Goal: Task Accomplishment & Management: Manage account settings

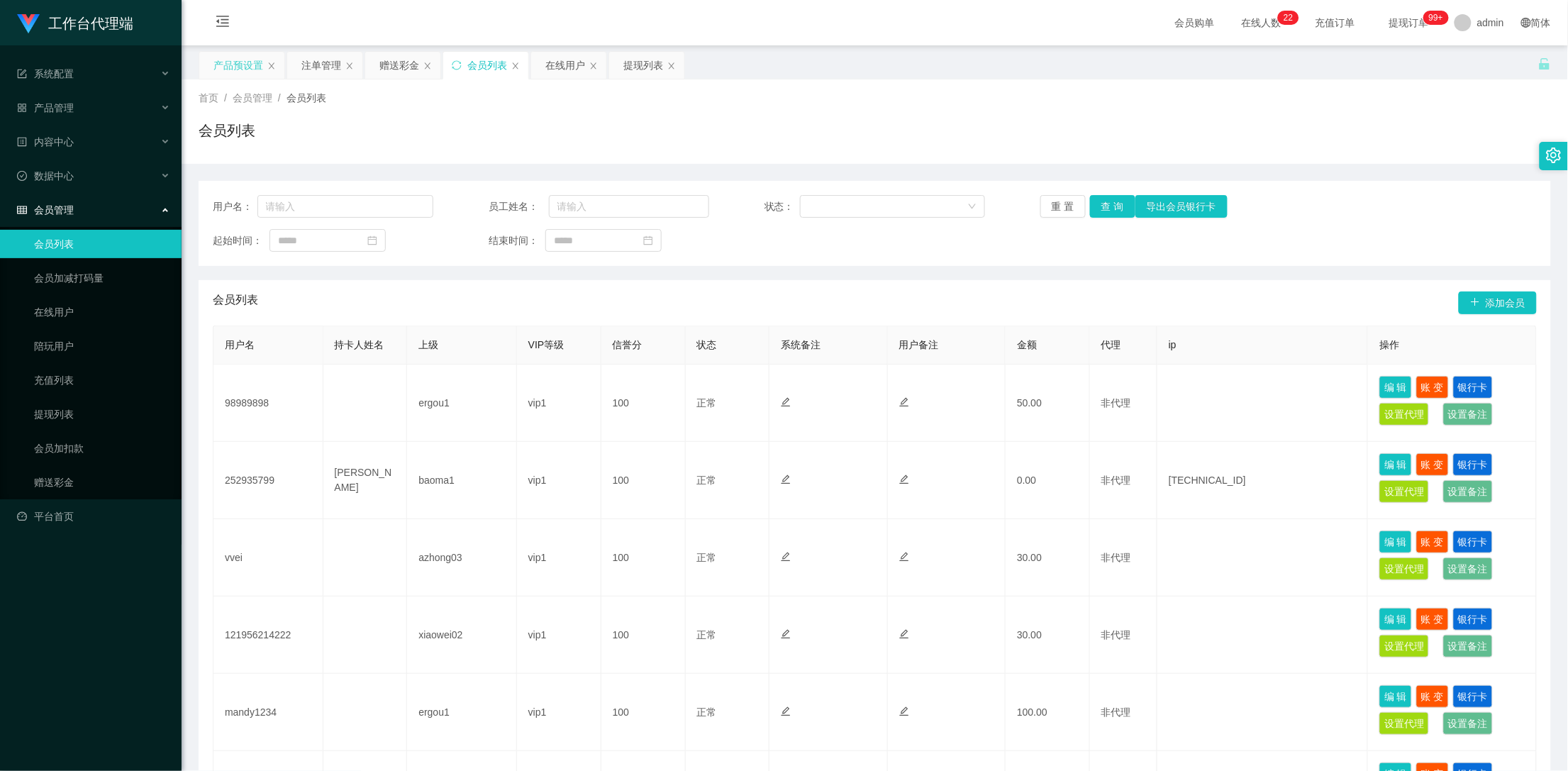
click at [234, 64] on div "产品预设置" at bounding box center [238, 65] width 50 height 27
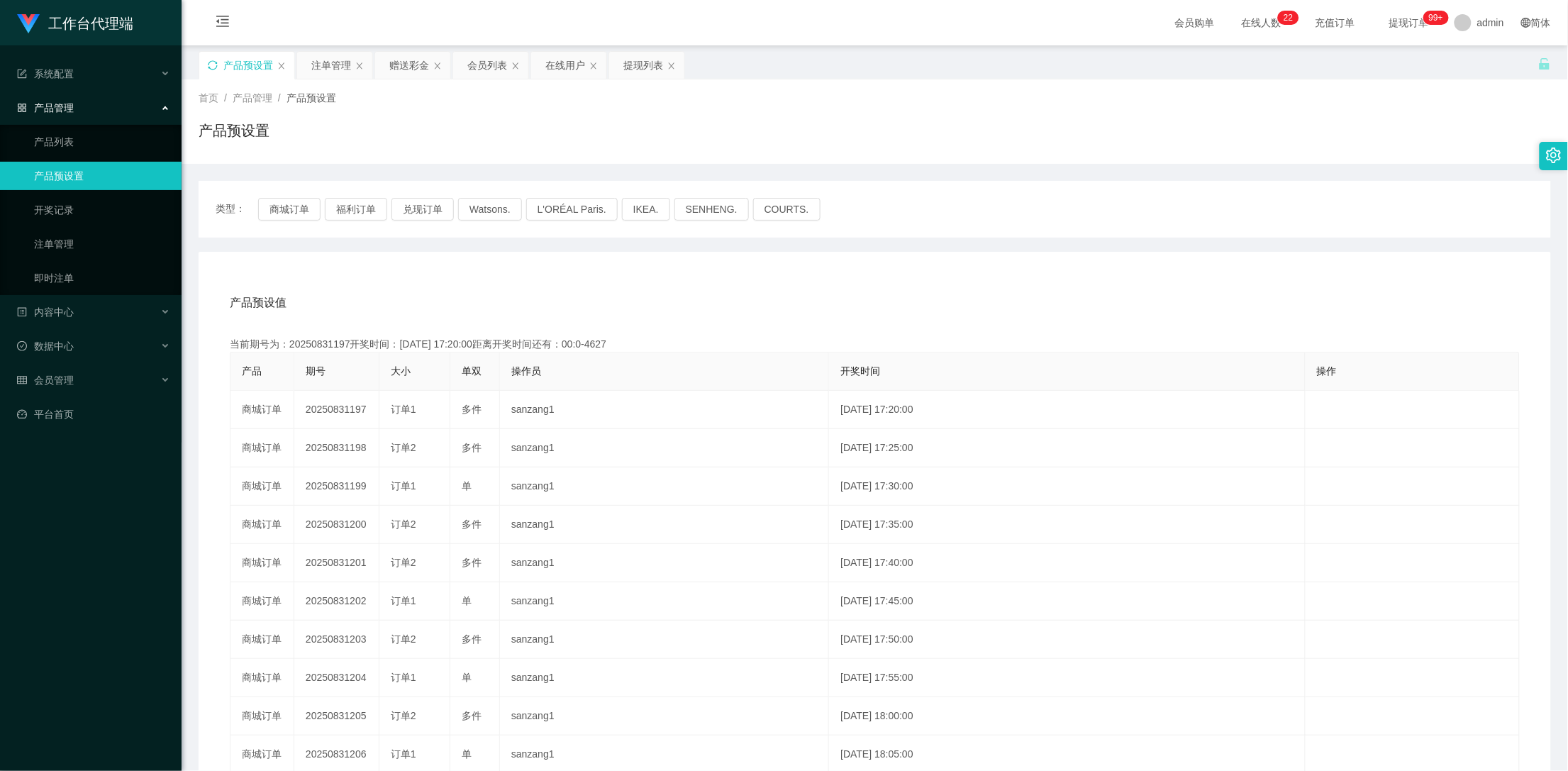
click at [212, 65] on icon "图标: sync" at bounding box center [213, 64] width 10 height 10
click at [358, 210] on button "福利订单" at bounding box center [356, 209] width 62 height 23
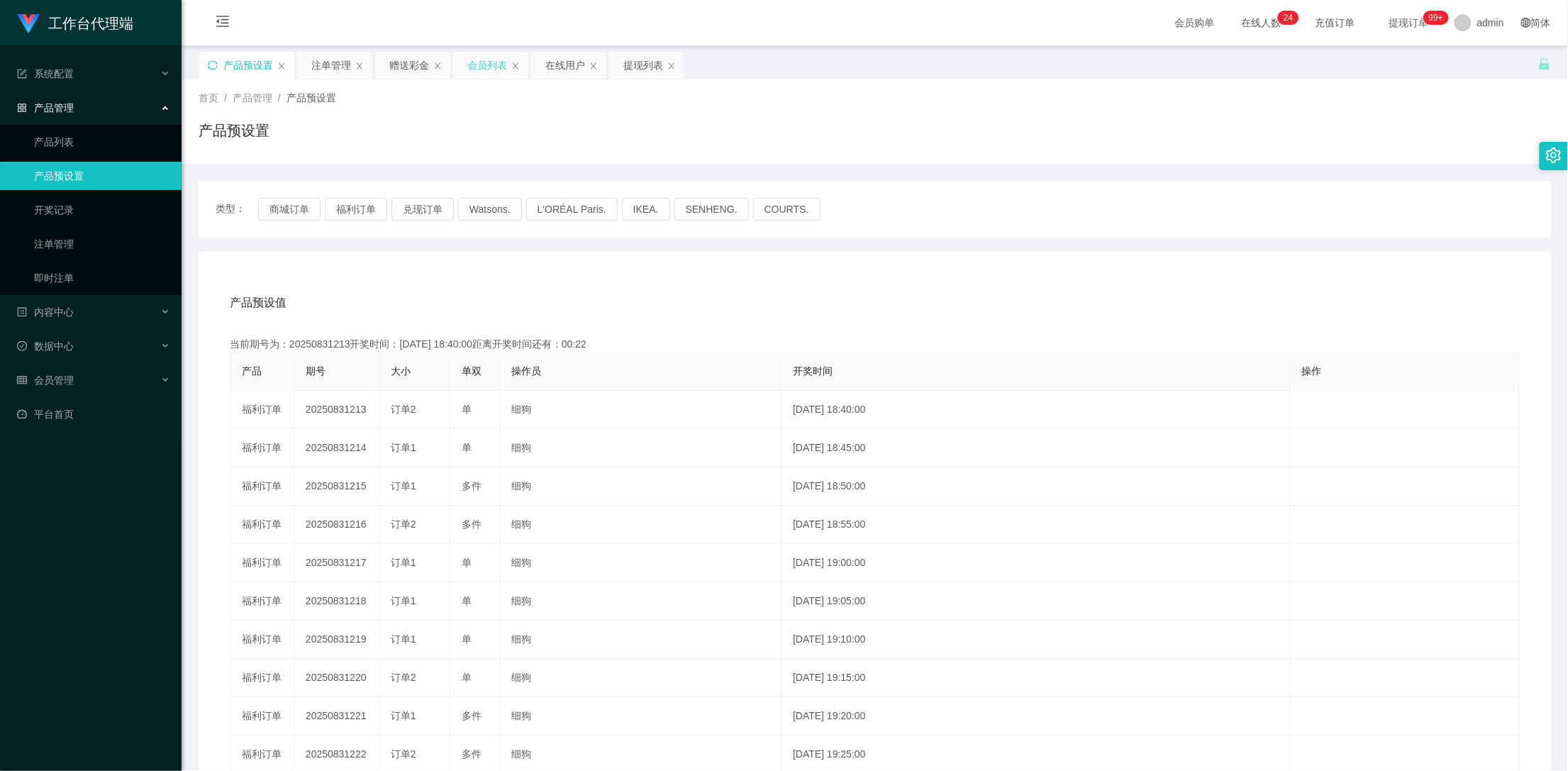
click at [479, 64] on div "会员列表" at bounding box center [487, 65] width 40 height 27
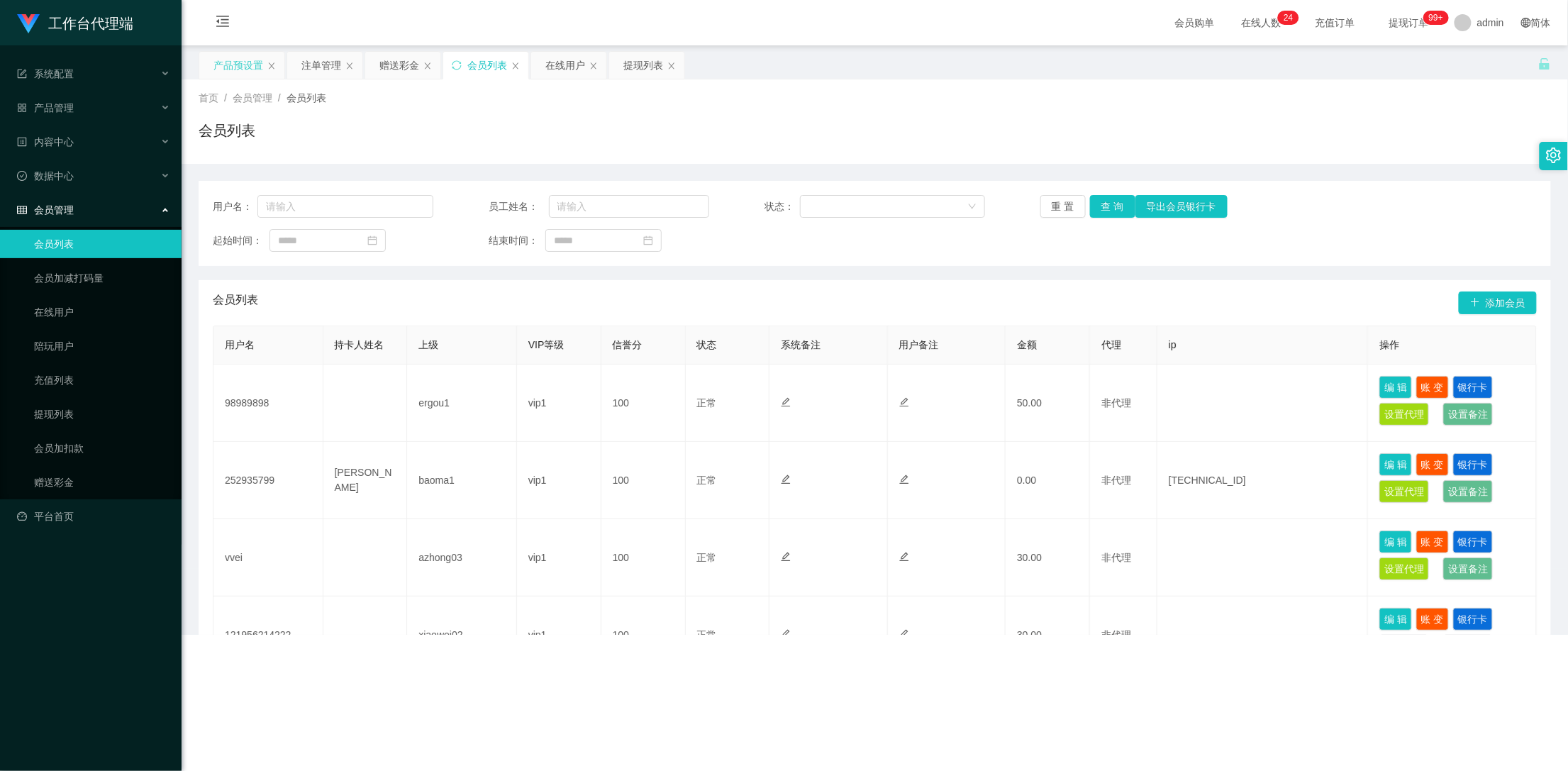
drag, startPoint x: 390, startPoint y: 59, endPoint x: 381, endPoint y: 138, distance: 79.5
click at [390, 59] on div "赠送彩金" at bounding box center [399, 65] width 40 height 27
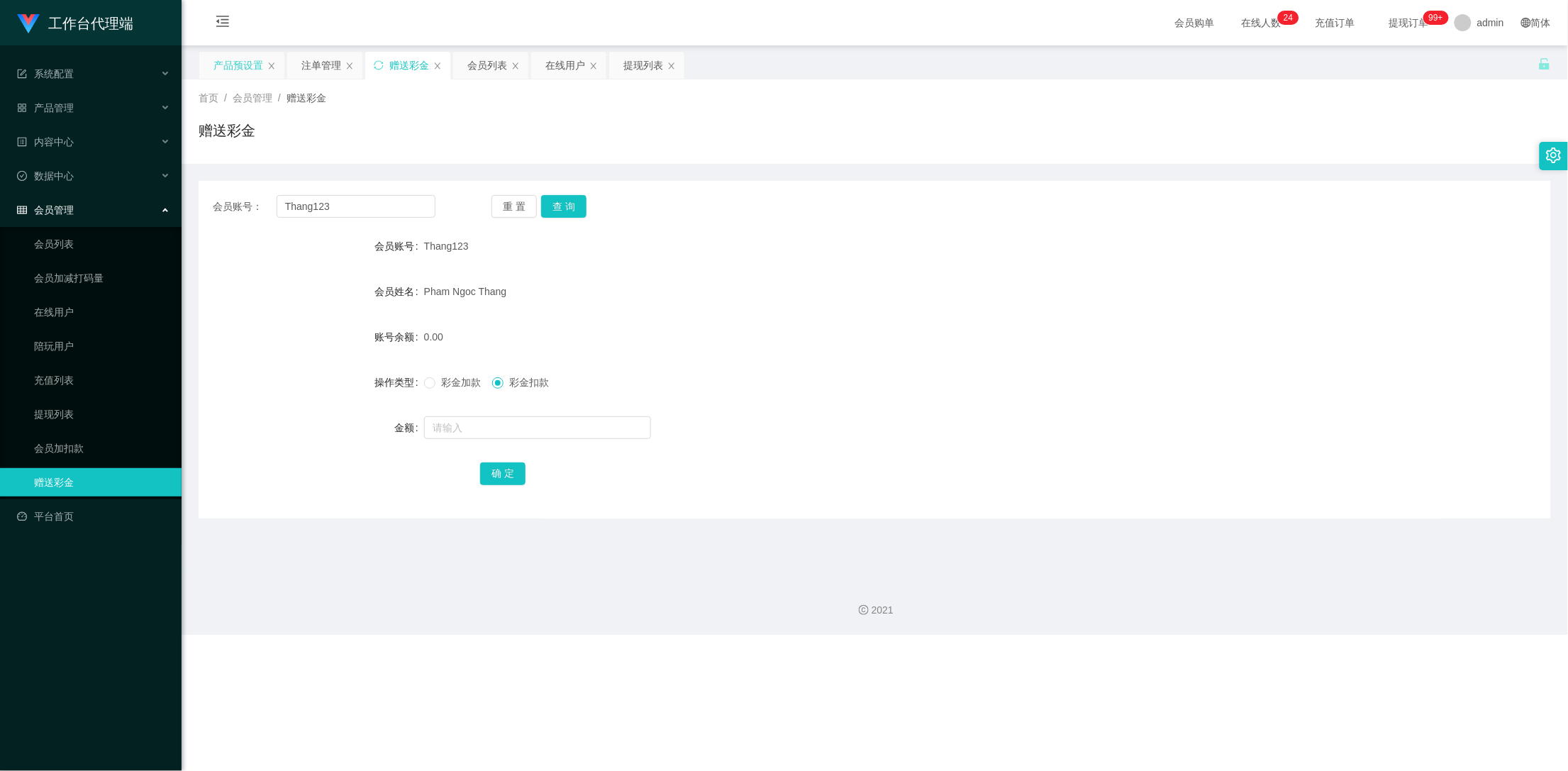
click at [436, 387] on span "彩金加款" at bounding box center [461, 381] width 51 height 11
drag, startPoint x: 381, startPoint y: 202, endPoint x: 273, endPoint y: 197, distance: 108.1
click at [273, 197] on div "会员账号： Thang123" at bounding box center [324, 206] width 223 height 23
paste input "mandy1234"
type input "mandy1234"
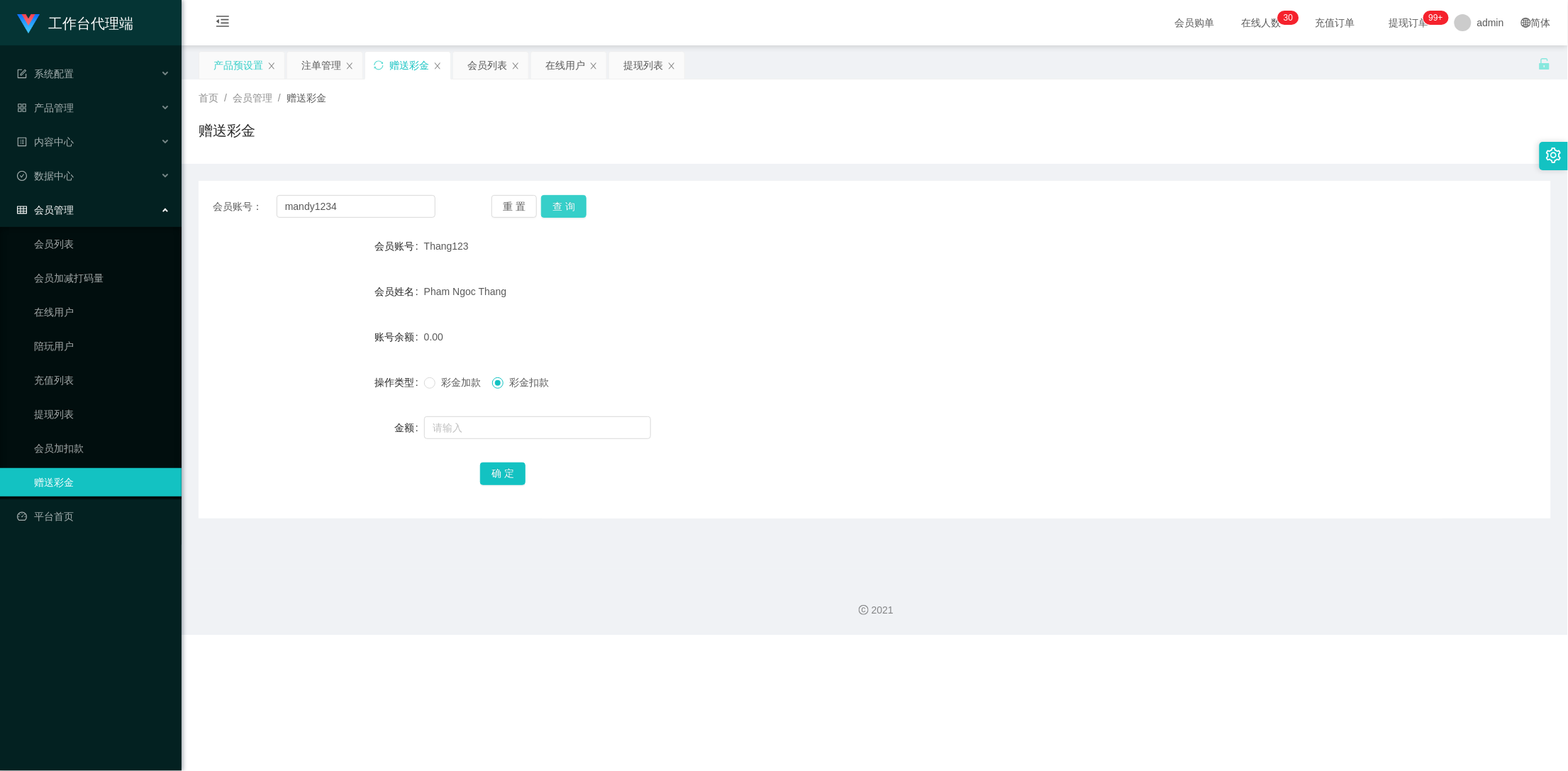
click at [567, 210] on button "查 询" at bounding box center [564, 206] width 45 height 23
click at [353, 216] on input "mandy1234" at bounding box center [356, 206] width 159 height 23
click at [233, 64] on div "产品预设置" at bounding box center [238, 65] width 50 height 27
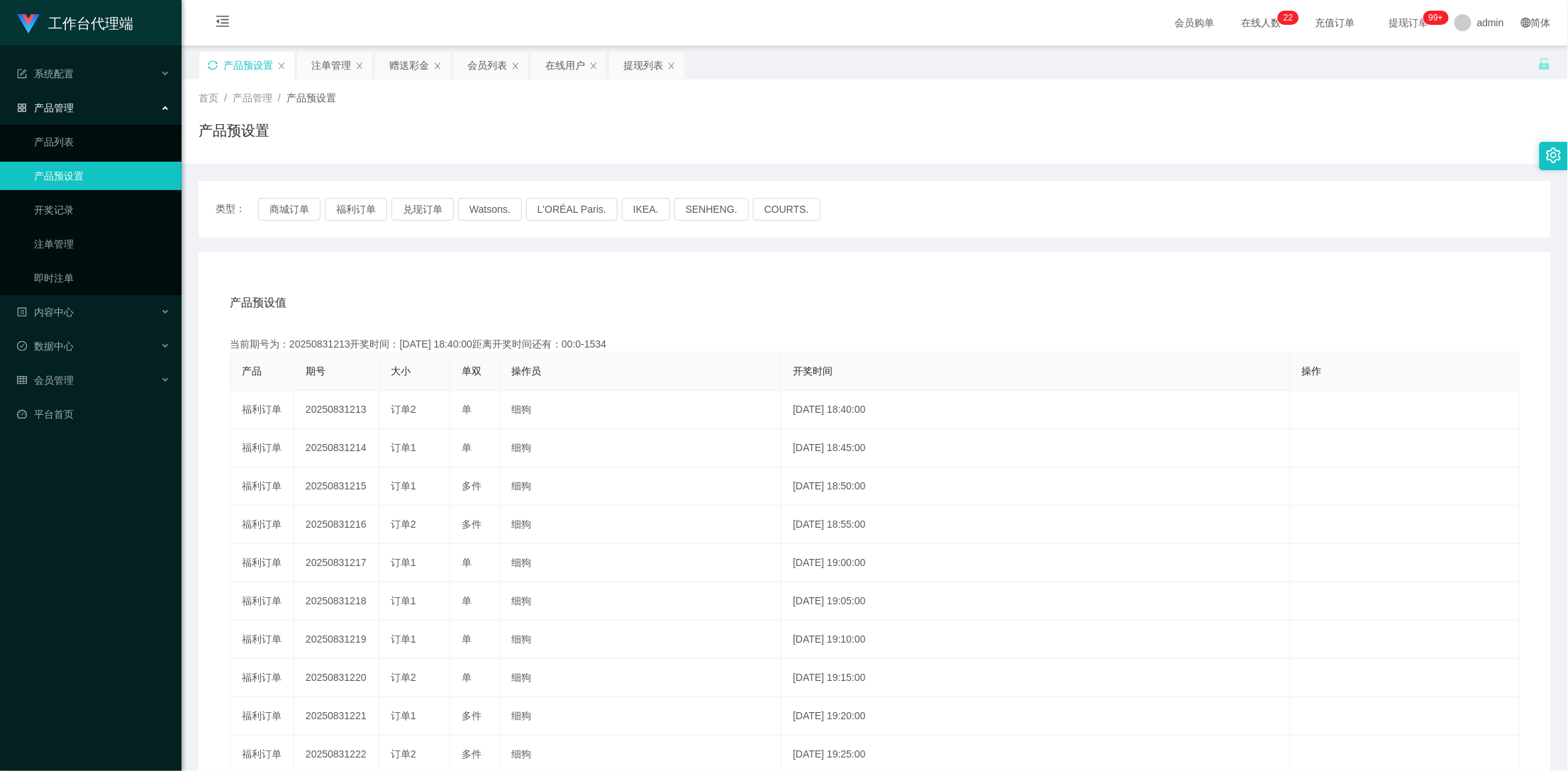
click at [214, 64] on icon "图标: sync" at bounding box center [213, 64] width 10 height 10
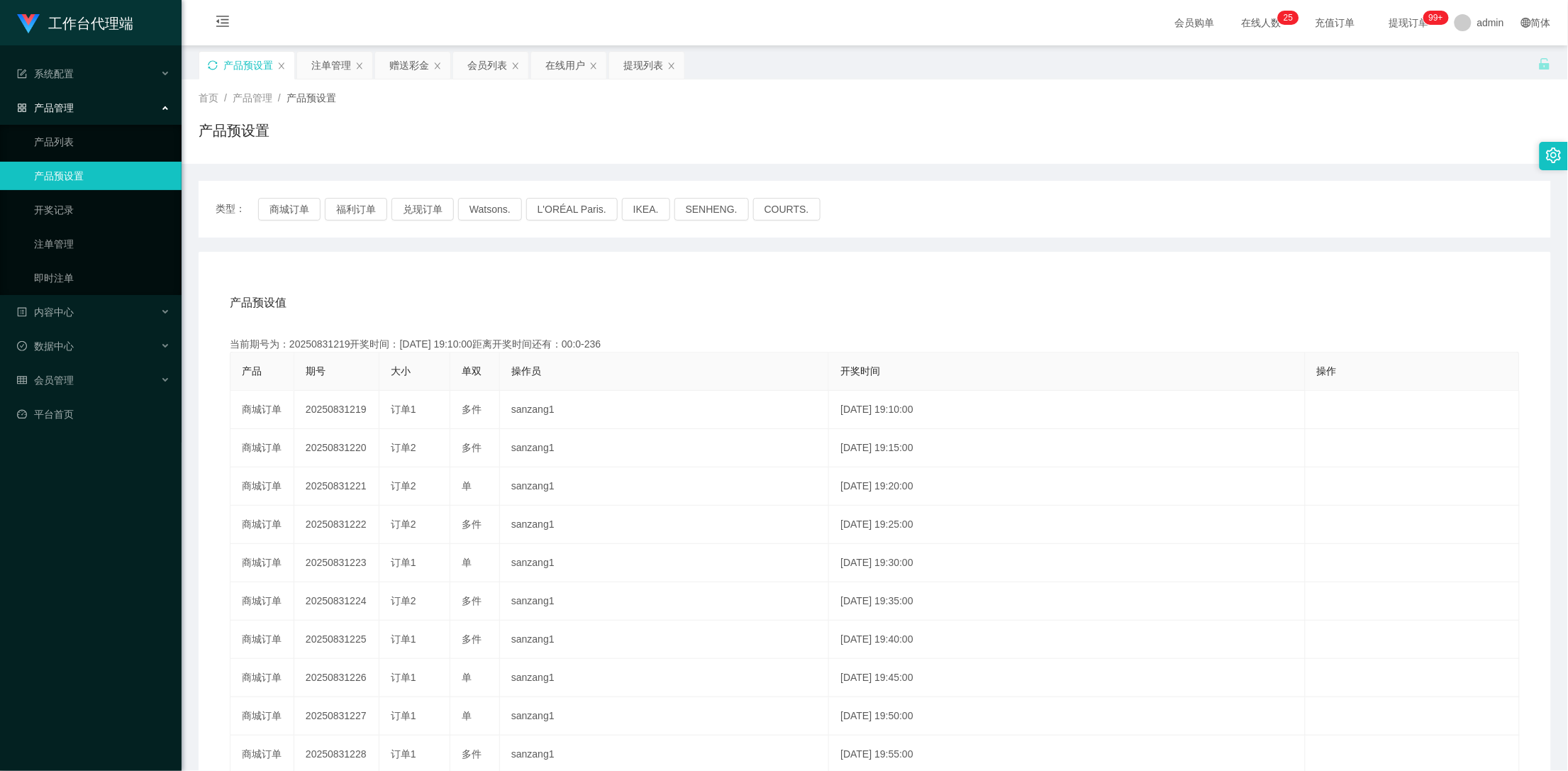
click at [207, 67] on div "产品预设置" at bounding box center [247, 65] width 95 height 27
click at [213, 64] on icon "图标: sync" at bounding box center [213, 64] width 10 height 10
click at [209, 59] on div "产品预设置" at bounding box center [247, 65] width 95 height 27
click at [218, 62] on icon "图标: sync" at bounding box center [213, 64] width 10 height 10
click at [212, 70] on div "产品预设置" at bounding box center [247, 65] width 95 height 27
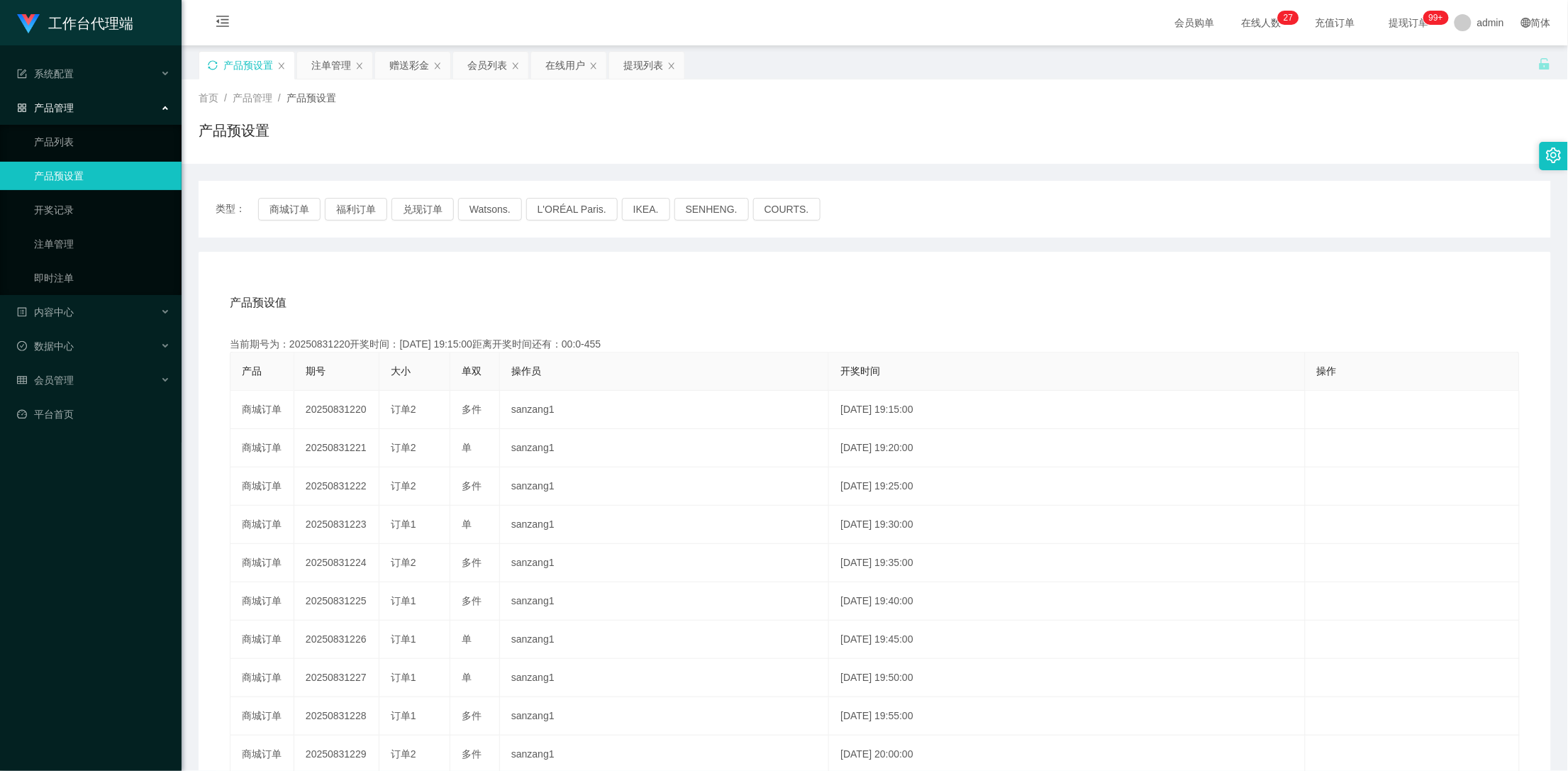
click at [211, 67] on icon "图标: sync" at bounding box center [213, 64] width 10 height 10
click at [406, 64] on div "赠送彩金" at bounding box center [410, 65] width 40 height 27
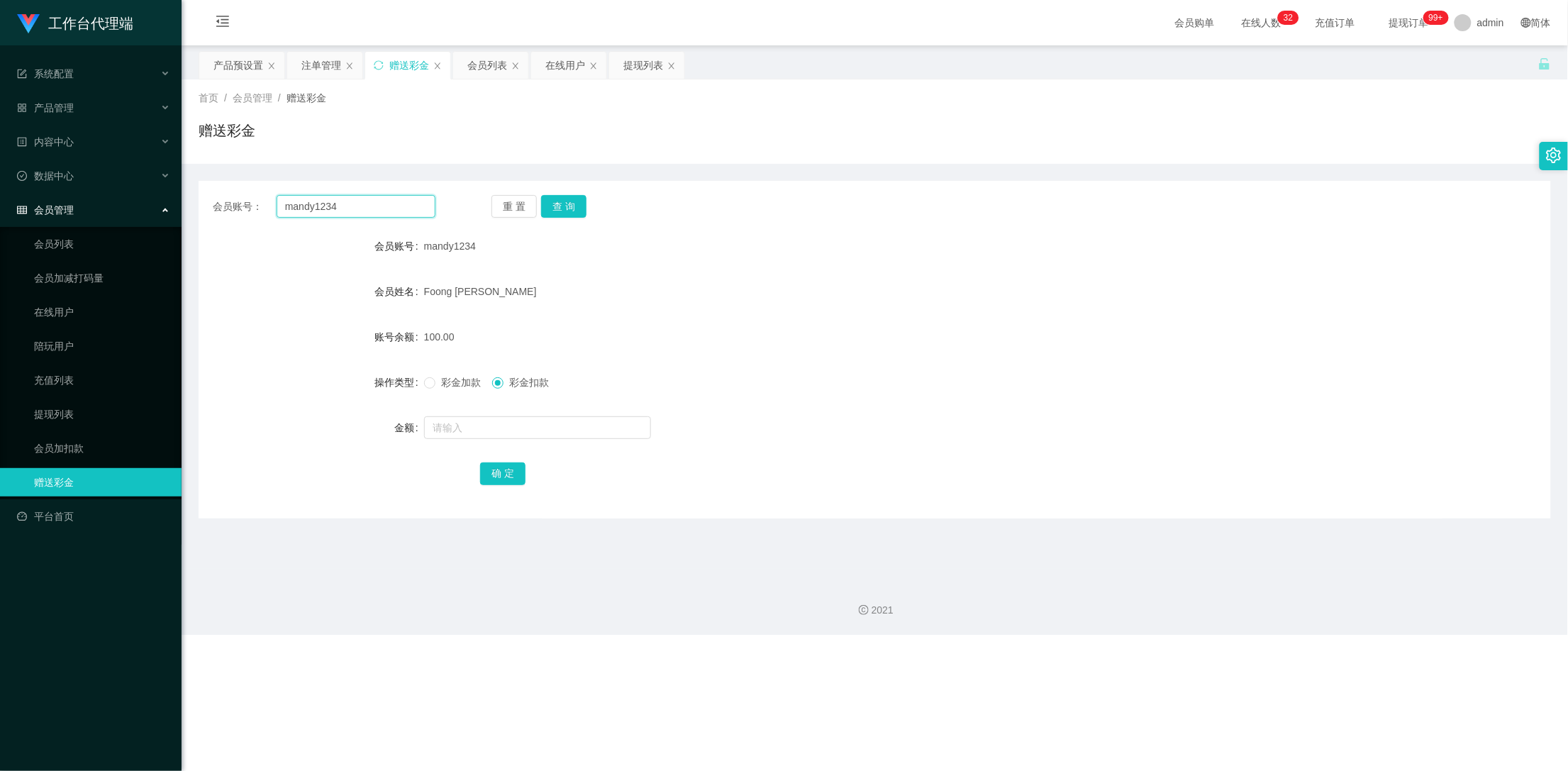
drag, startPoint x: 351, startPoint y: 209, endPoint x: 244, endPoint y: 207, distance: 107.0
click at [244, 207] on div "会员账号： mandy1234" at bounding box center [324, 206] width 223 height 23
drag, startPoint x: 305, startPoint y: 64, endPoint x: 328, endPoint y: 101, distance: 43.6
click at [306, 65] on div "注单管理" at bounding box center [321, 65] width 40 height 27
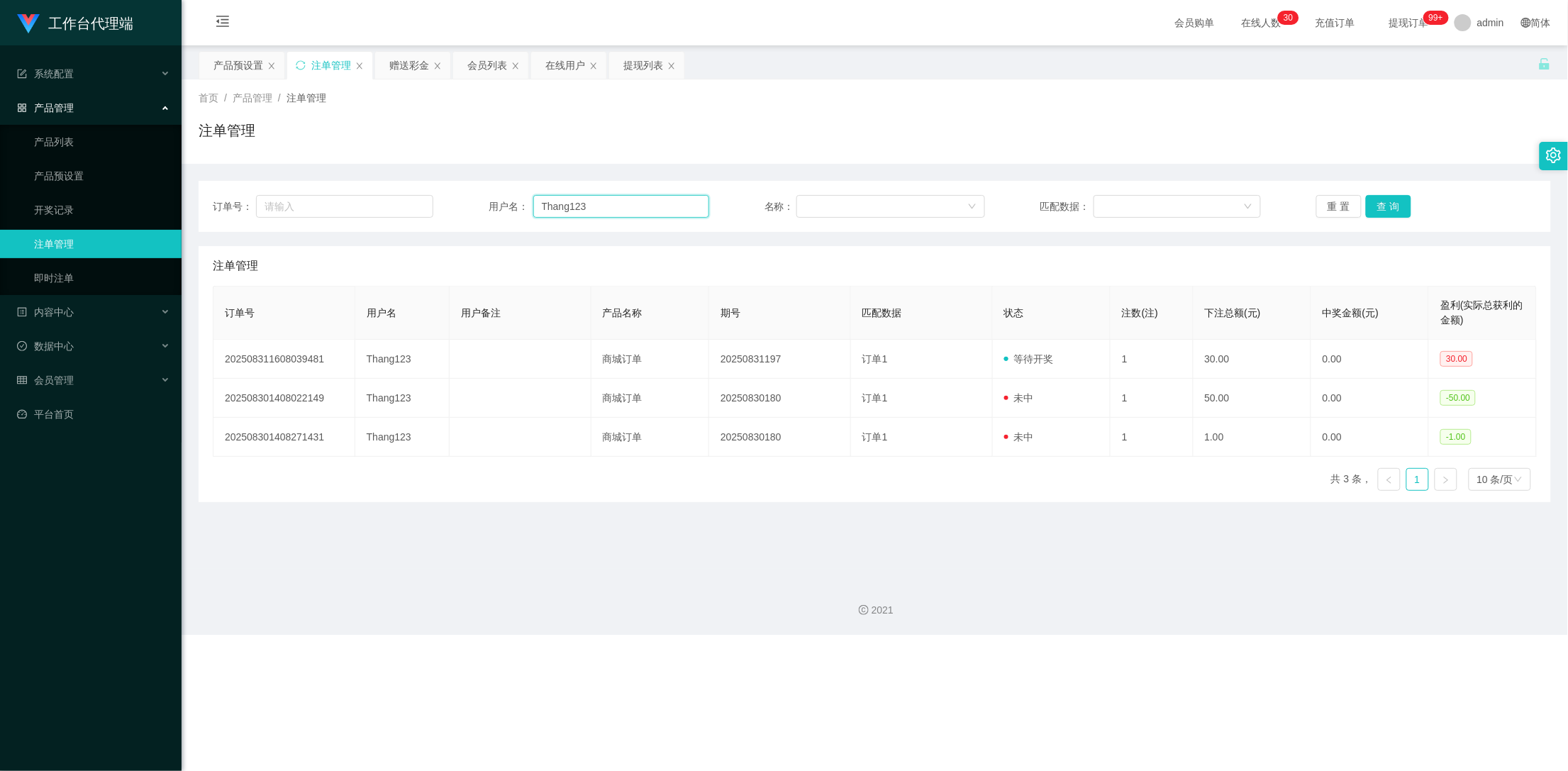
drag, startPoint x: 593, startPoint y: 210, endPoint x: 554, endPoint y: 204, distance: 39.5
click at [554, 204] on input "Thang123" at bounding box center [621, 206] width 176 height 23
click at [610, 206] on input "Thang123" at bounding box center [621, 206] width 176 height 23
drag, startPoint x: 615, startPoint y: 204, endPoint x: 522, endPoint y: 206, distance: 93.0
click at [522, 206] on div "用户名： Thang123" at bounding box center [599, 206] width 221 height 23
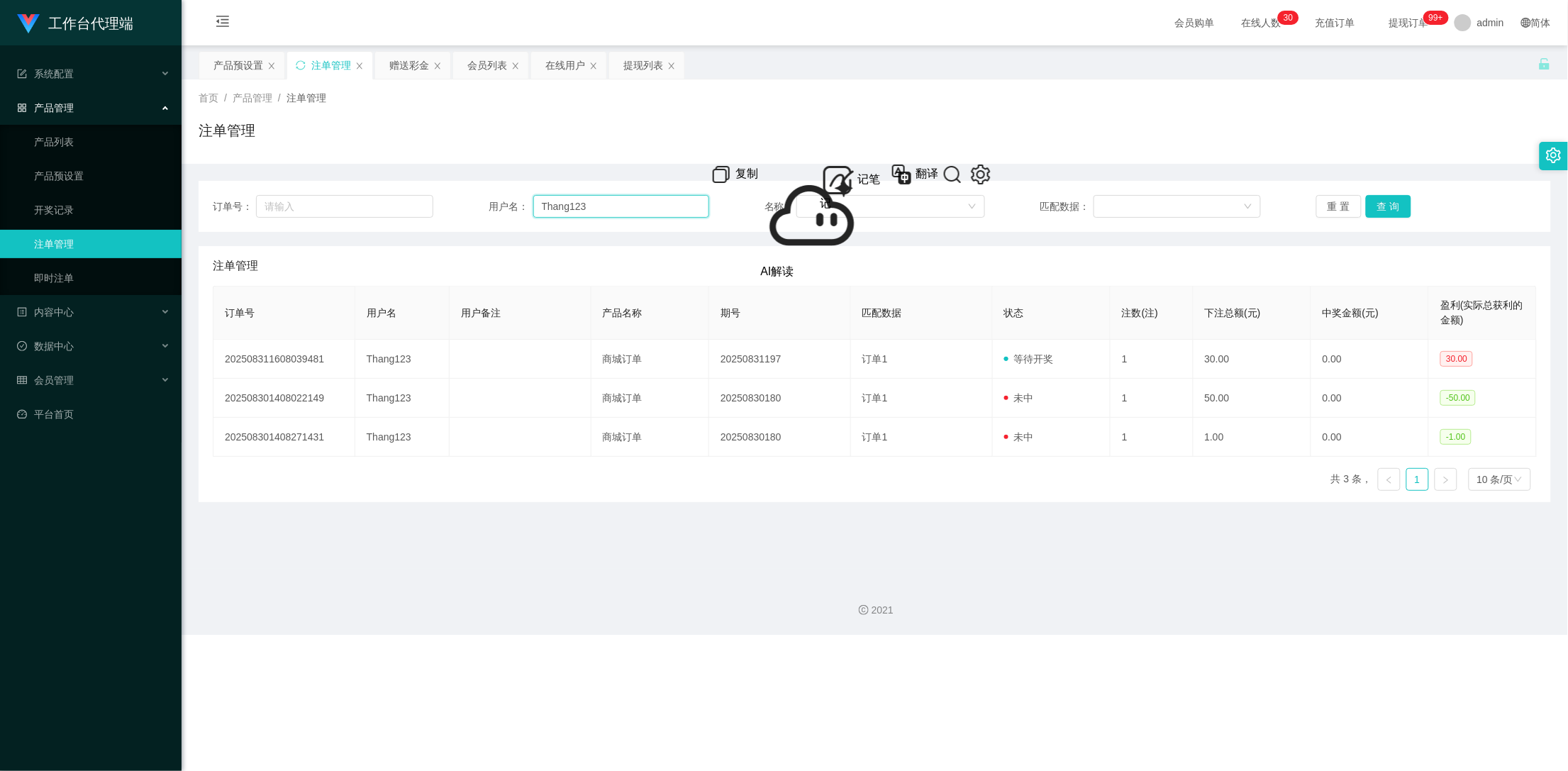
paste input "mandy1234"
type input "mandy1234"
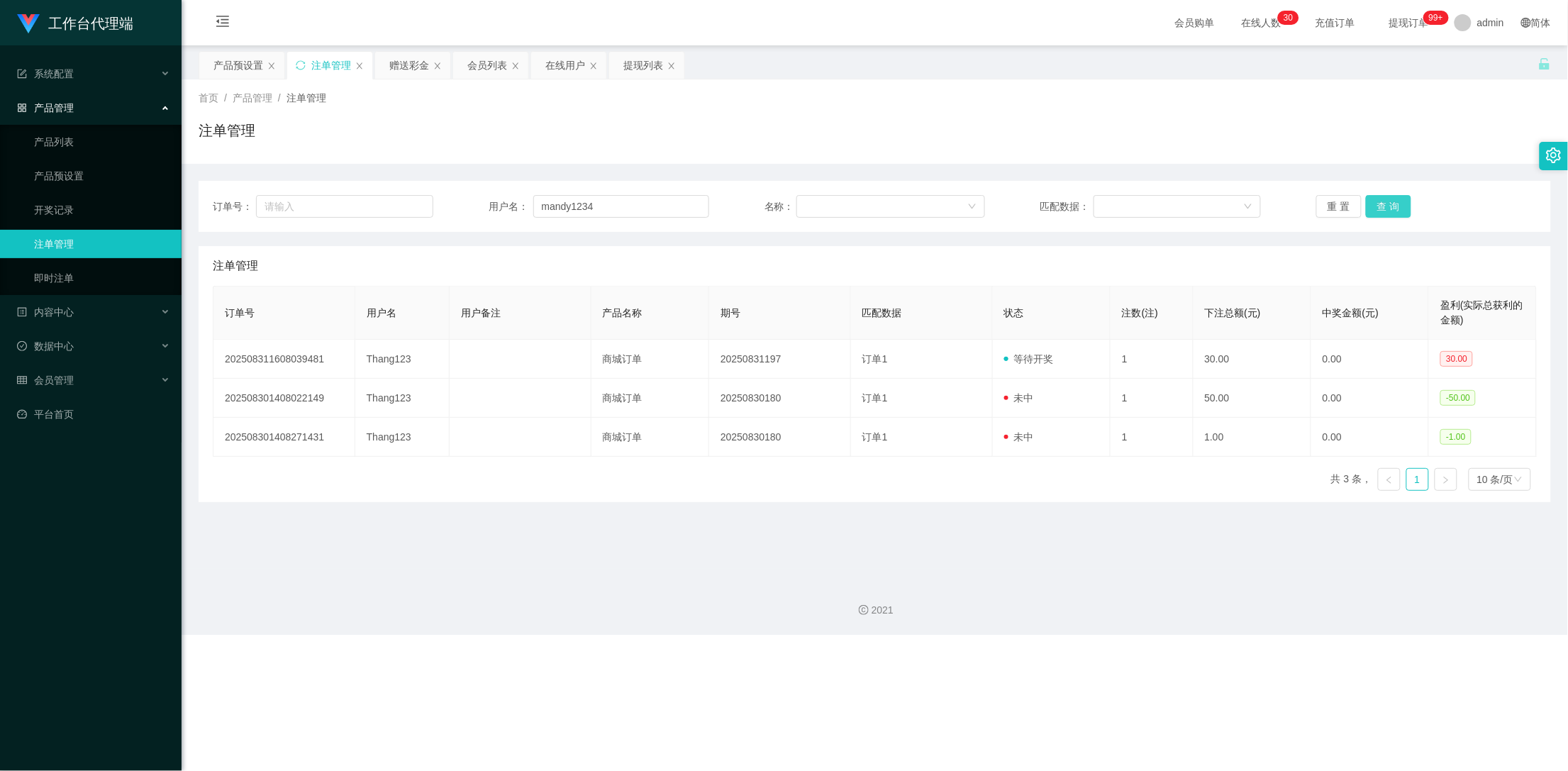
click at [1389, 206] on button "查 询" at bounding box center [1388, 206] width 45 height 23
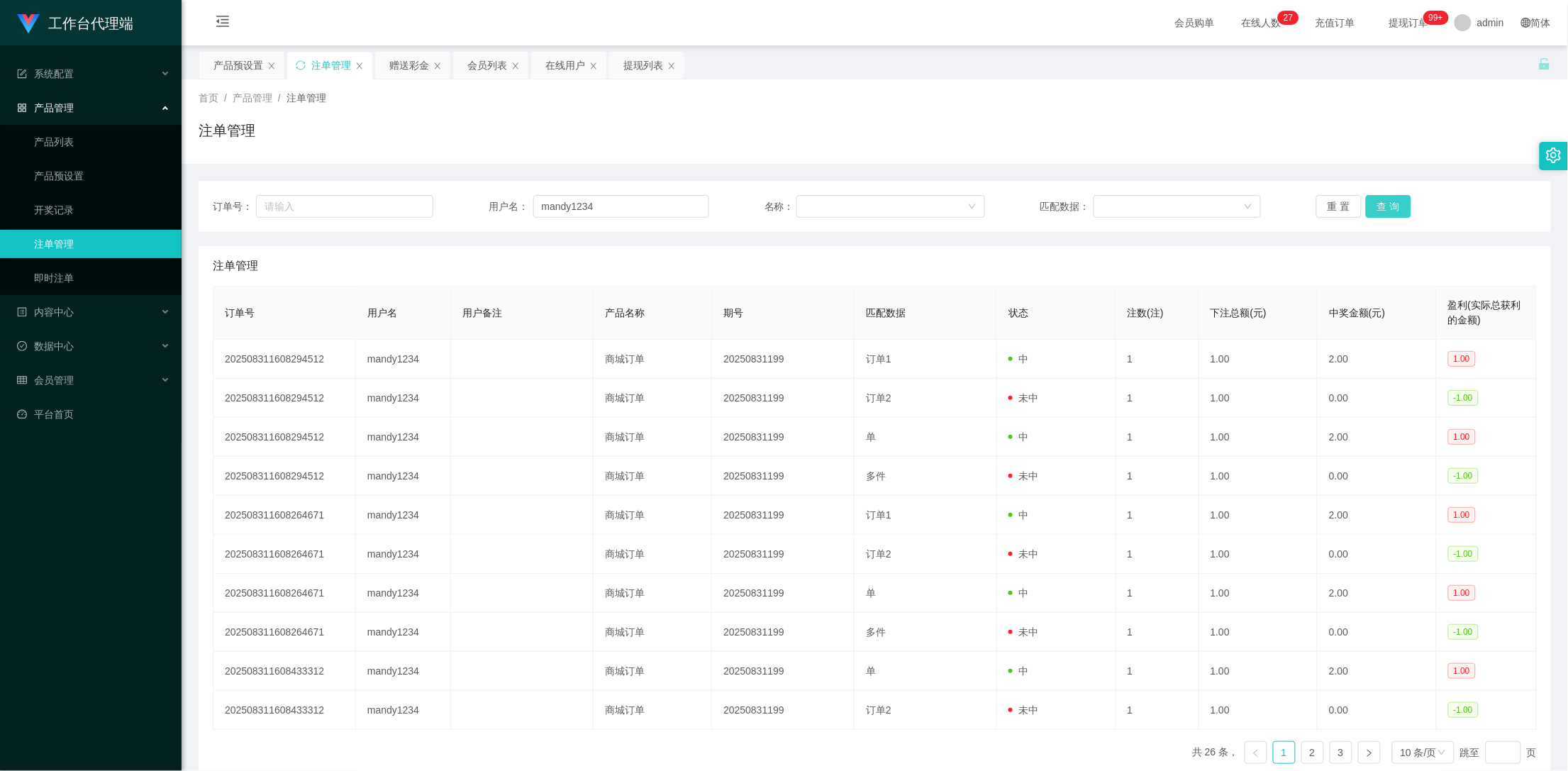
click at [1389, 206] on button "查 询" at bounding box center [1388, 206] width 45 height 23
click at [1389, 206] on button "查 询" at bounding box center [1396, 206] width 61 height 23
click at [1389, 206] on div "重 置 查 询" at bounding box center [1427, 206] width 221 height 23
click at [1389, 206] on button "查 询" at bounding box center [1388, 206] width 45 height 23
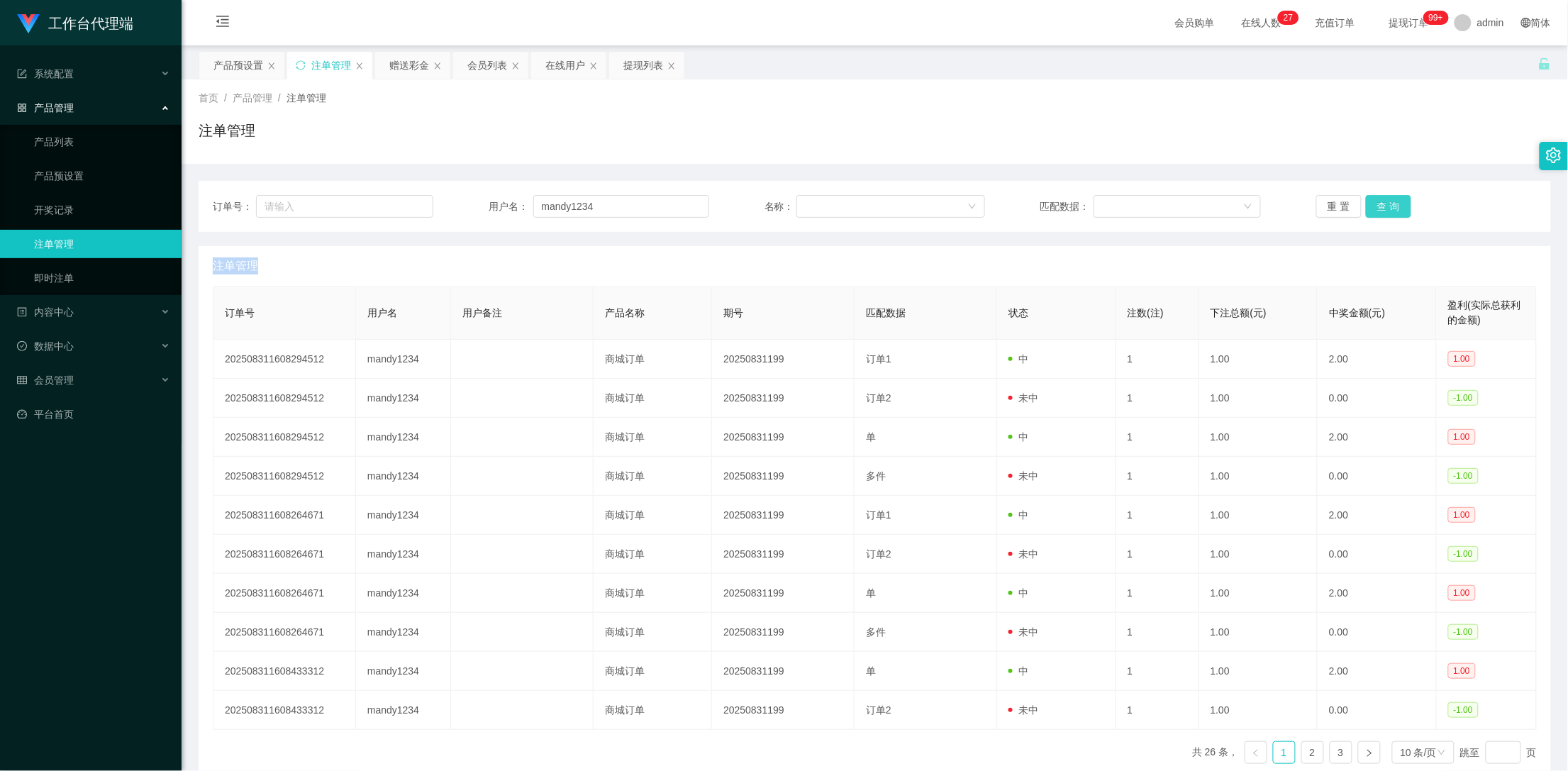
click at [1389, 206] on div "重 置 查 询" at bounding box center [1427, 206] width 221 height 23
click at [1375, 207] on button "查 询" at bounding box center [1388, 206] width 45 height 23
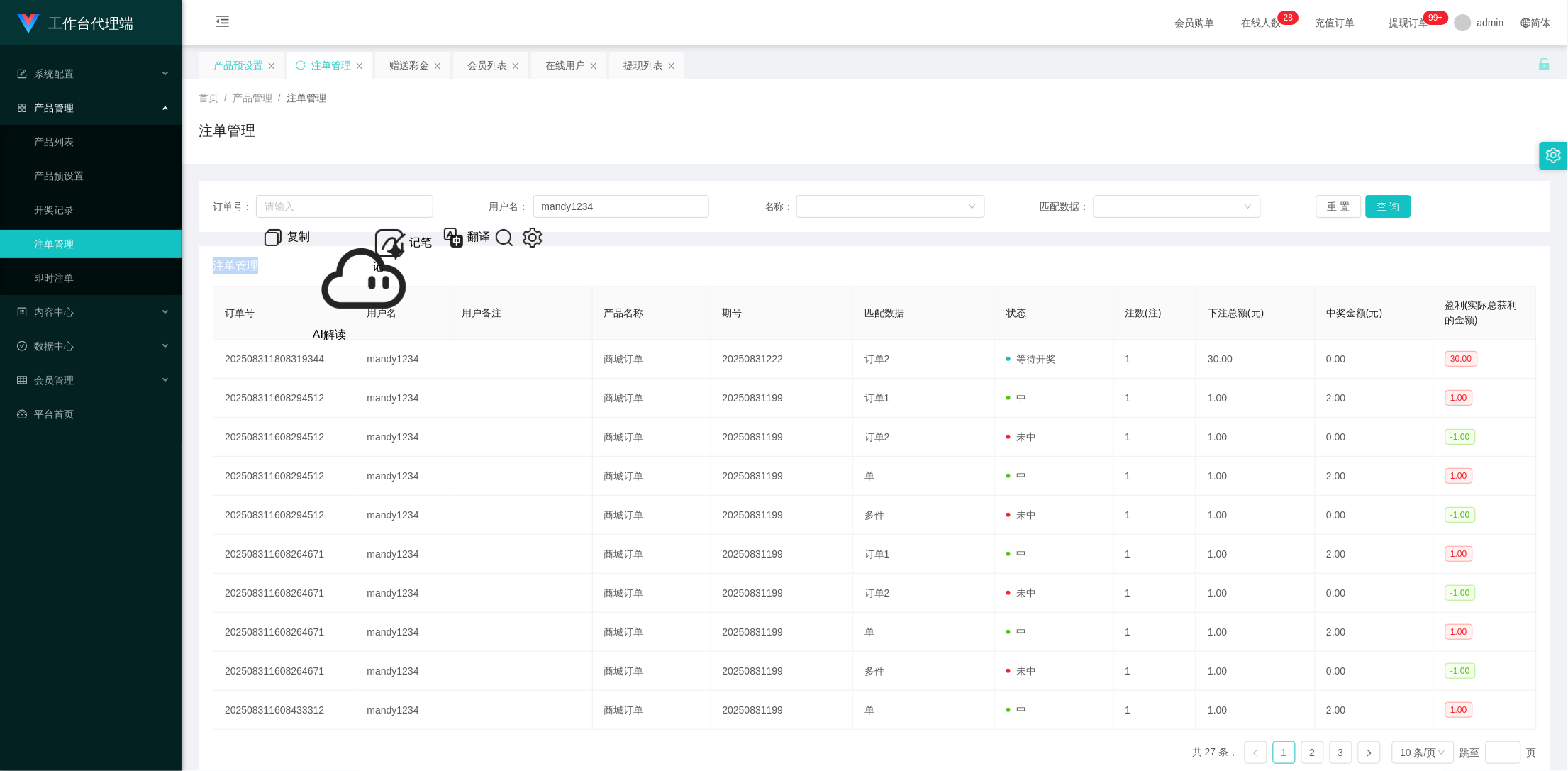
click at [227, 62] on div "产品预设置" at bounding box center [238, 65] width 50 height 27
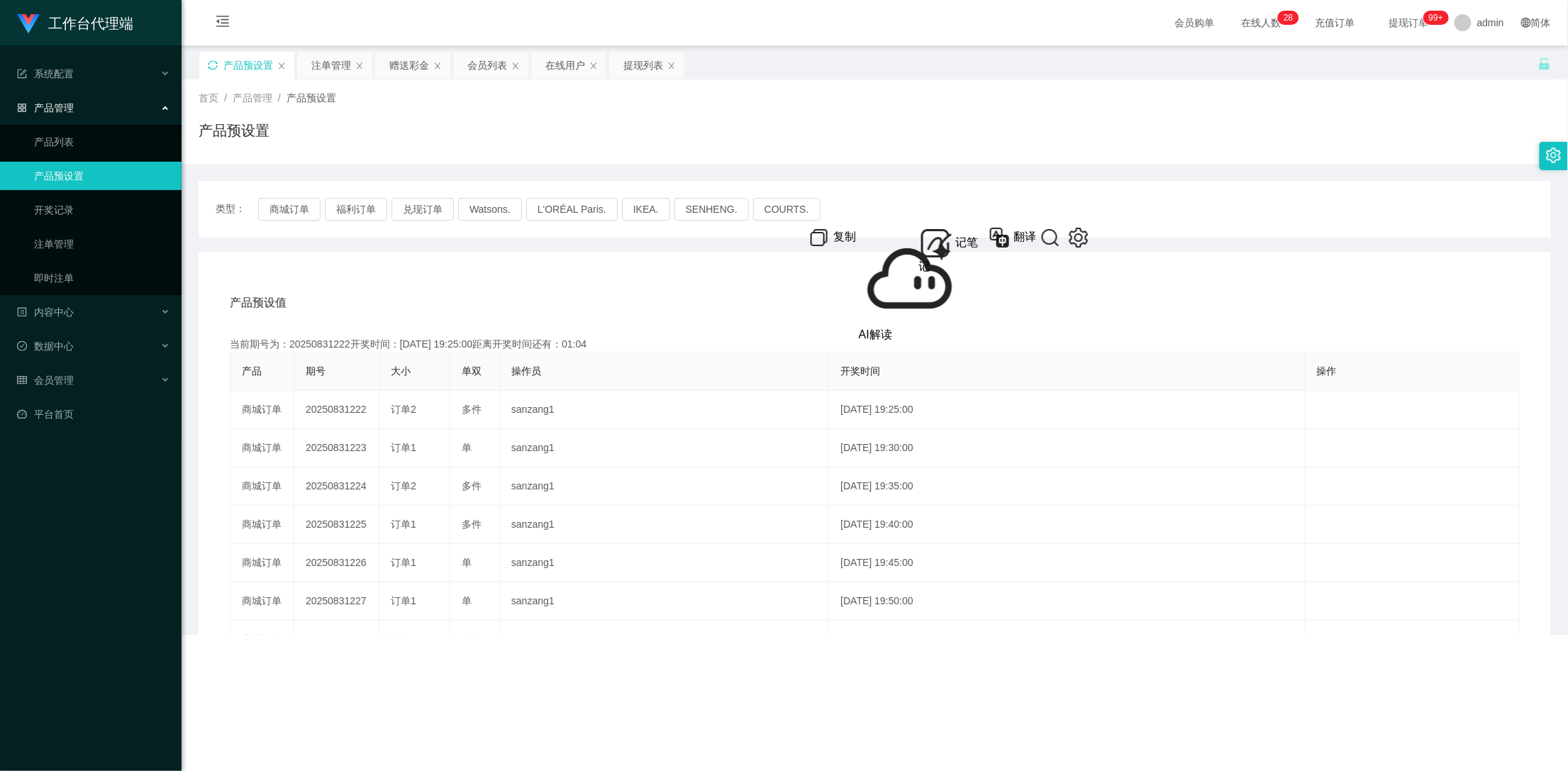
click at [219, 63] on div "产品预设置" at bounding box center [247, 65] width 95 height 27
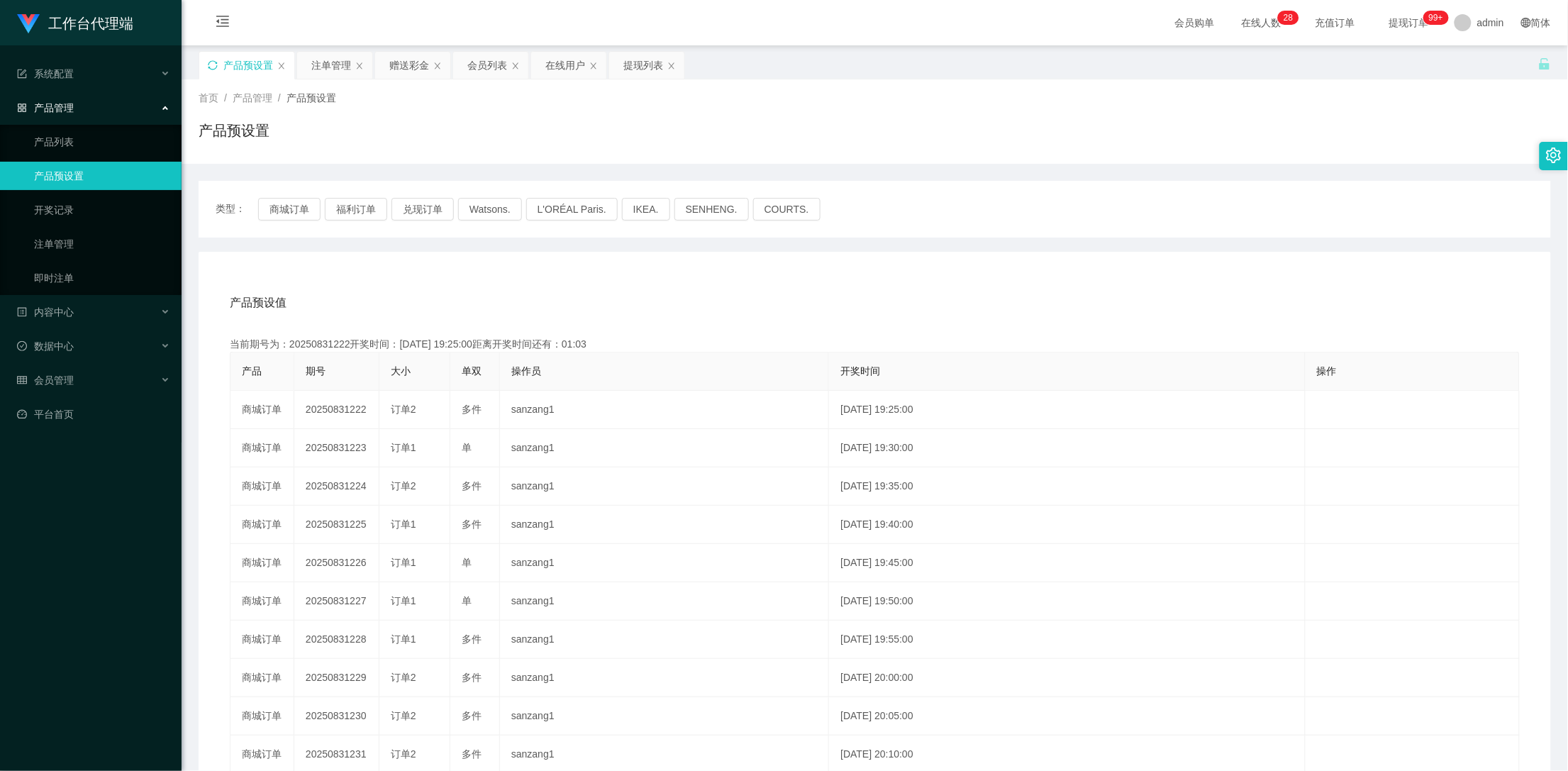
click at [213, 65] on icon "图标: sync" at bounding box center [213, 64] width 10 height 10
click at [405, 69] on div "赠送彩金" at bounding box center [410, 65] width 40 height 27
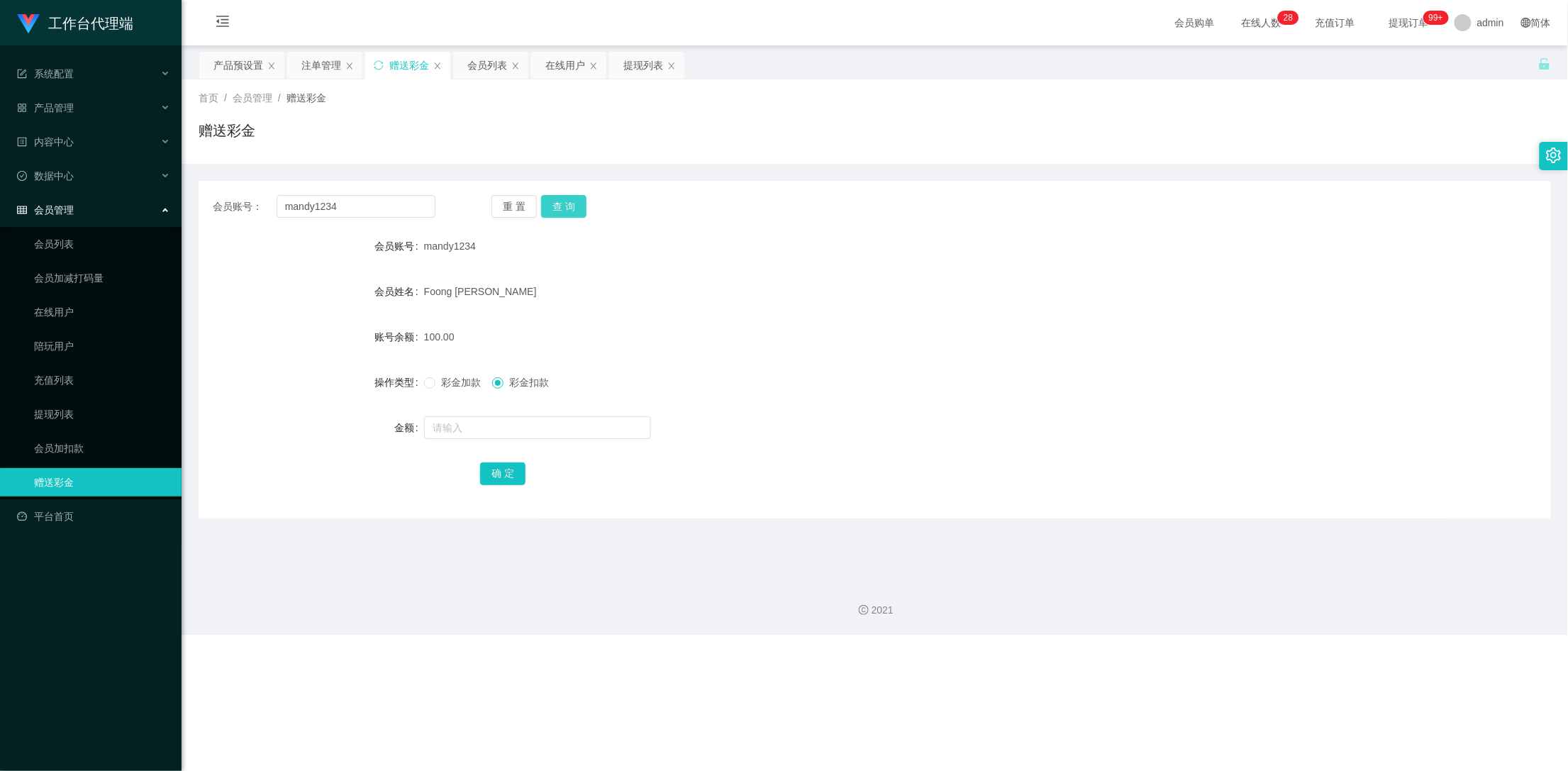
click at [556, 212] on button "查 询" at bounding box center [564, 206] width 45 height 23
click at [564, 210] on button "查 询" at bounding box center [564, 206] width 45 height 23
click at [566, 207] on button "查 询" at bounding box center [564, 206] width 45 height 23
click at [566, 207] on div "重 置 查 询" at bounding box center [603, 206] width 223 height 23
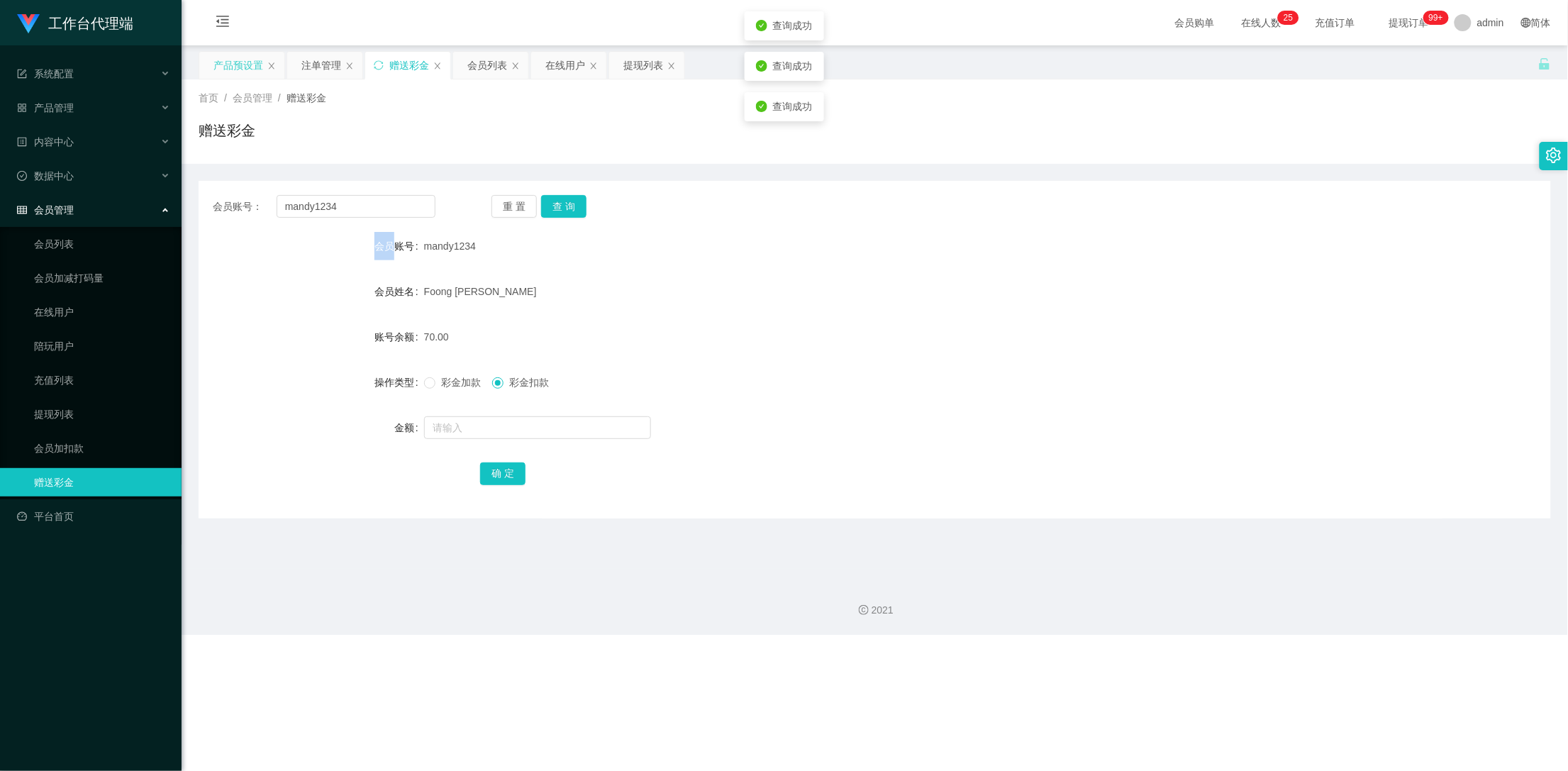
click at [236, 63] on div "产品预设置" at bounding box center [238, 65] width 50 height 27
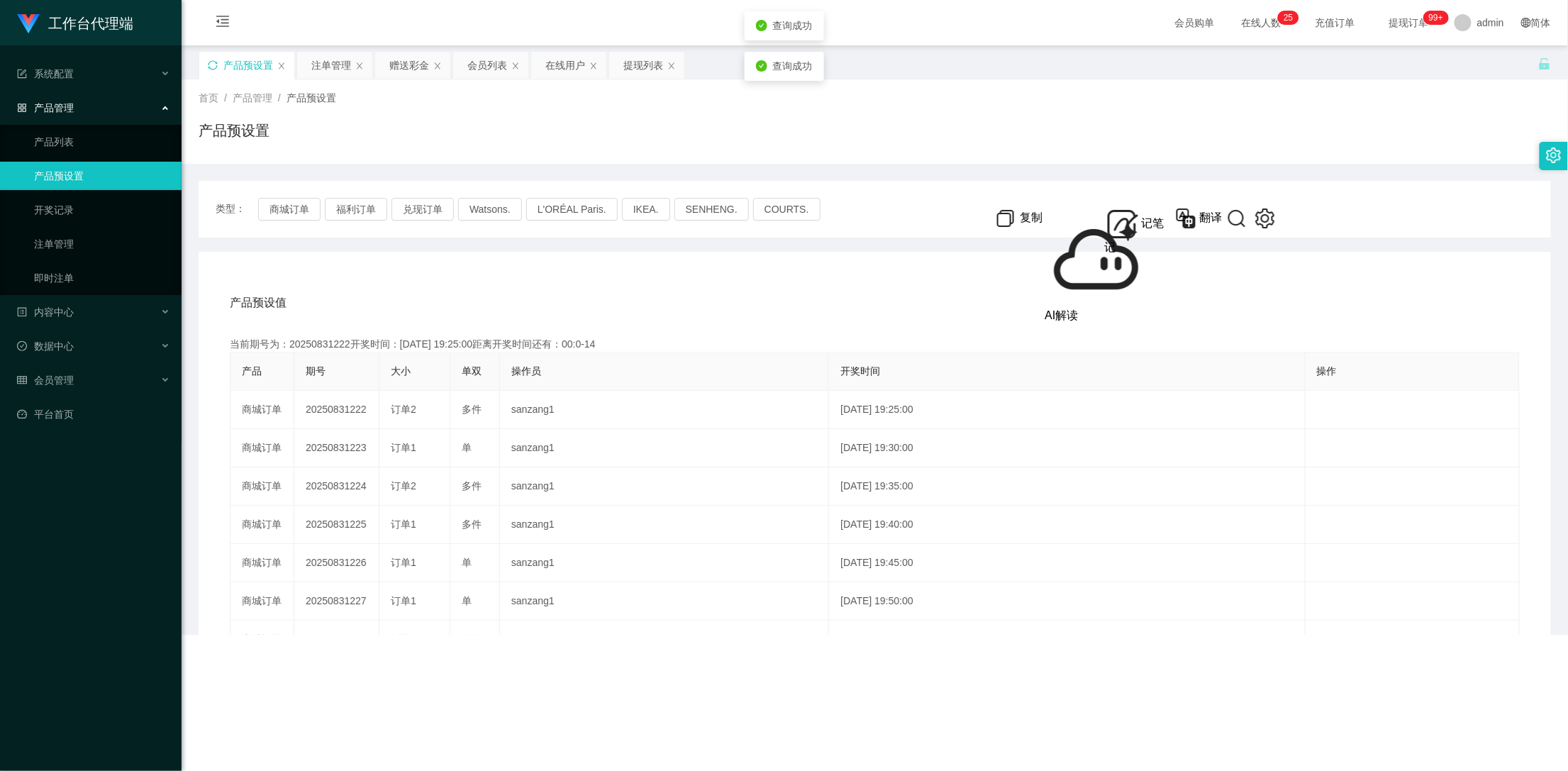
drag, startPoint x: 407, startPoint y: 67, endPoint x: 615, endPoint y: 134, distance: 218.5
click at [407, 65] on div "赠送彩金" at bounding box center [410, 65] width 40 height 27
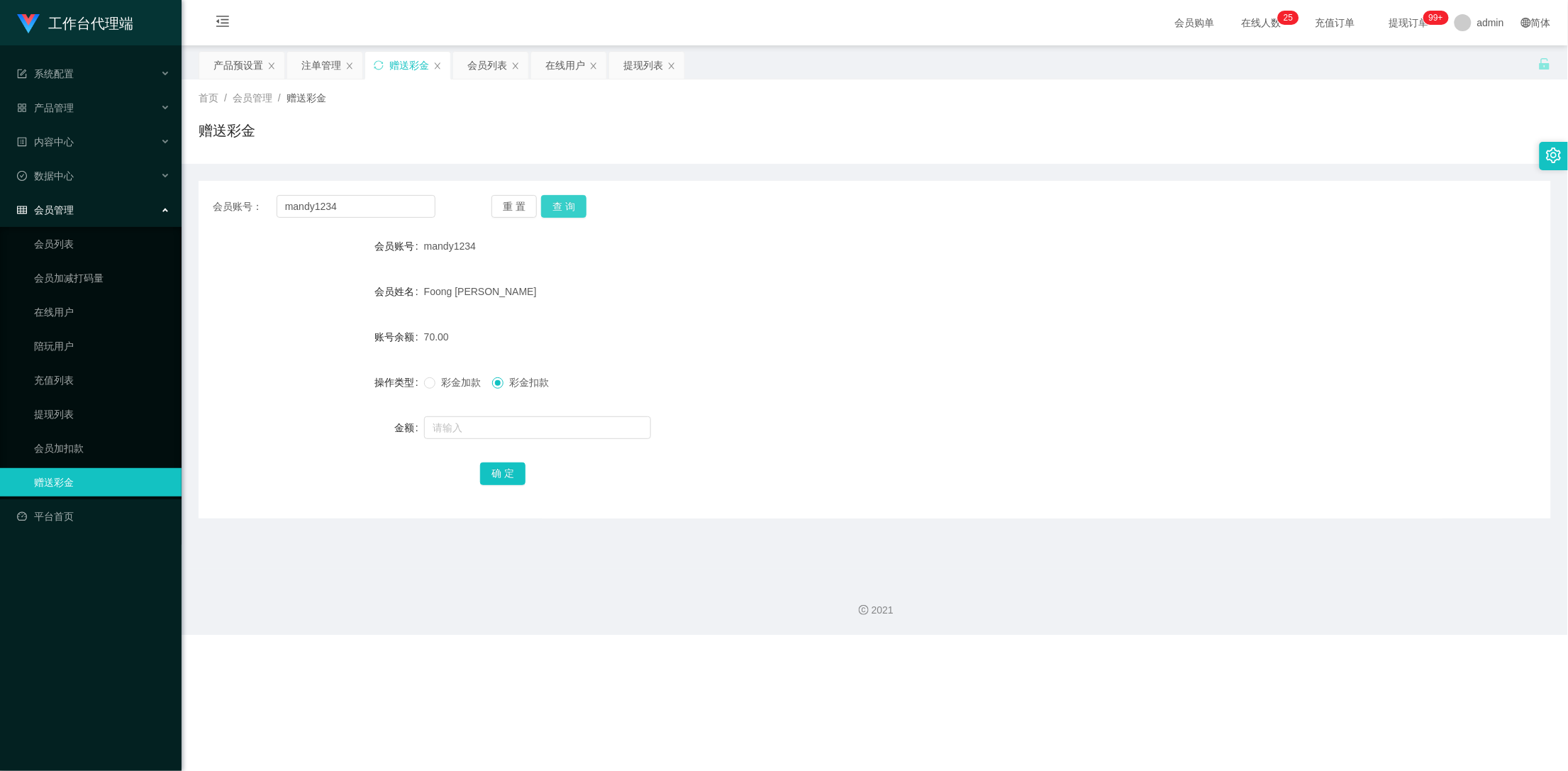
click at [567, 201] on button "查 询" at bounding box center [564, 206] width 45 height 23
drag, startPoint x: 388, startPoint y: 207, endPoint x: 186, endPoint y: 199, distance: 202.2
click at [186, 199] on main "关闭左侧 关闭右侧 关闭其它 刷新页面 产品预设置 注单管理 赠送彩金 会员列表 在线用户 提现列表 首页 / 会员管理 / 赠送彩金 / 赠送彩金 会员账号…" at bounding box center [875, 307] width 1387 height 524
paste input "252935799"
type input "252935799"
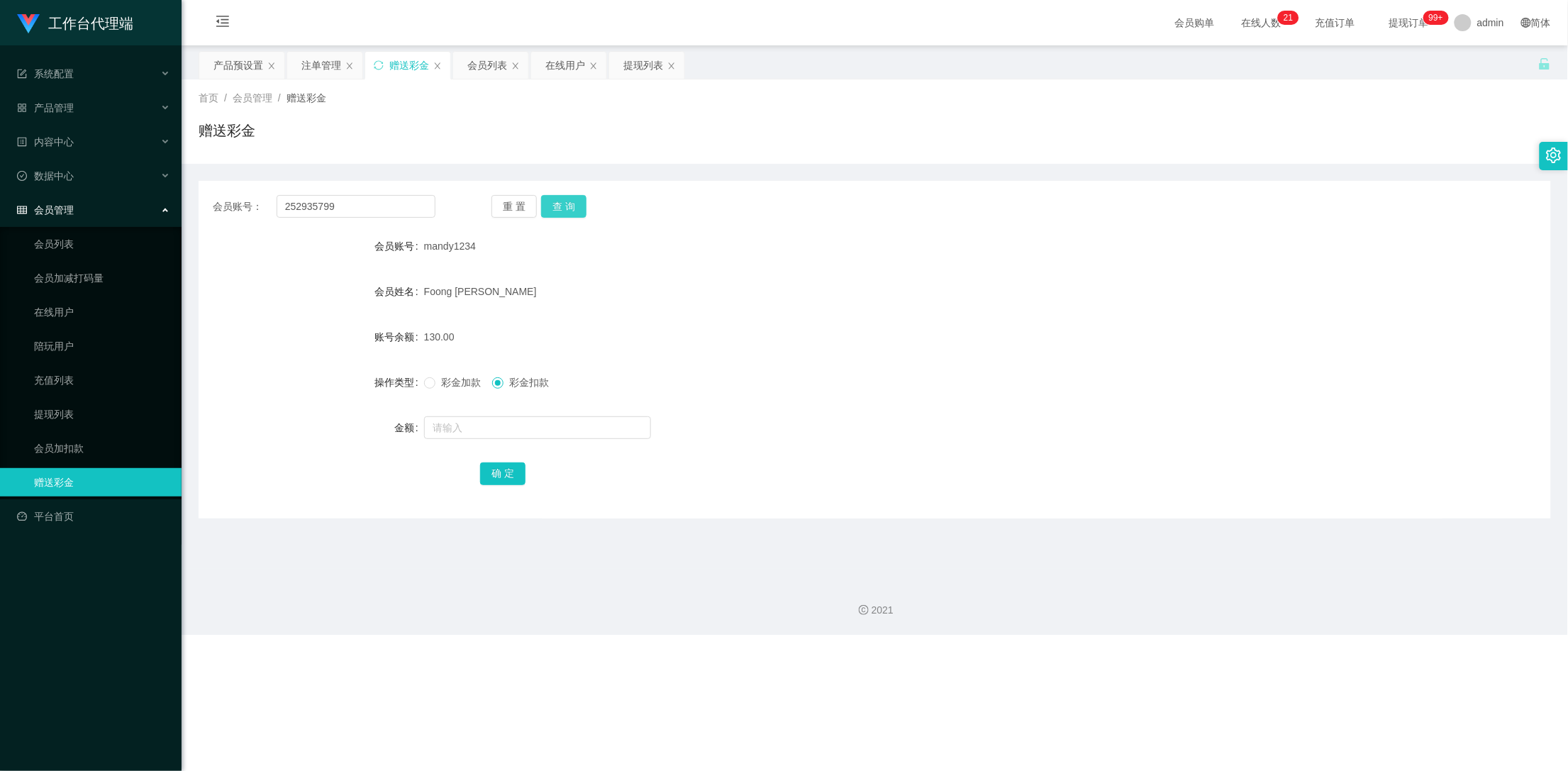
click at [561, 209] on button "查 询" at bounding box center [564, 206] width 45 height 23
click at [238, 79] on div "首页 / 会员管理 / 赠送彩金 / 赠送彩金" at bounding box center [875, 121] width 1387 height 84
click at [238, 73] on div "产品预设置" at bounding box center [238, 65] width 50 height 27
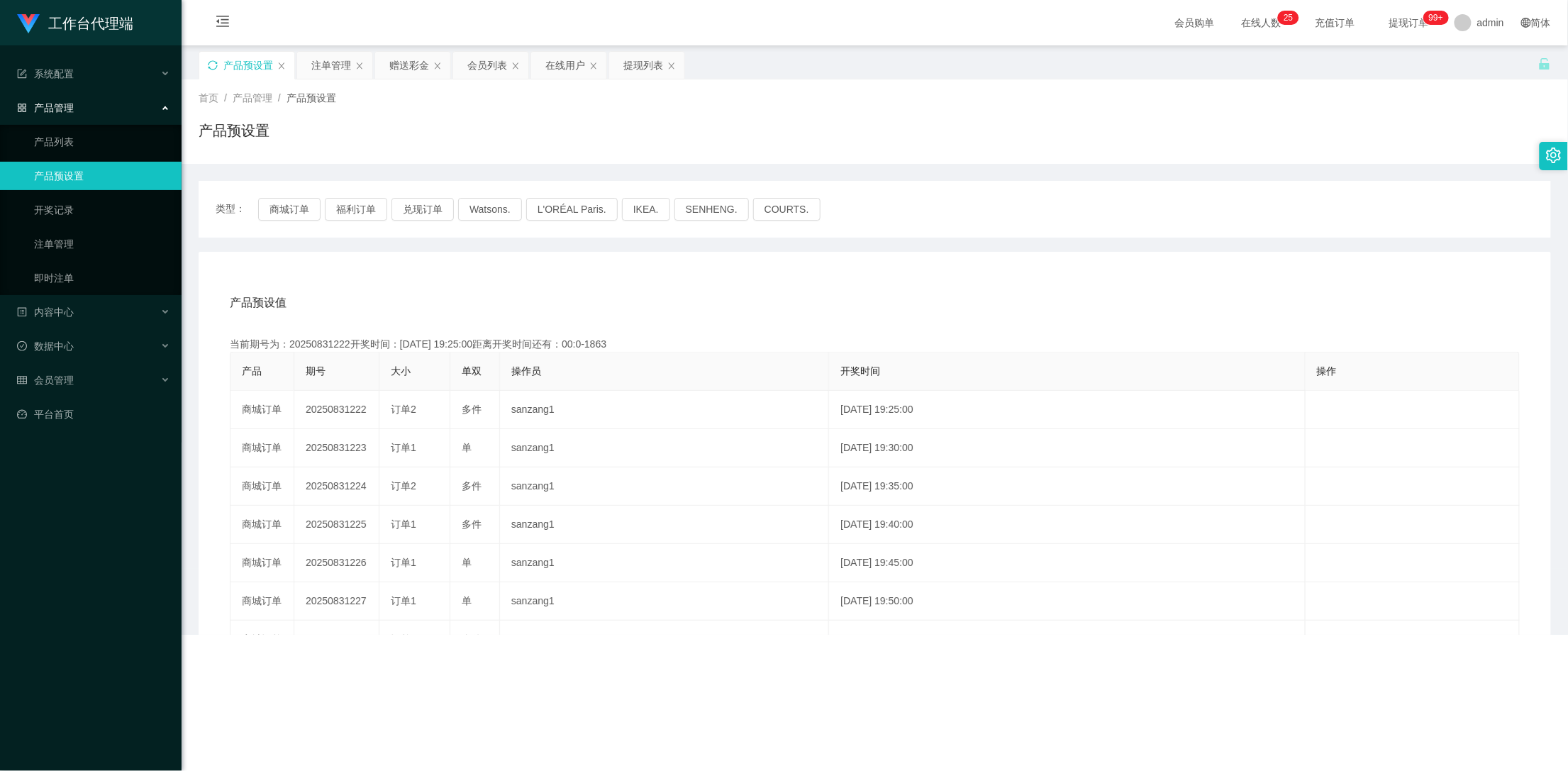
click at [216, 67] on icon "图标: sync" at bounding box center [213, 64] width 9 height 9
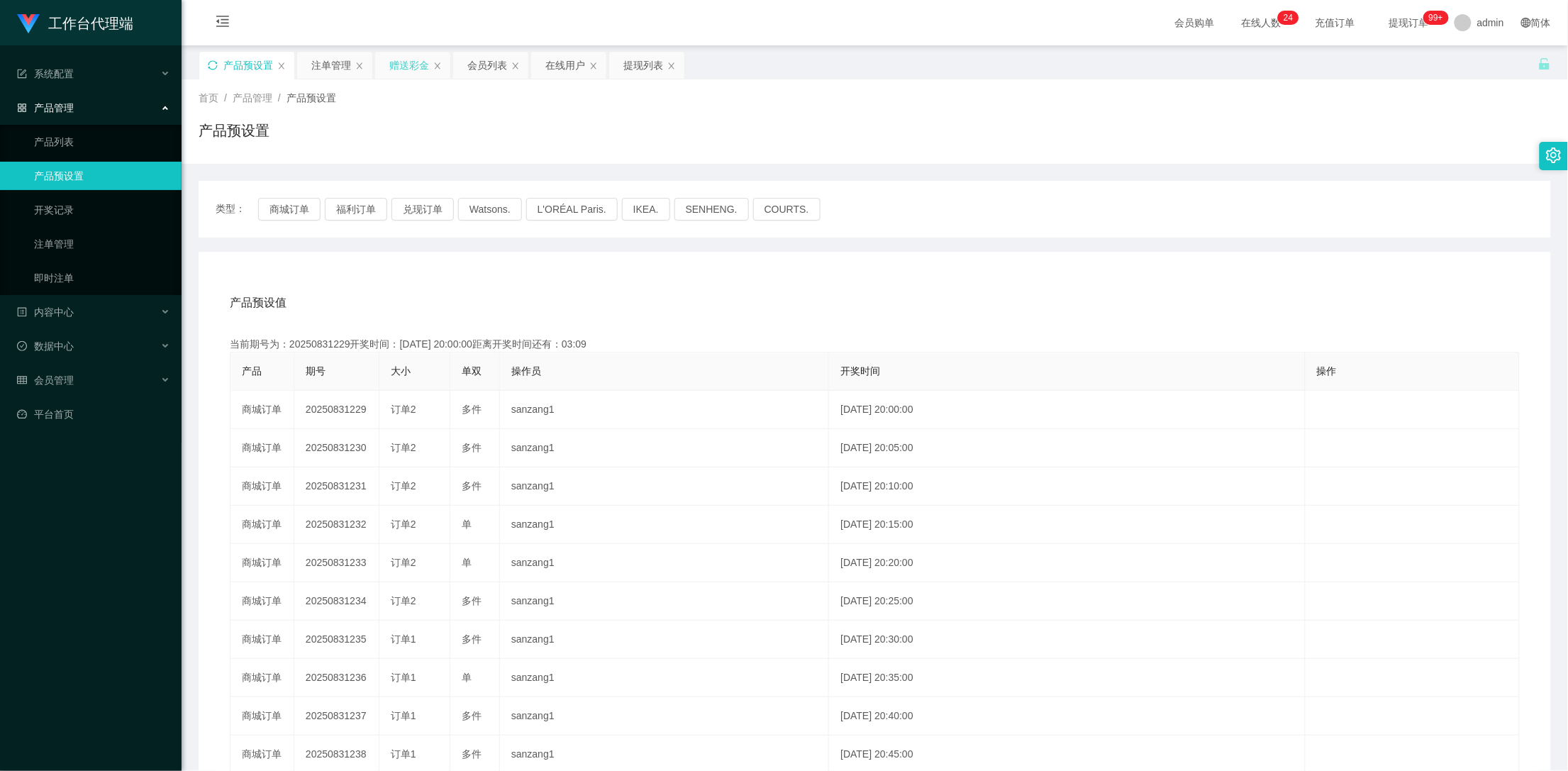
click at [413, 72] on div "赠送彩金" at bounding box center [410, 65] width 40 height 27
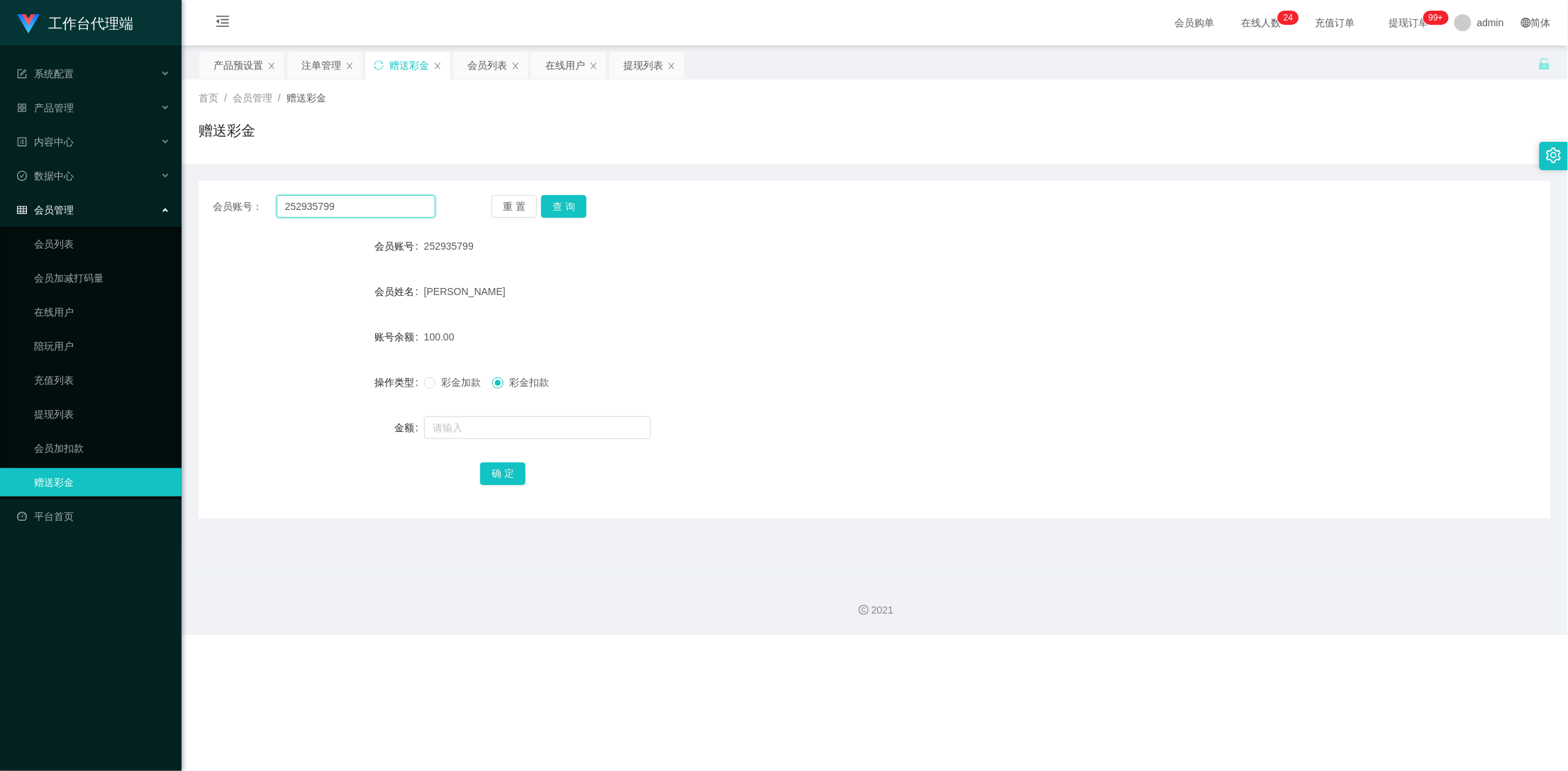
drag, startPoint x: 346, startPoint y: 207, endPoint x: 233, endPoint y: 211, distance: 113.1
click at [233, 211] on div "会员账号： 252935799" at bounding box center [324, 206] width 223 height 23
drag, startPoint x: 318, startPoint y: 61, endPoint x: 319, endPoint y: 69, distance: 8.1
click at [318, 61] on div "注单管理" at bounding box center [321, 65] width 40 height 27
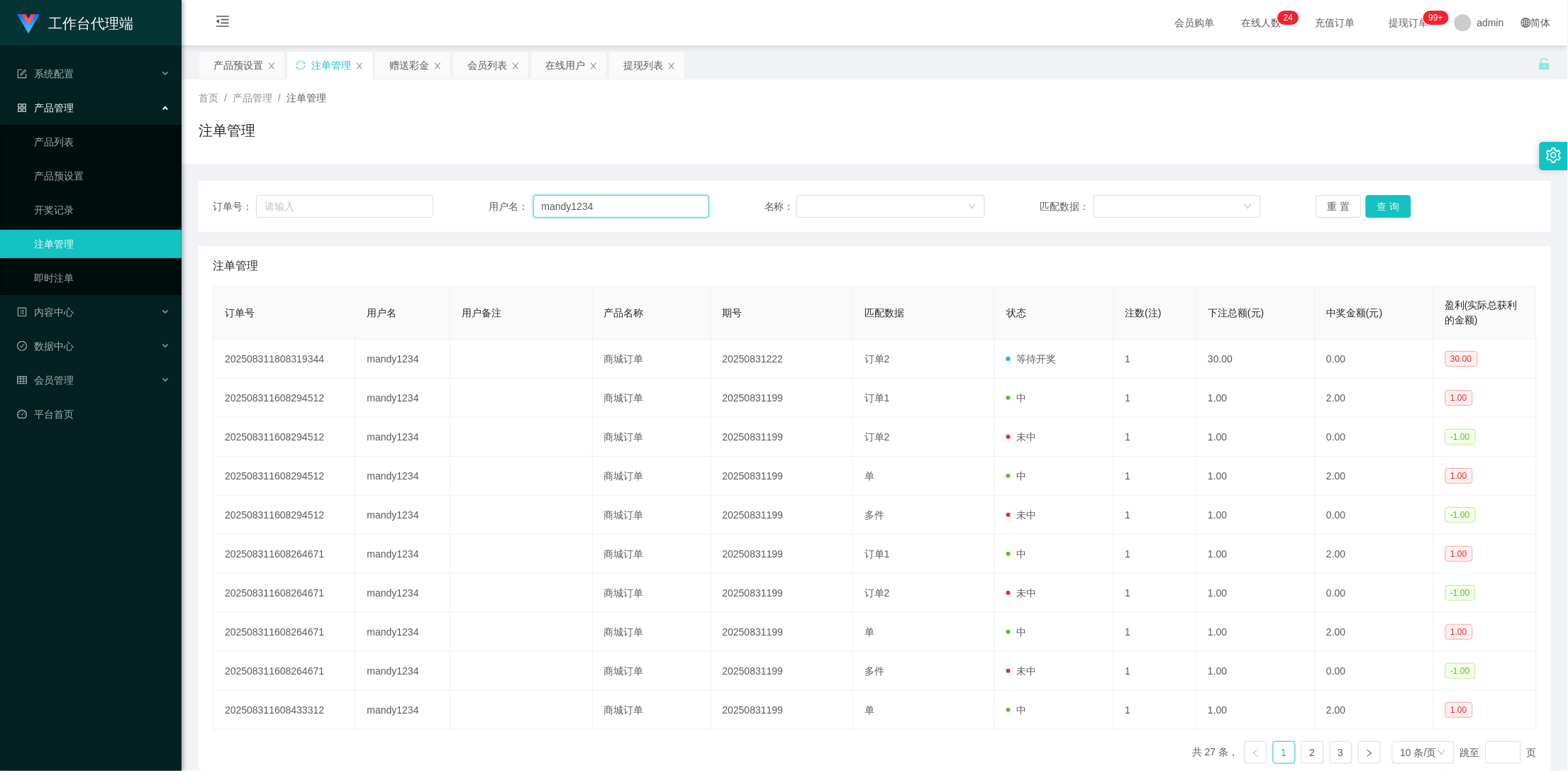
drag, startPoint x: 624, startPoint y: 207, endPoint x: 309, endPoint y: 190, distance: 315.5
click at [309, 190] on div "订单号： 用户名： mandy1234 名称： 匹配数据： 重 置 查 询" at bounding box center [875, 206] width 1352 height 51
paste input "252935799"
type input "252935799"
click at [1378, 205] on button "查 询" at bounding box center [1388, 206] width 45 height 23
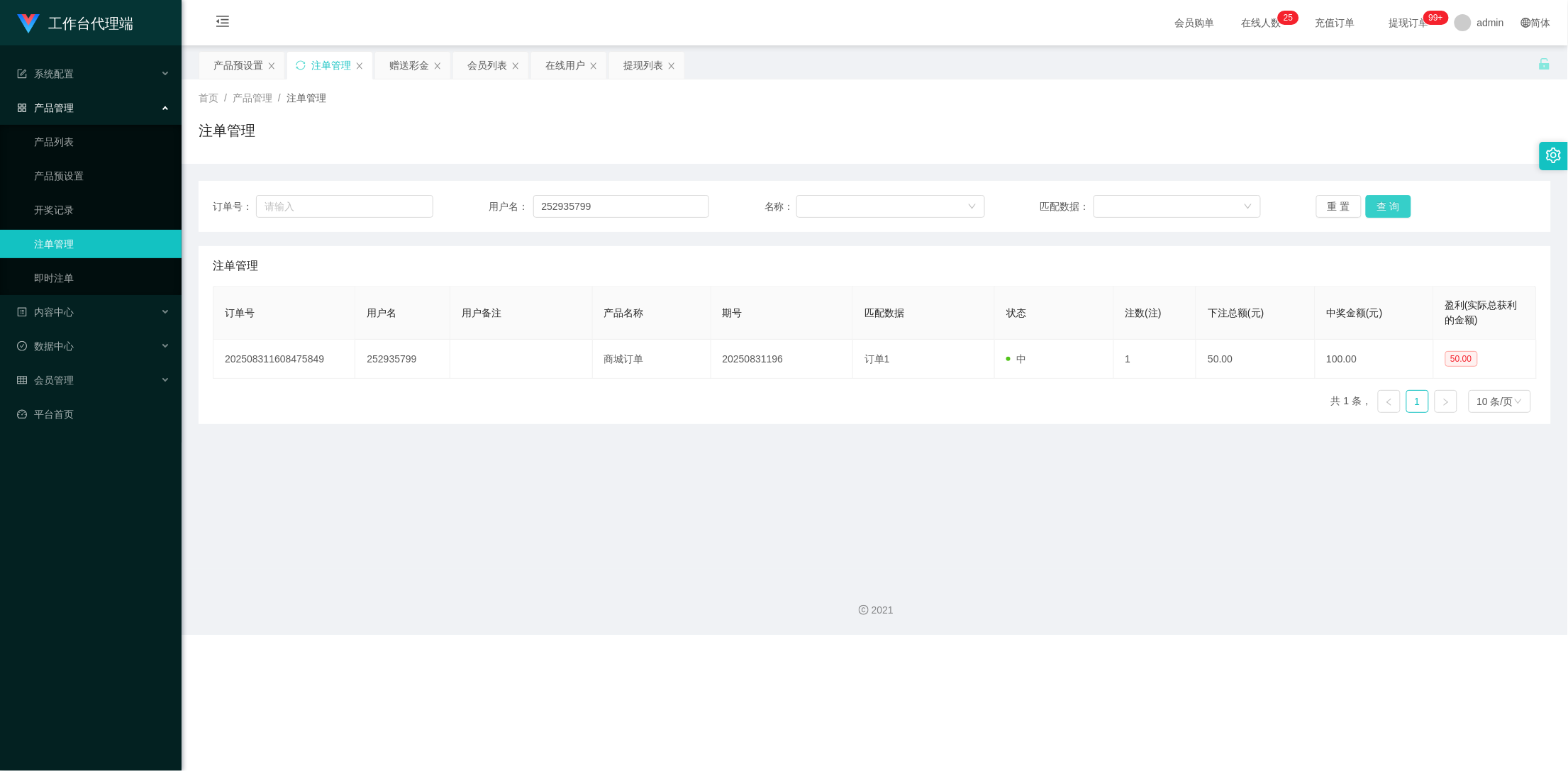
click at [1378, 205] on button "查 询" at bounding box center [1388, 206] width 45 height 23
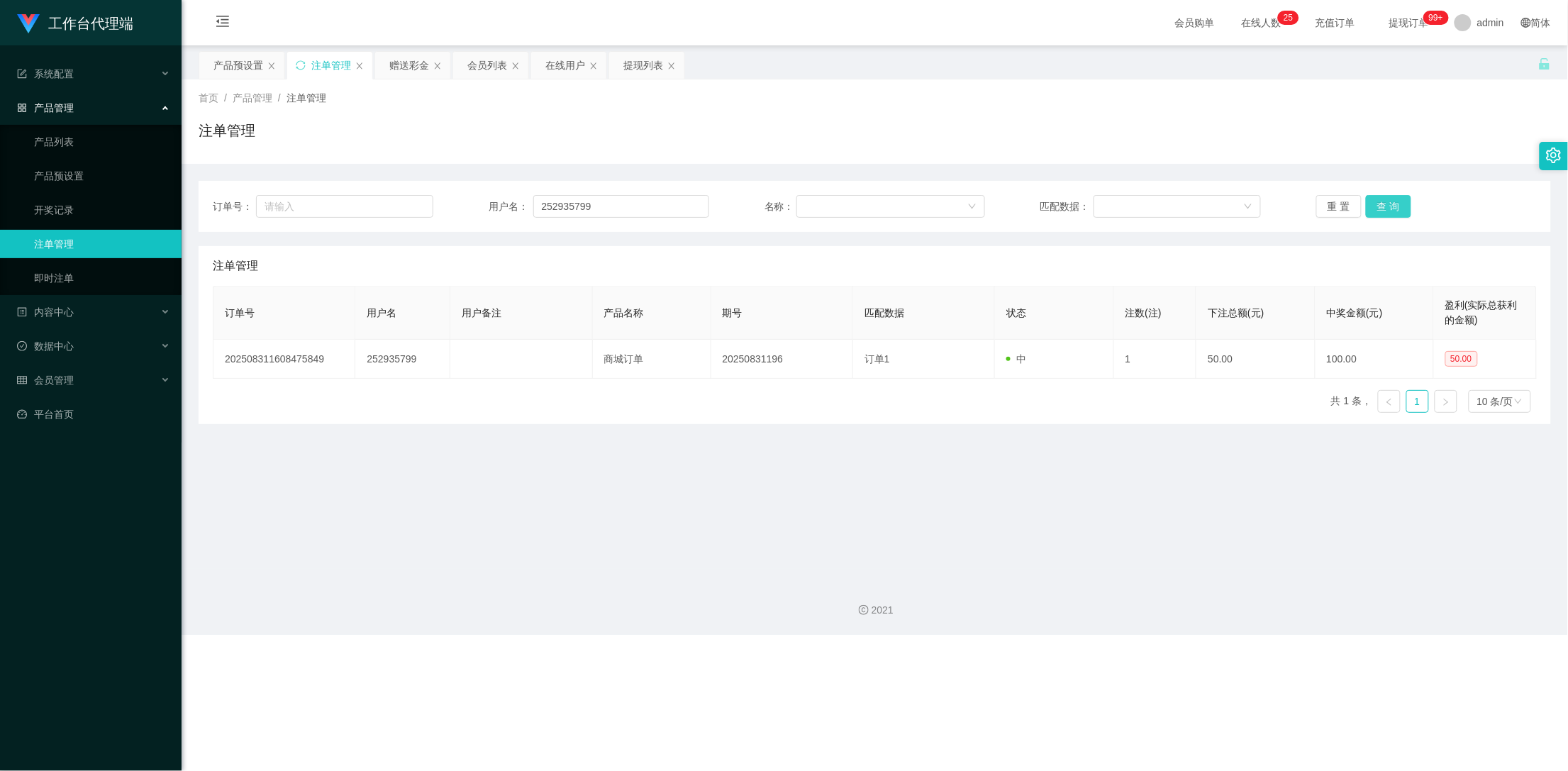
click at [1378, 211] on button "查 询" at bounding box center [1388, 206] width 45 height 23
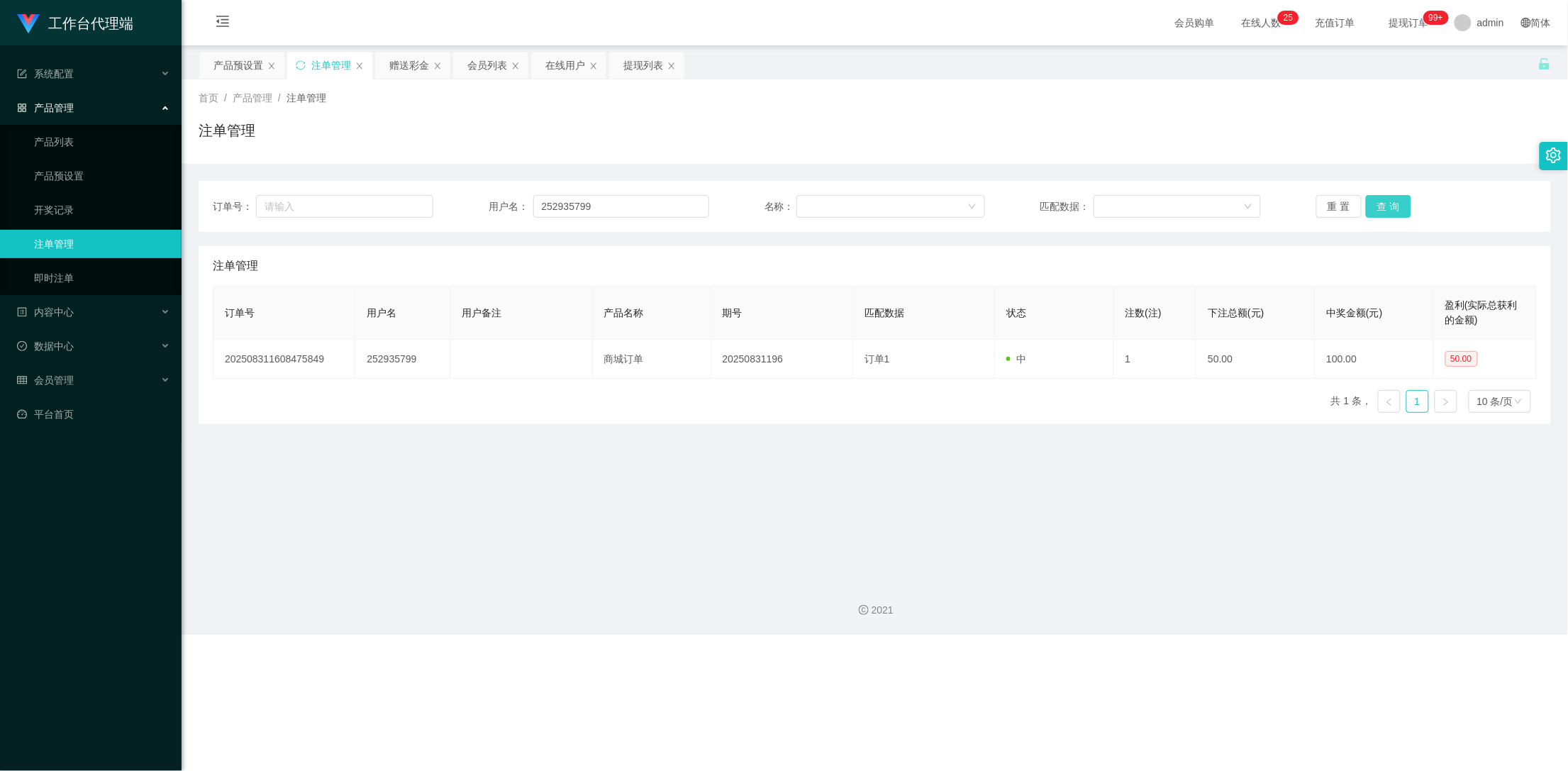
click at [1378, 211] on button "查 询" at bounding box center [1388, 206] width 45 height 23
click at [1378, 211] on div "重 置 查 询" at bounding box center [1427, 206] width 221 height 23
click at [1378, 211] on button "查 询" at bounding box center [1388, 206] width 45 height 23
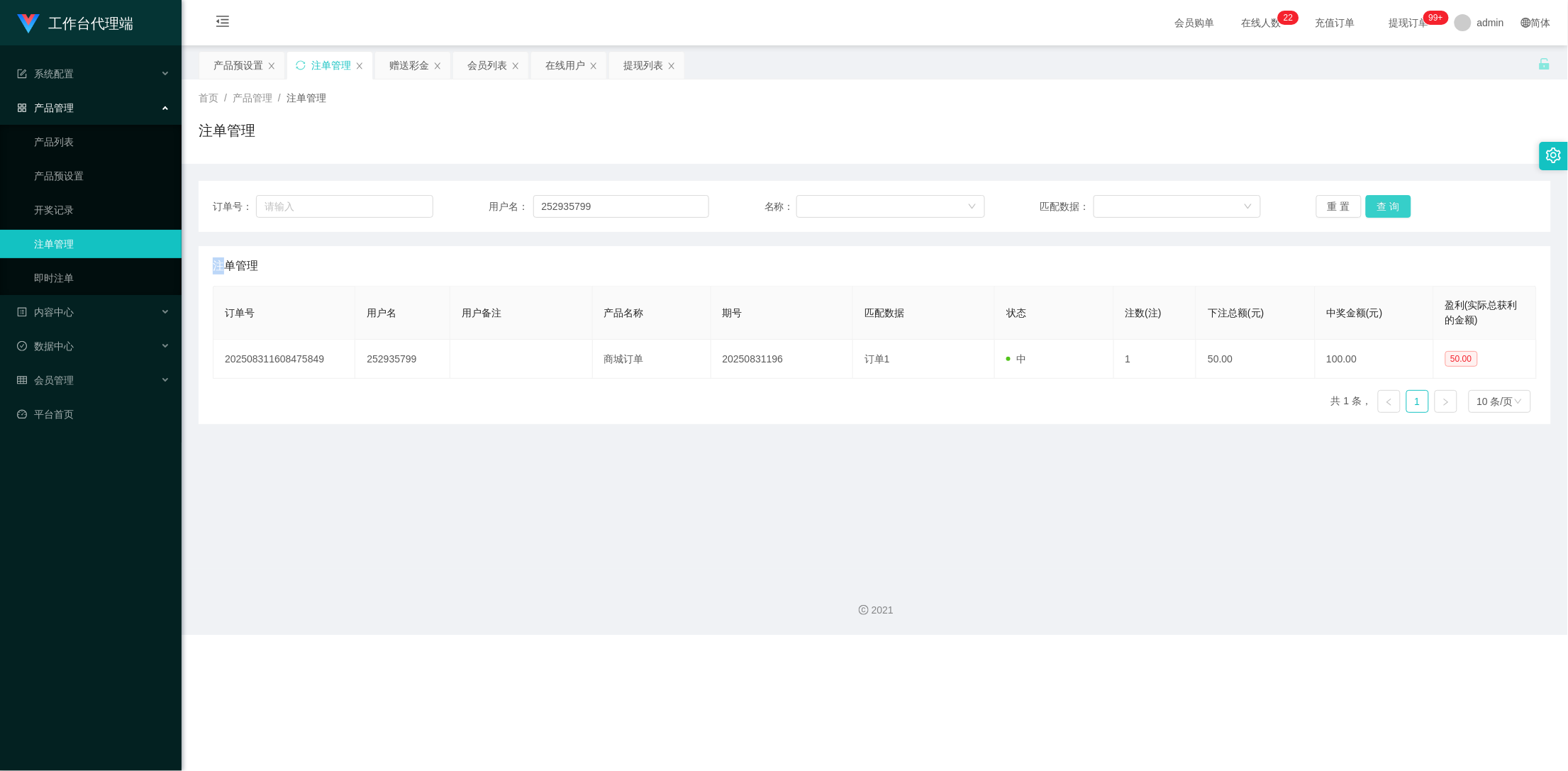
click at [1378, 211] on button "查 询" at bounding box center [1388, 206] width 45 height 23
click at [1381, 204] on button "查 询" at bounding box center [1388, 206] width 45 height 23
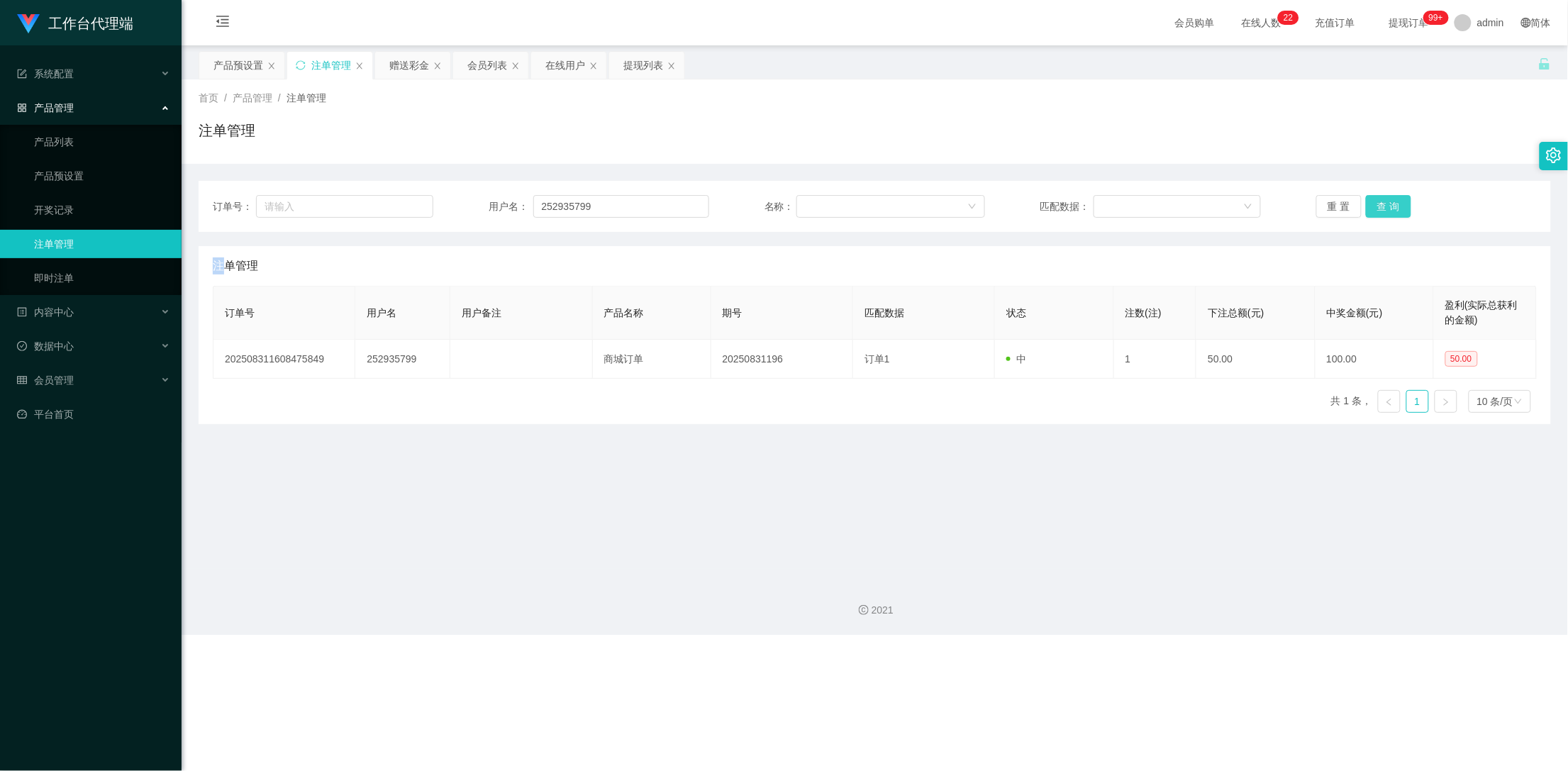
click at [1381, 204] on button "查 询" at bounding box center [1388, 206] width 45 height 23
click at [402, 61] on div "赠送彩金" at bounding box center [410, 65] width 40 height 27
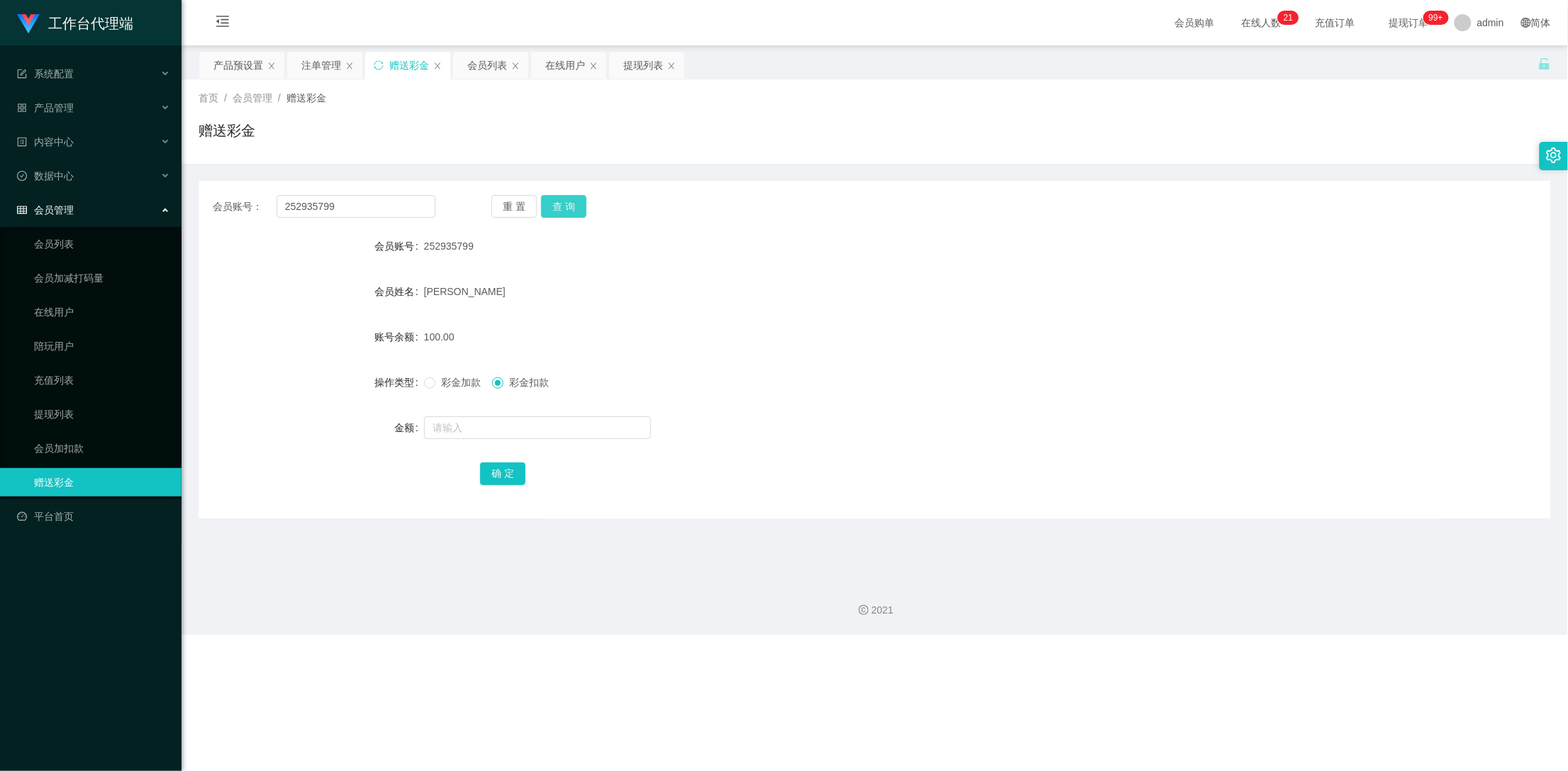
click at [571, 209] on button "查 询" at bounding box center [564, 206] width 45 height 23
click at [571, 209] on button "查 询" at bounding box center [572, 206] width 61 height 23
drag, startPoint x: 571, startPoint y: 209, endPoint x: 593, endPoint y: 192, distance: 27.8
click at [571, 209] on button "查 询" at bounding box center [572, 206] width 61 height 23
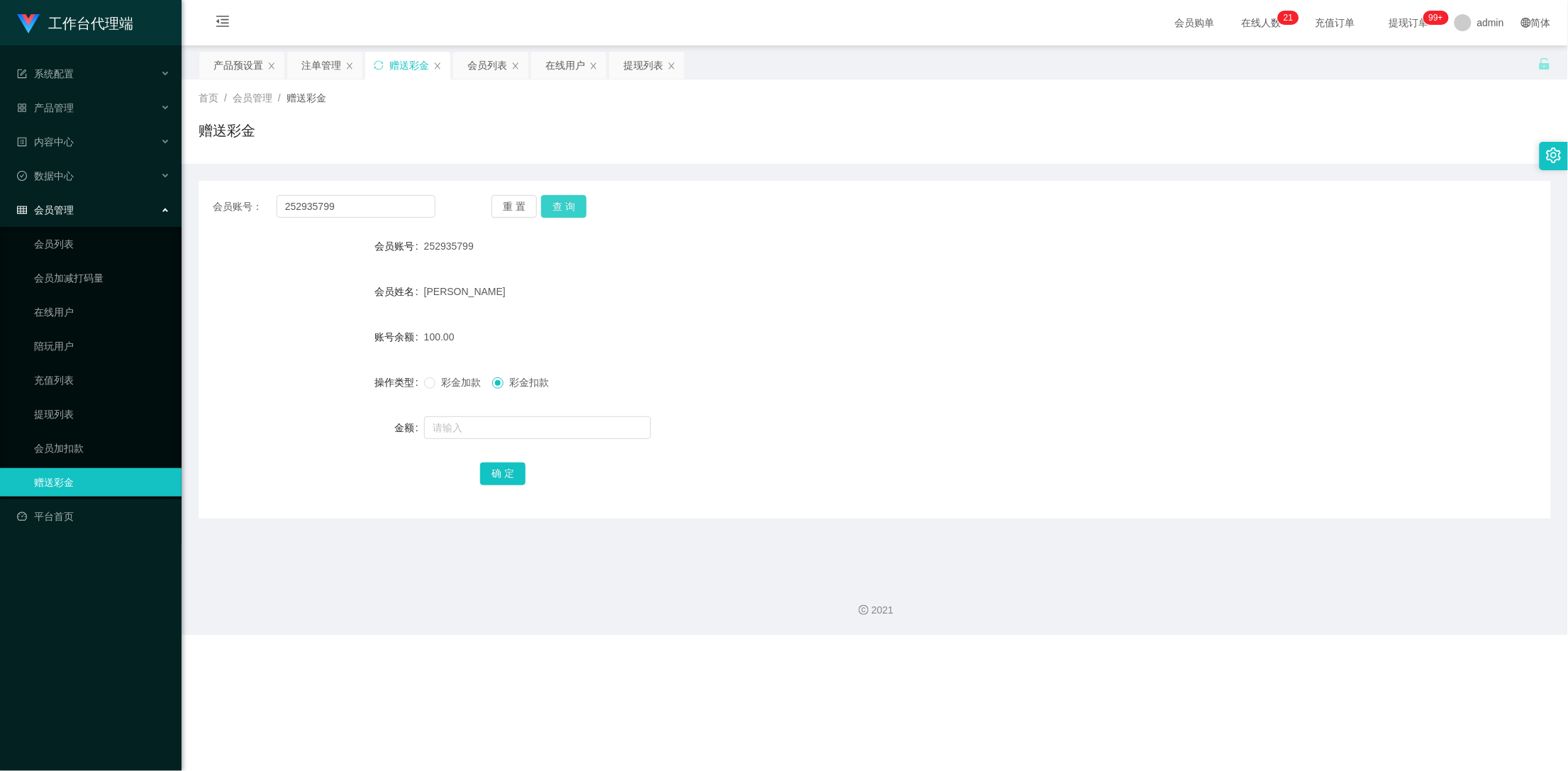
click at [563, 204] on button "查 询" at bounding box center [564, 206] width 45 height 23
click at [334, 70] on div "注单管理" at bounding box center [321, 65] width 40 height 27
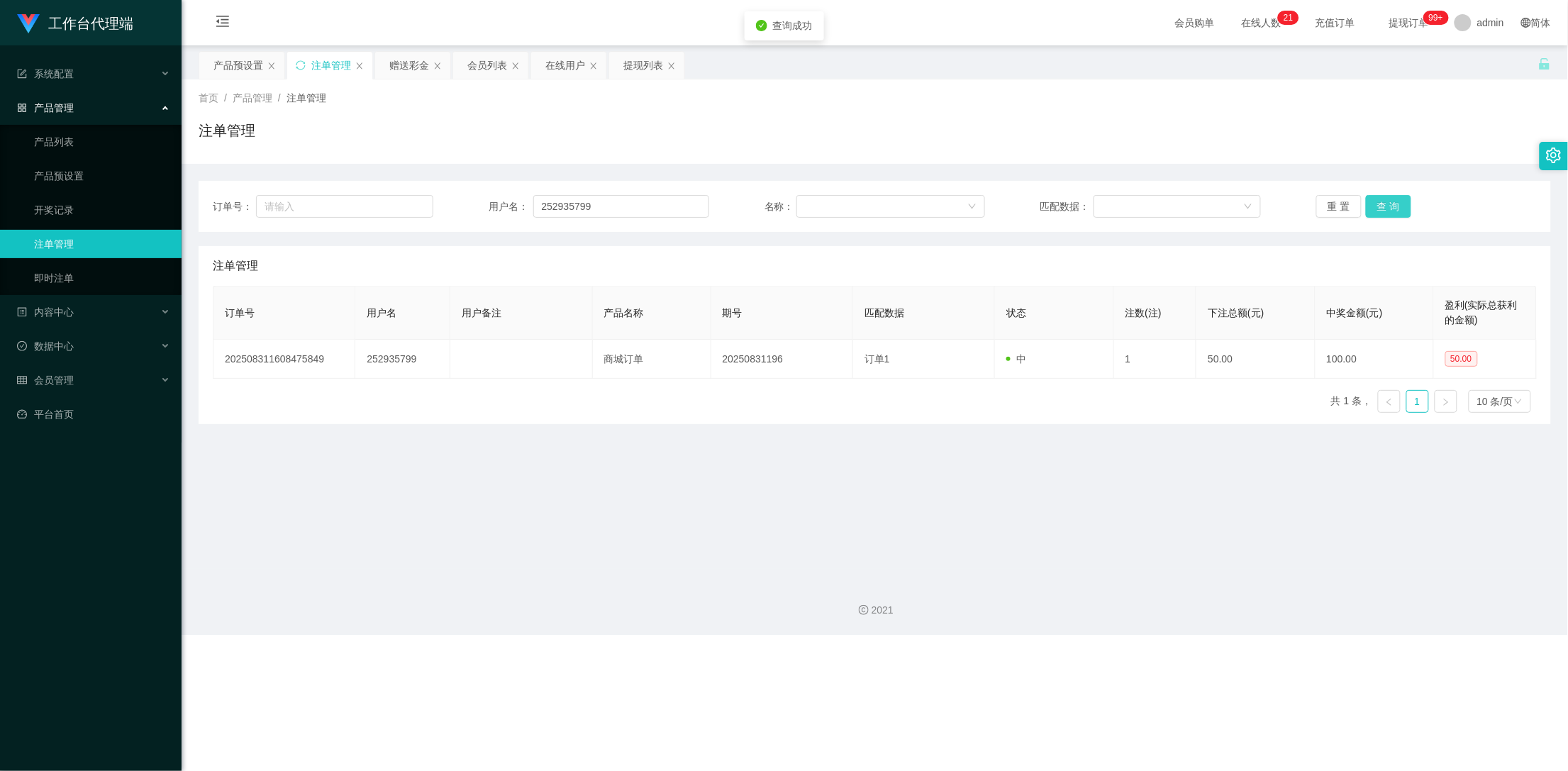
click at [1372, 204] on button "查 询" at bounding box center [1388, 206] width 45 height 23
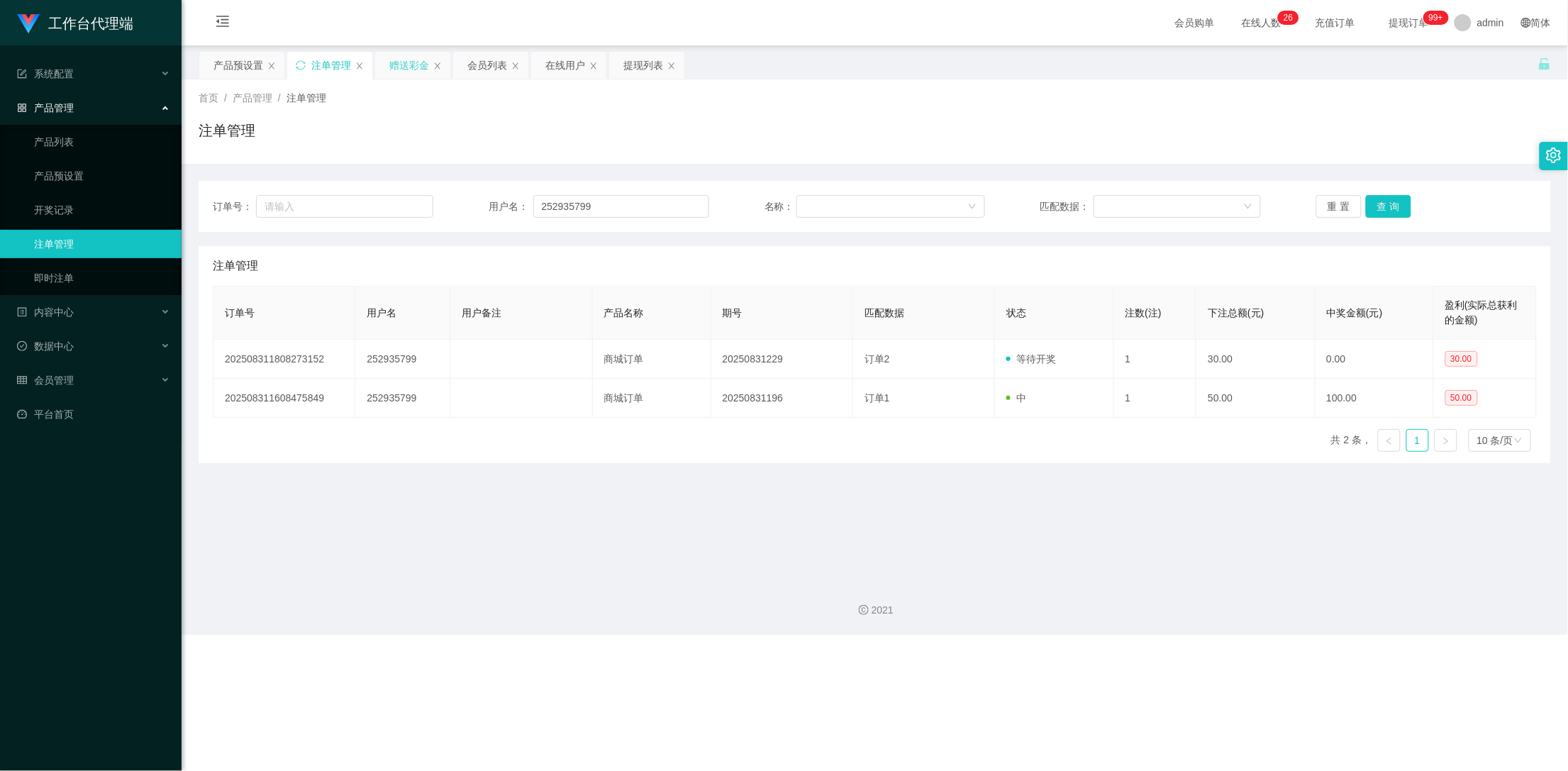
click at [410, 64] on div "赠送彩金" at bounding box center [410, 65] width 40 height 27
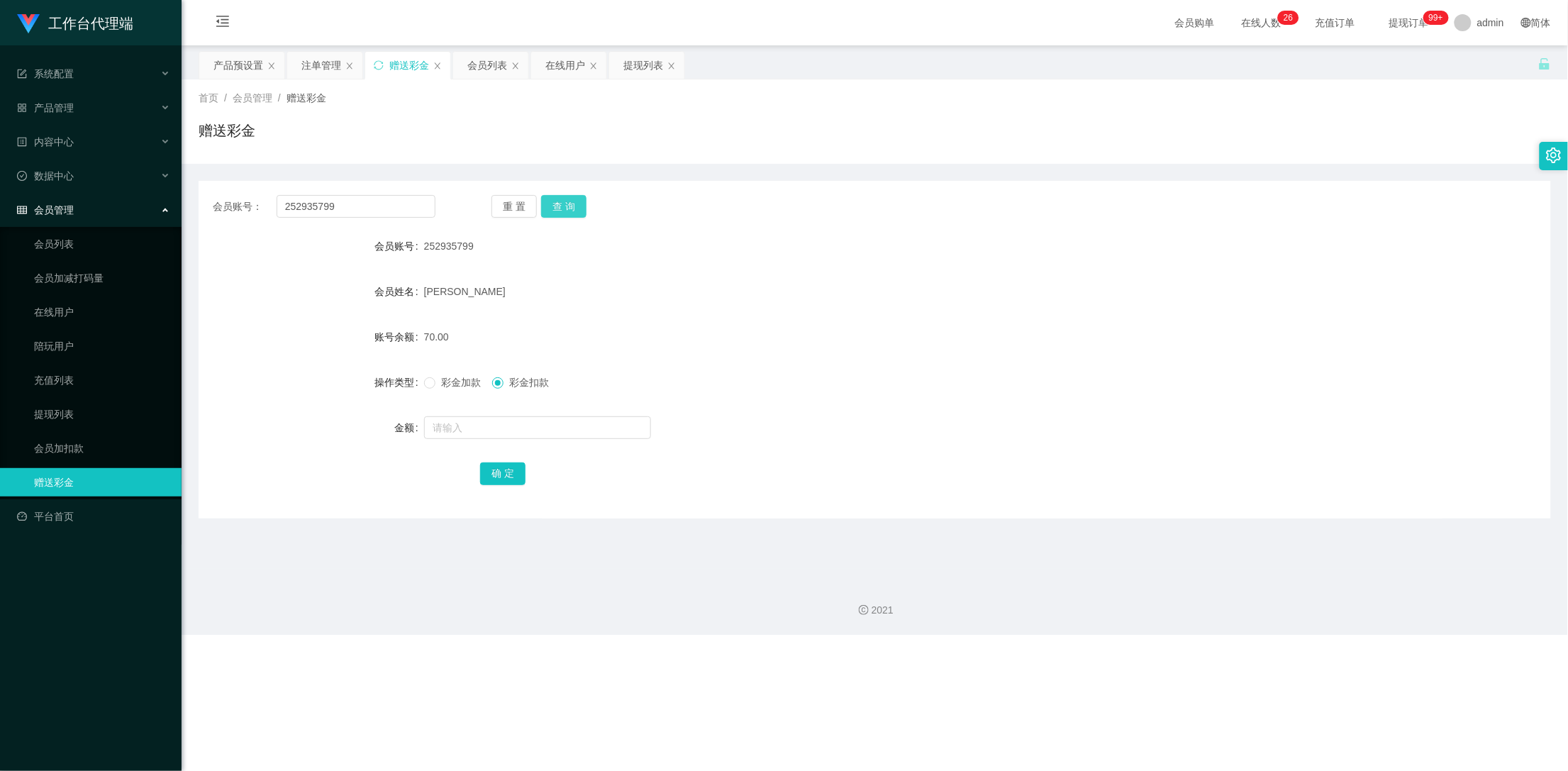
click at [574, 205] on button "查 询" at bounding box center [564, 206] width 45 height 23
drag, startPoint x: 339, startPoint y: 198, endPoint x: 230, endPoint y: 198, distance: 109.0
click at [230, 198] on div "会员账号： 252935799" at bounding box center [324, 206] width 223 height 23
click at [224, 62] on div "产品预设置" at bounding box center [238, 65] width 50 height 27
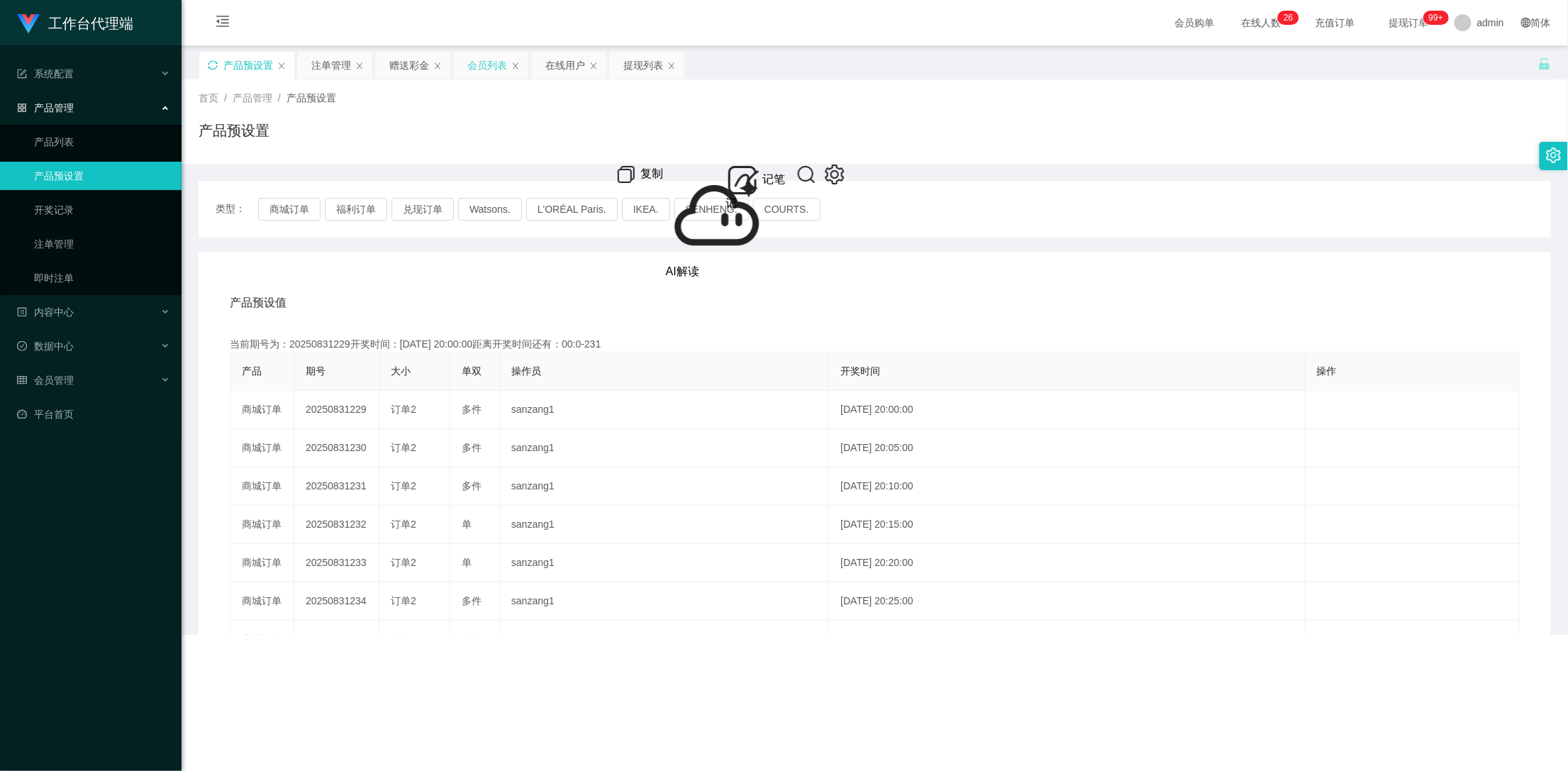
click at [481, 69] on div "会员列表" at bounding box center [487, 65] width 40 height 27
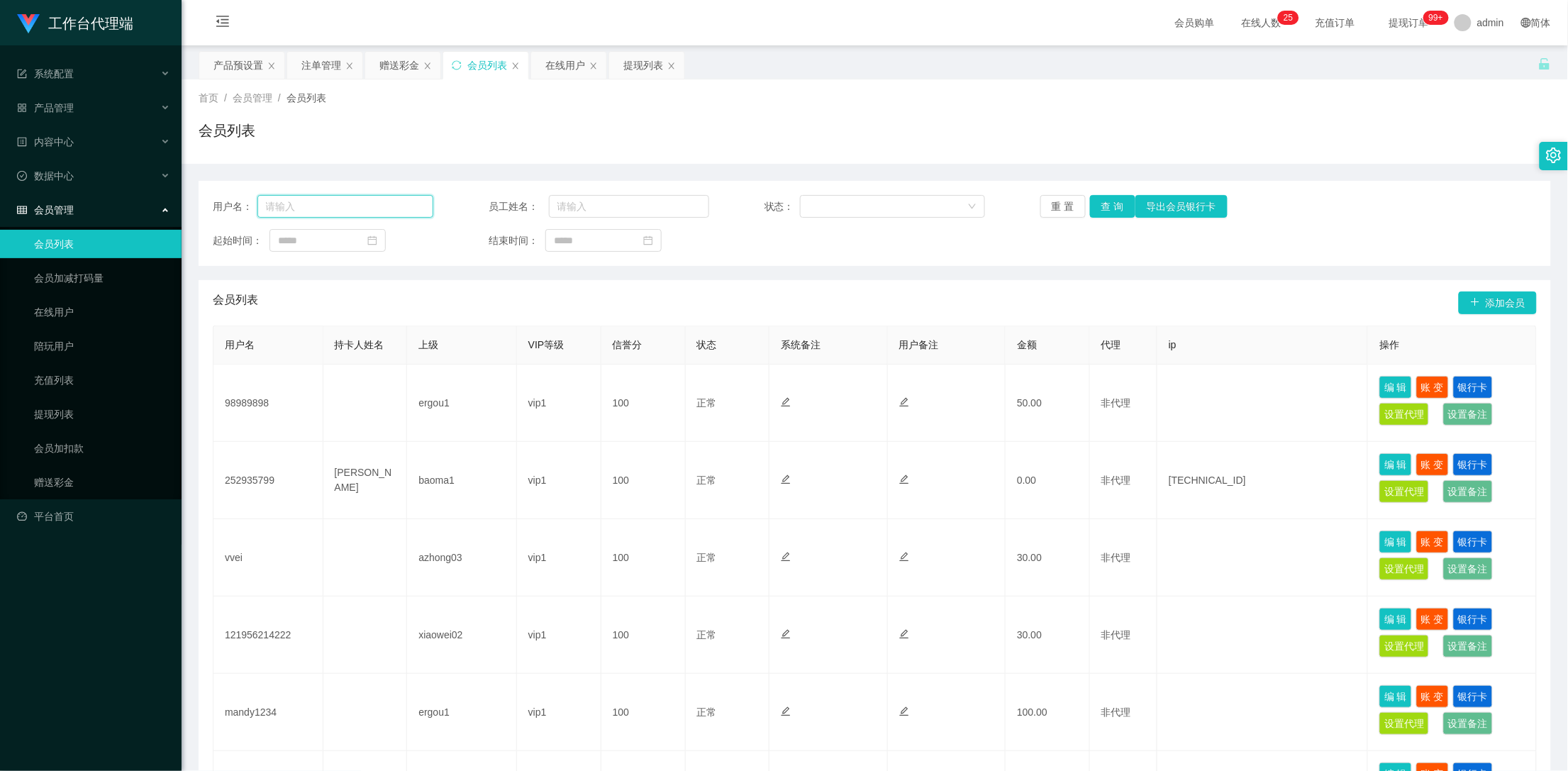
click at [365, 209] on input "text" at bounding box center [346, 206] width 176 height 23
paste input "252935799"
type input "252935799"
click at [1095, 209] on button "查 询" at bounding box center [1112, 206] width 45 height 23
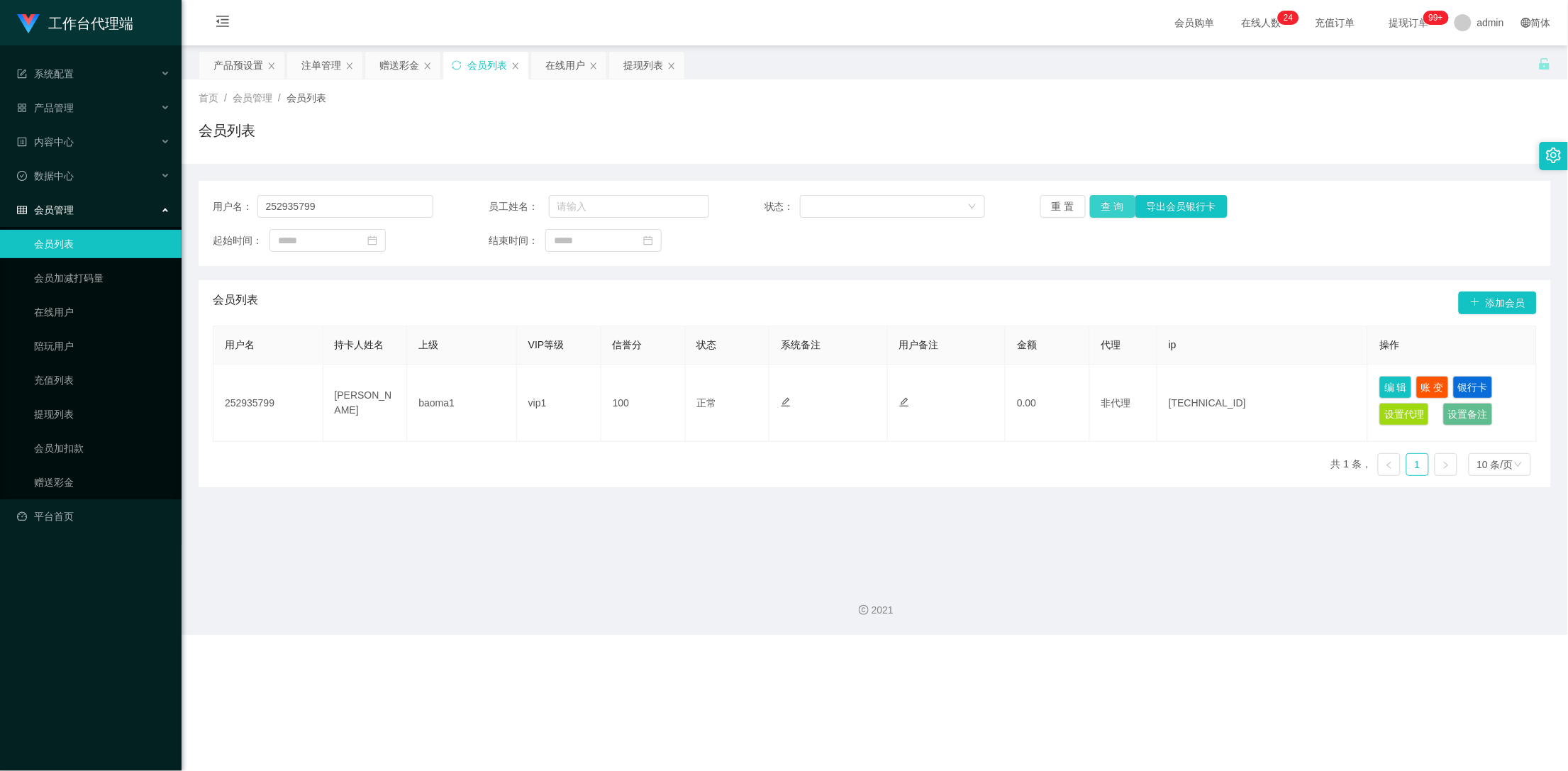
click at [1108, 200] on button "查 询" at bounding box center [1112, 206] width 45 height 23
click at [1123, 204] on button "查 询" at bounding box center [1112, 206] width 45 height 23
click at [1111, 204] on button "查 询" at bounding box center [1112, 206] width 45 height 23
click at [1111, 204] on div "重 置 查 询 导出会员银行卡" at bounding box center [1151, 206] width 221 height 23
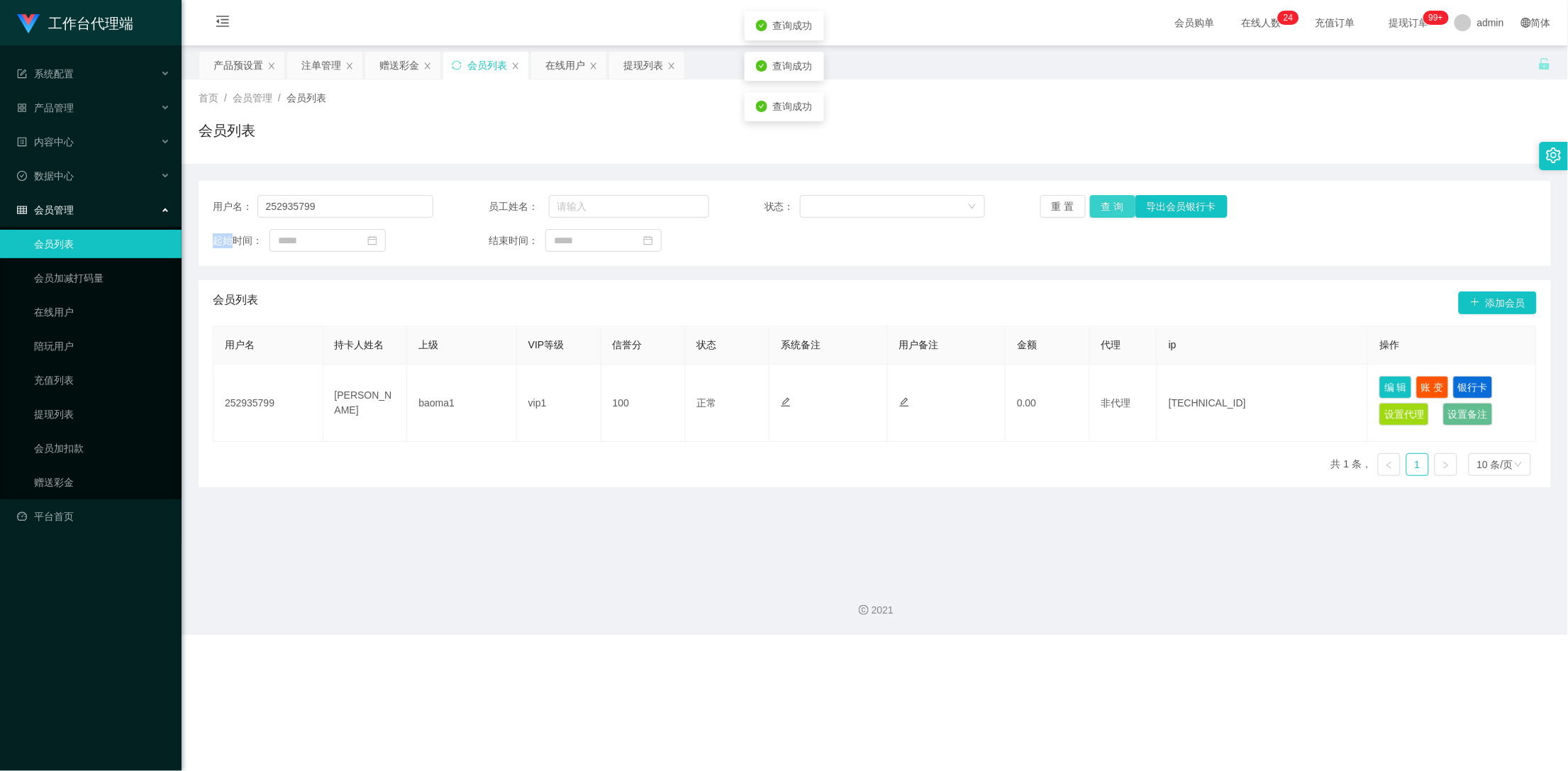
click at [1111, 204] on button "查 询" at bounding box center [1112, 206] width 45 height 23
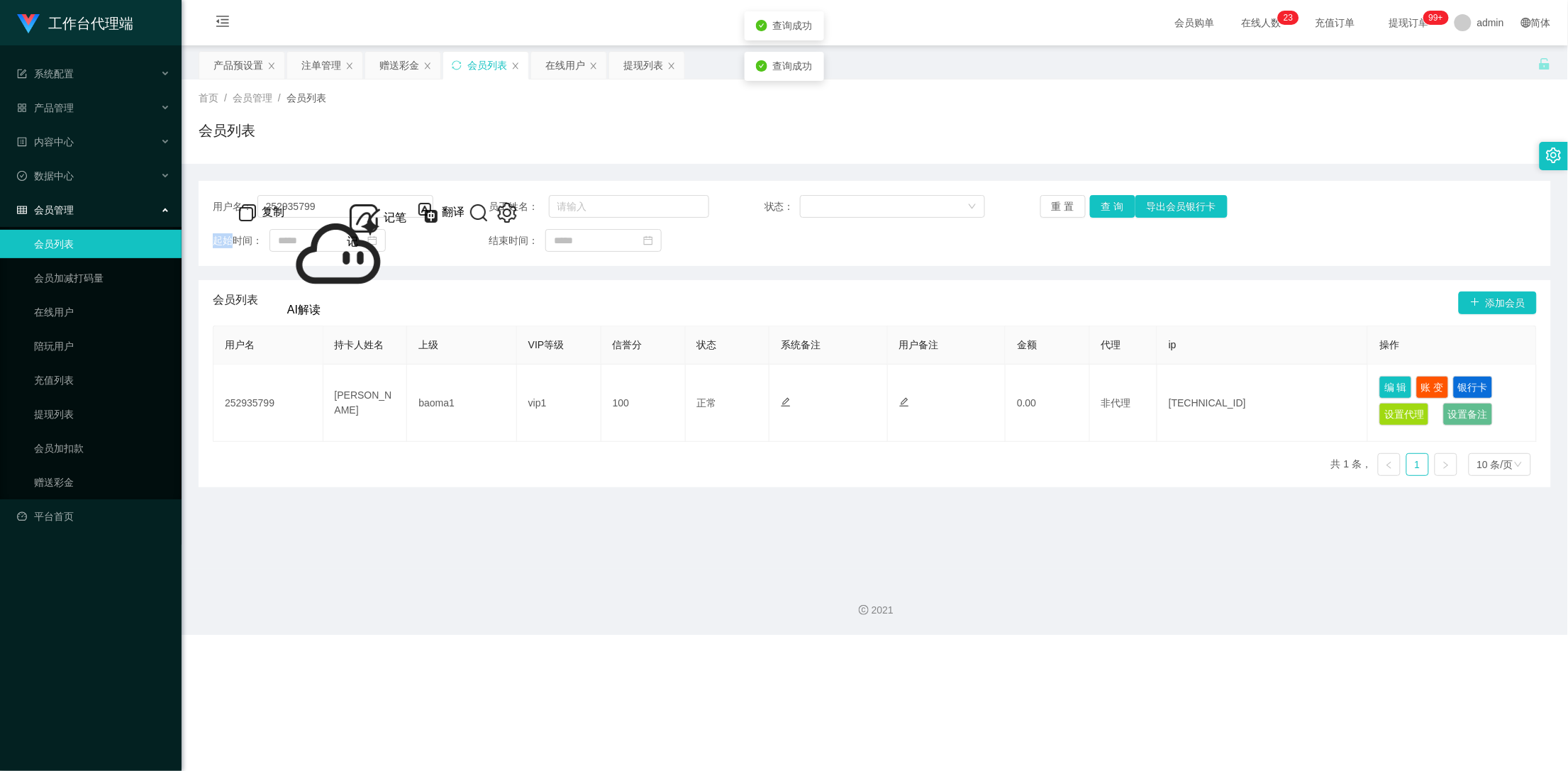
drag, startPoint x: 396, startPoint y: 58, endPoint x: 516, endPoint y: 103, distance: 128.2
click at [396, 58] on div "赠送彩金" at bounding box center [399, 65] width 40 height 27
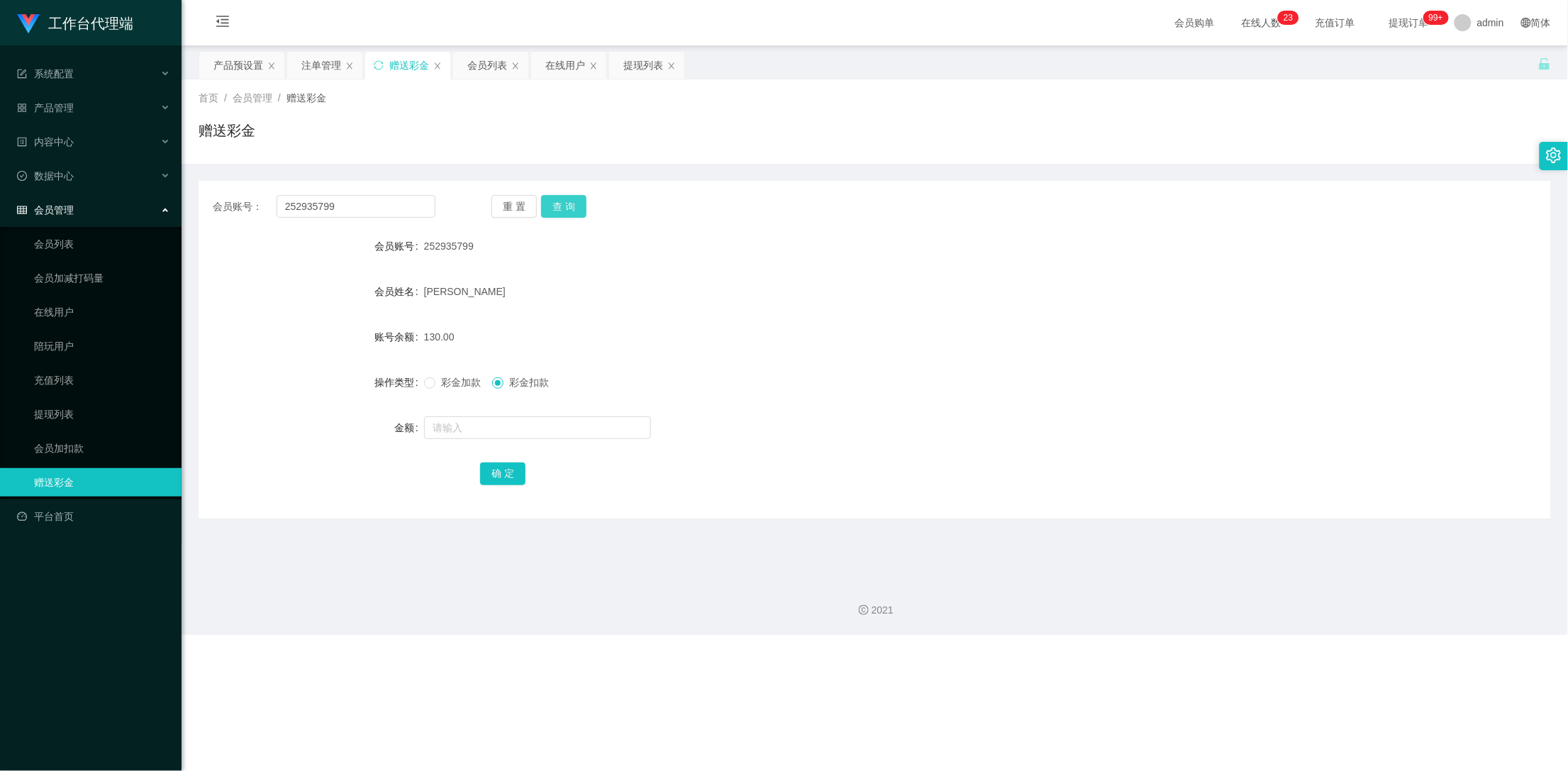
click at [556, 207] on button "查 询" at bounding box center [564, 206] width 45 height 23
click at [213, 59] on div "产品预设置" at bounding box center [238, 65] width 50 height 27
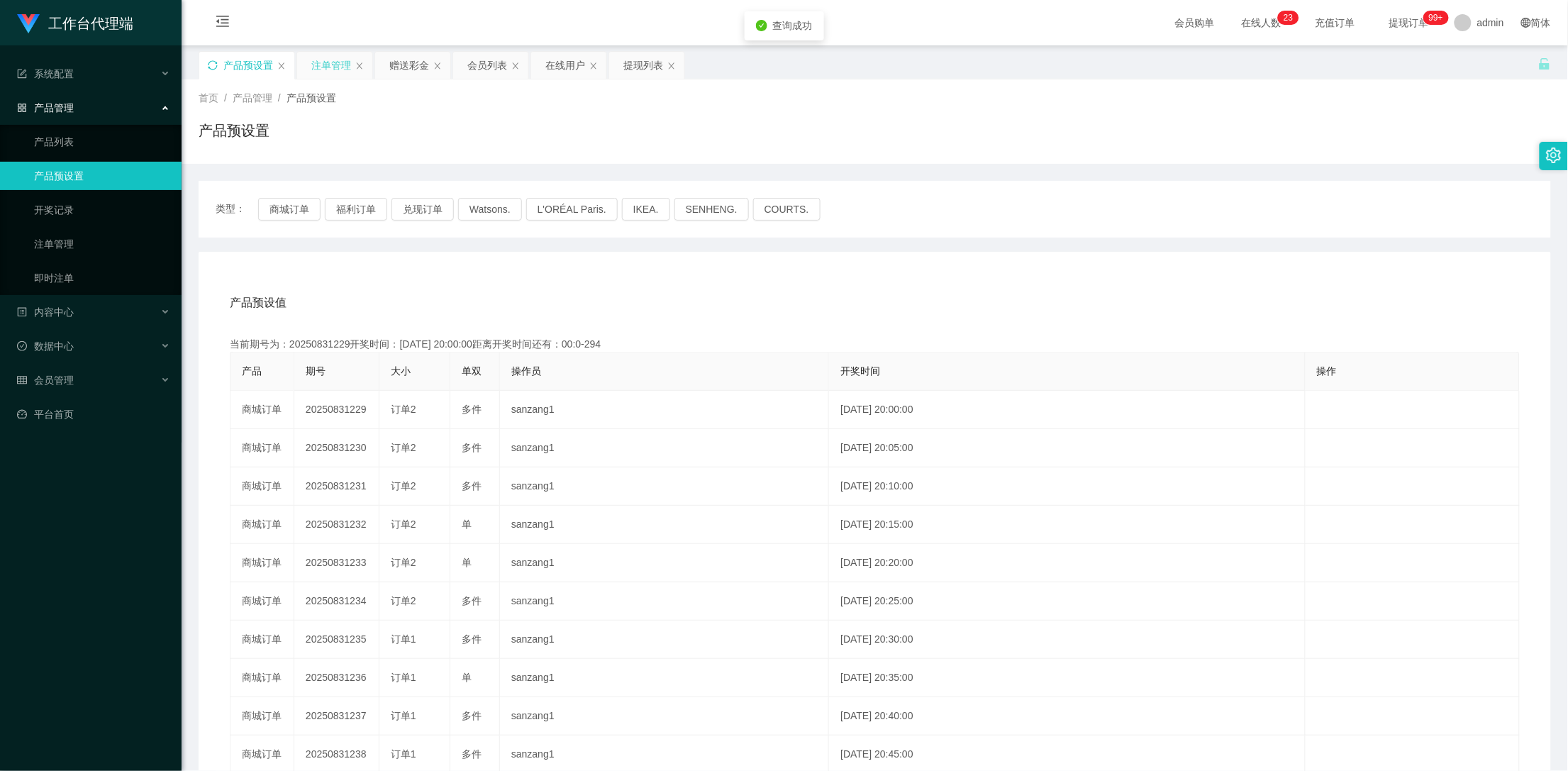
click at [335, 60] on div "注单管理" at bounding box center [331, 65] width 40 height 27
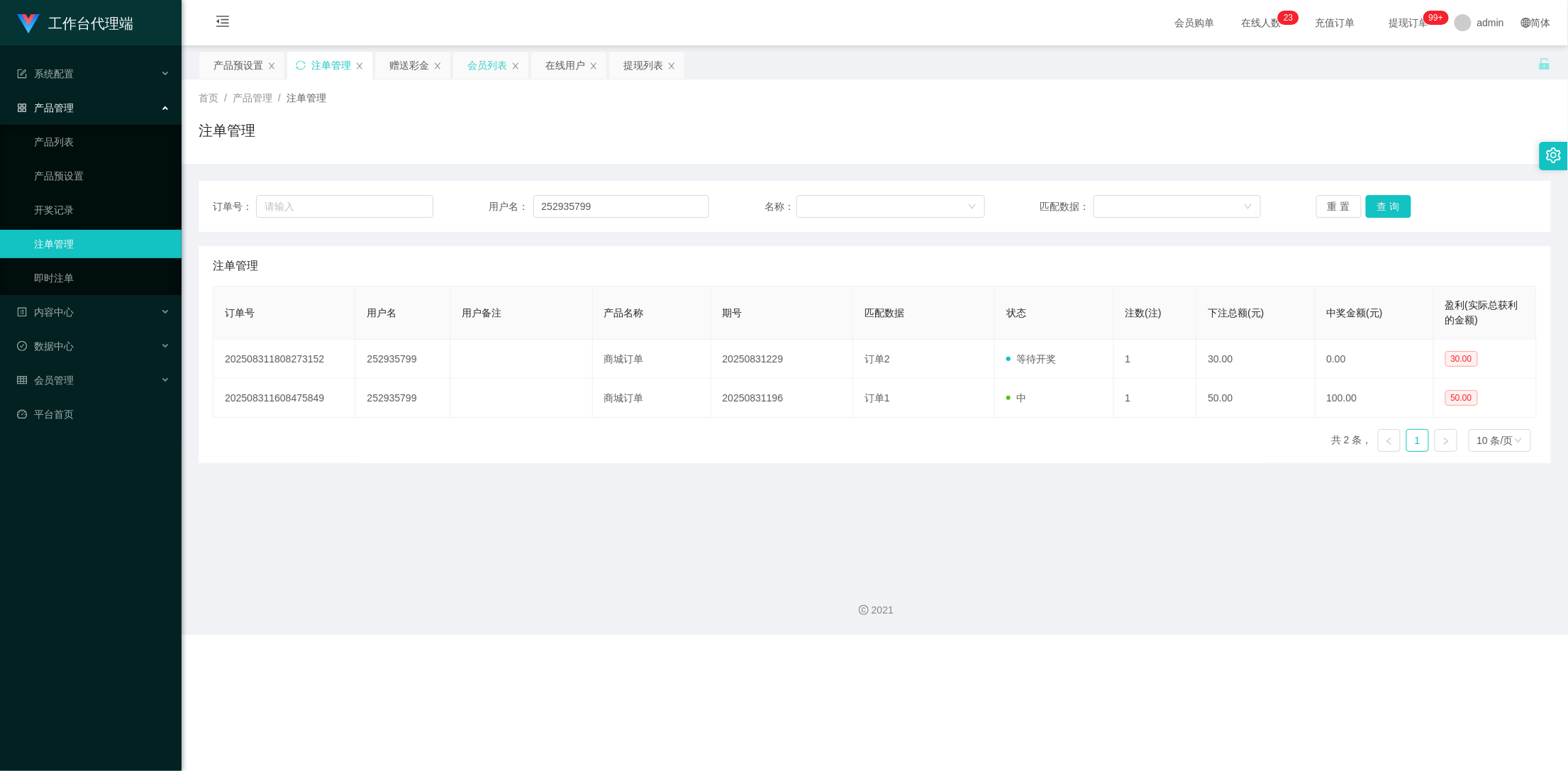
click at [486, 69] on div "会员列表" at bounding box center [487, 65] width 40 height 27
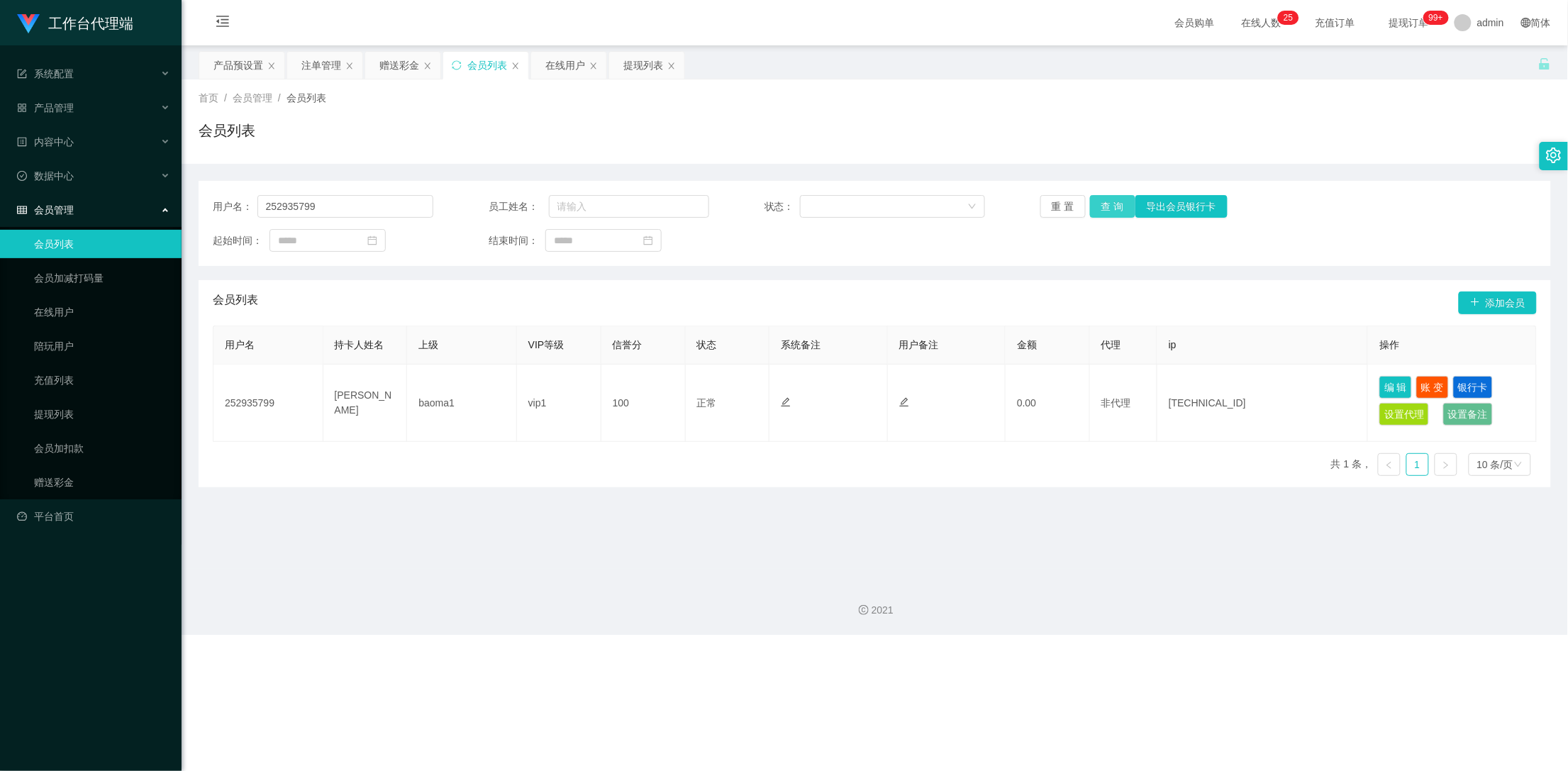
click at [1112, 205] on button "查 询" at bounding box center [1112, 206] width 45 height 23
drag, startPoint x: 556, startPoint y: 70, endPoint x: 556, endPoint y: 86, distance: 16.0
click at [556, 70] on div "在线用户" at bounding box center [565, 65] width 40 height 27
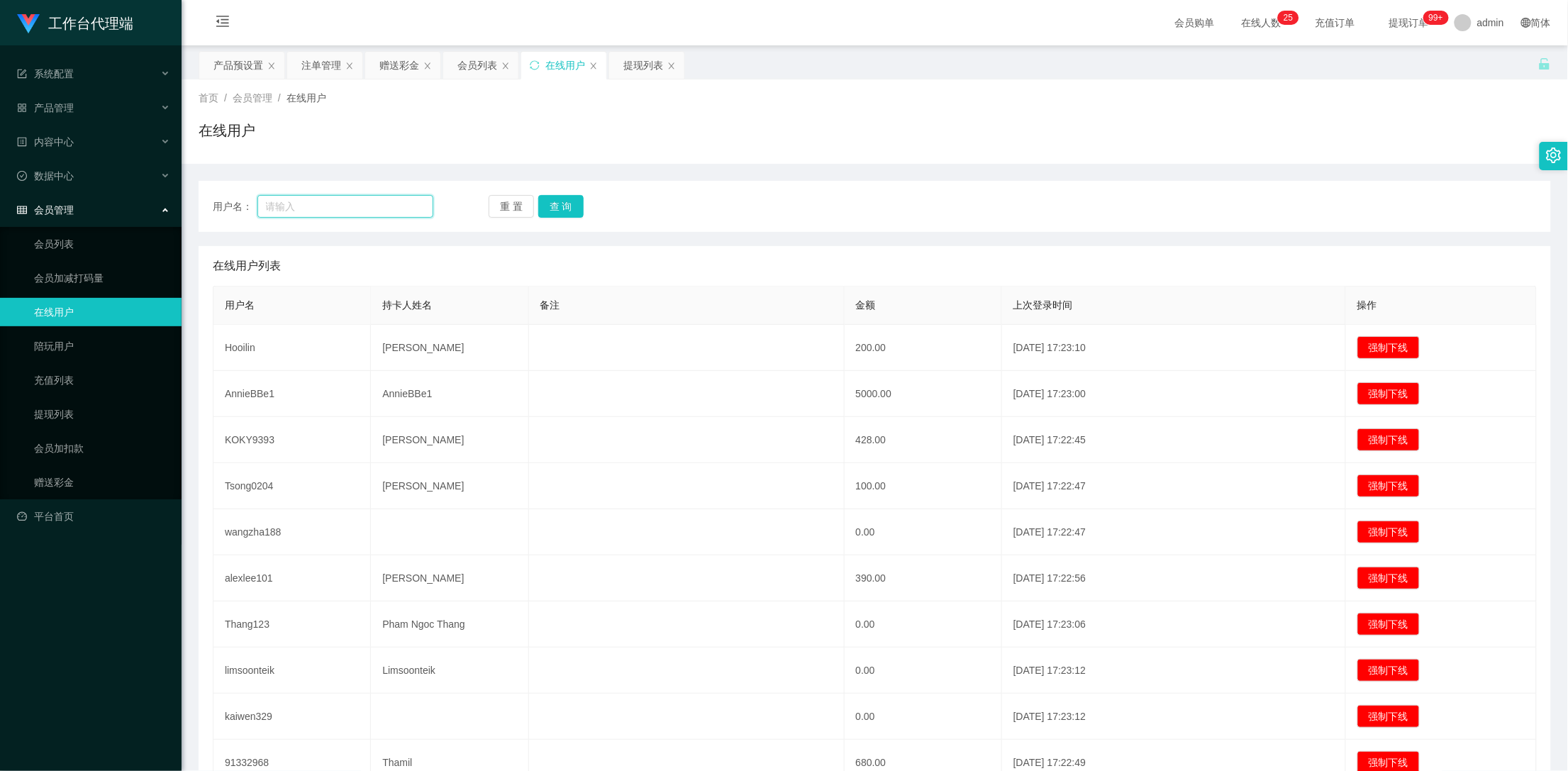
click at [371, 198] on input "text" at bounding box center [346, 206] width 176 height 23
drag, startPoint x: 635, startPoint y: 63, endPoint x: 653, endPoint y: 81, distance: 25.5
click at [635, 63] on div "提现列表" at bounding box center [644, 65] width 40 height 27
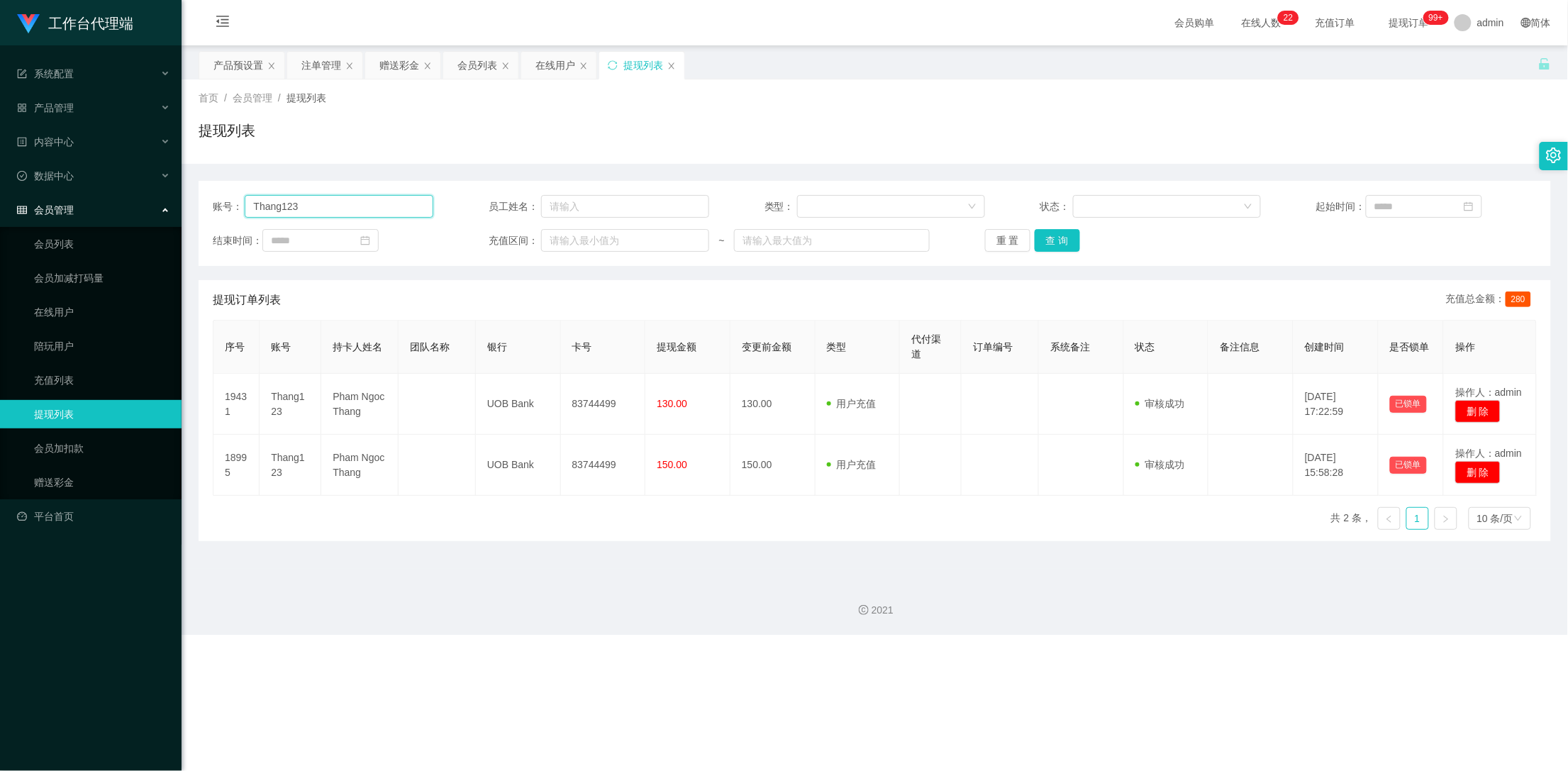
drag, startPoint x: 361, startPoint y: 204, endPoint x: 209, endPoint y: 200, distance: 152.1
click at [209, 200] on div "账号： Thang123 员工姓名： 类型： 状态： 起始时间： 结束时间： 充值区间： ~ 重 置 查 询" at bounding box center [875, 223] width 1352 height 85
paste input "252935799"
type input "252935799"
click at [1056, 238] on button "查 询" at bounding box center [1057, 240] width 45 height 23
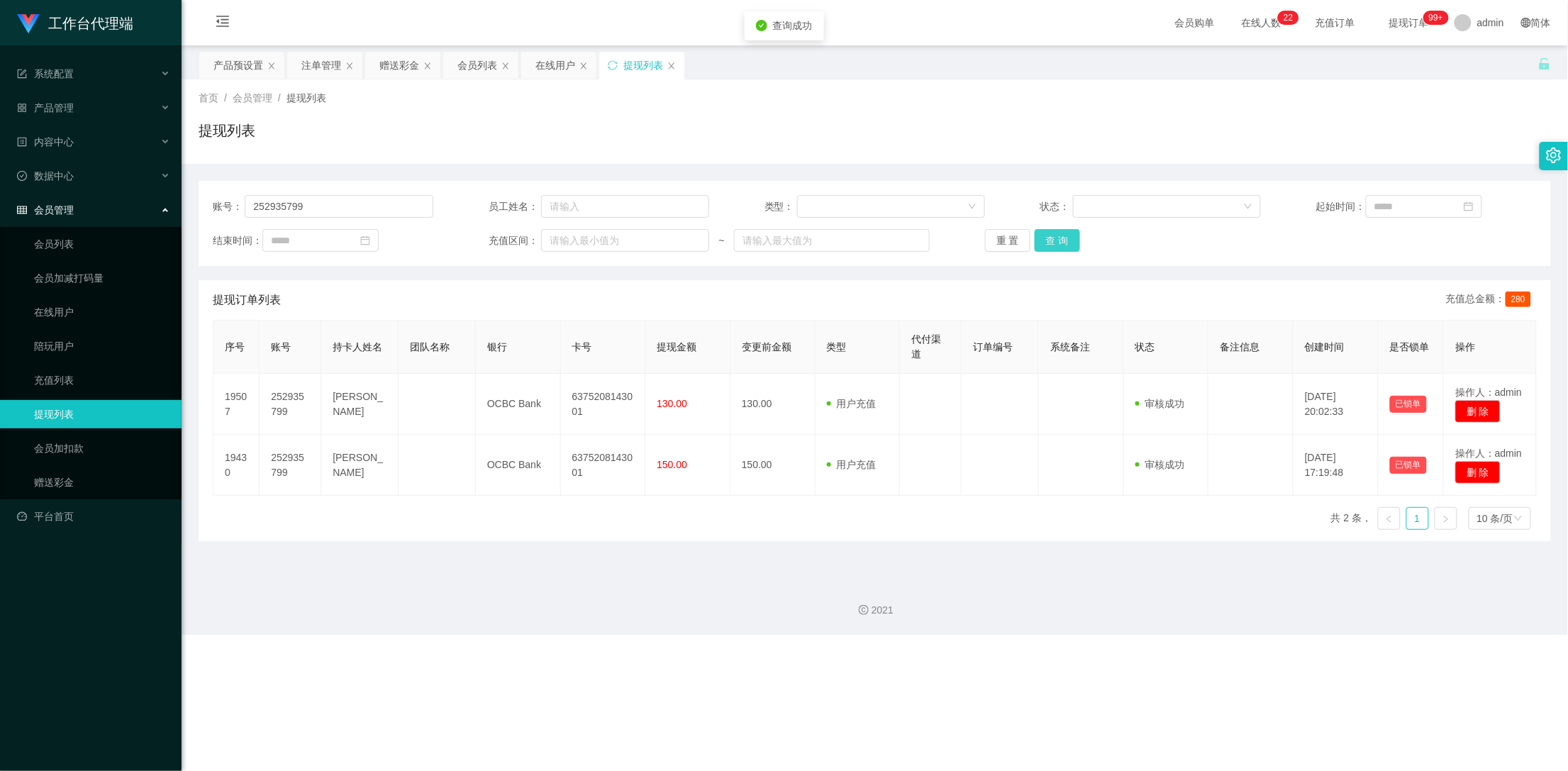
click at [1056, 238] on button "查 询" at bounding box center [1057, 240] width 45 height 23
click at [398, 64] on div "赠送彩金" at bounding box center [399, 65] width 40 height 27
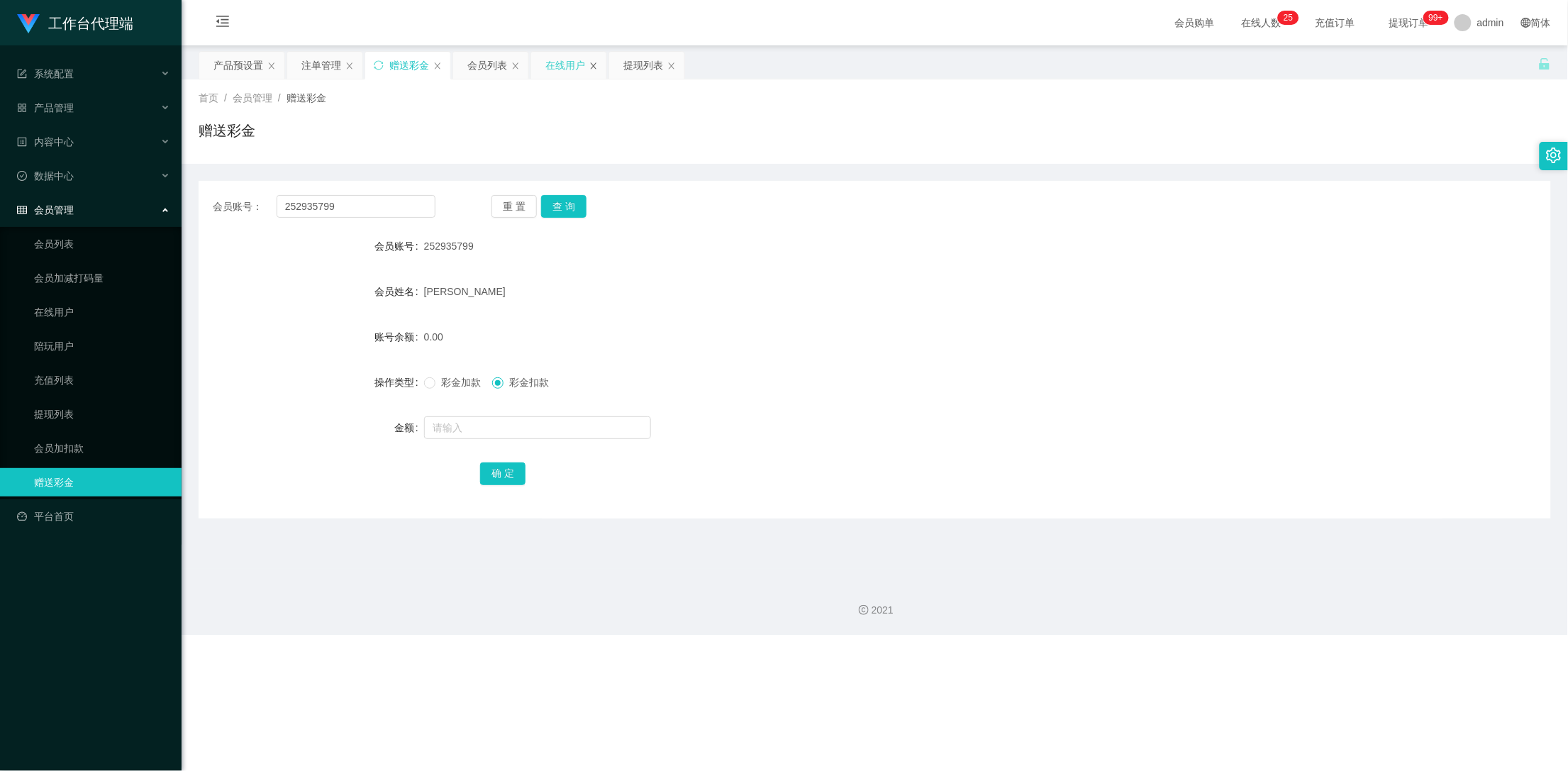
click at [594, 64] on icon "图标: close" at bounding box center [593, 65] width 8 height 8
drag, startPoint x: 361, startPoint y: 221, endPoint x: 221, endPoint y: 207, distance: 140.7
click at [221, 207] on div "会员账号： 252935799 重 置 查 询 会员账号 252935799 会员姓名 [PERSON_NAME] 账号余额 0.00 操作类型 彩金加款 彩…" at bounding box center [875, 350] width 1352 height 338
copy div "员账号： 重 置 查 询"
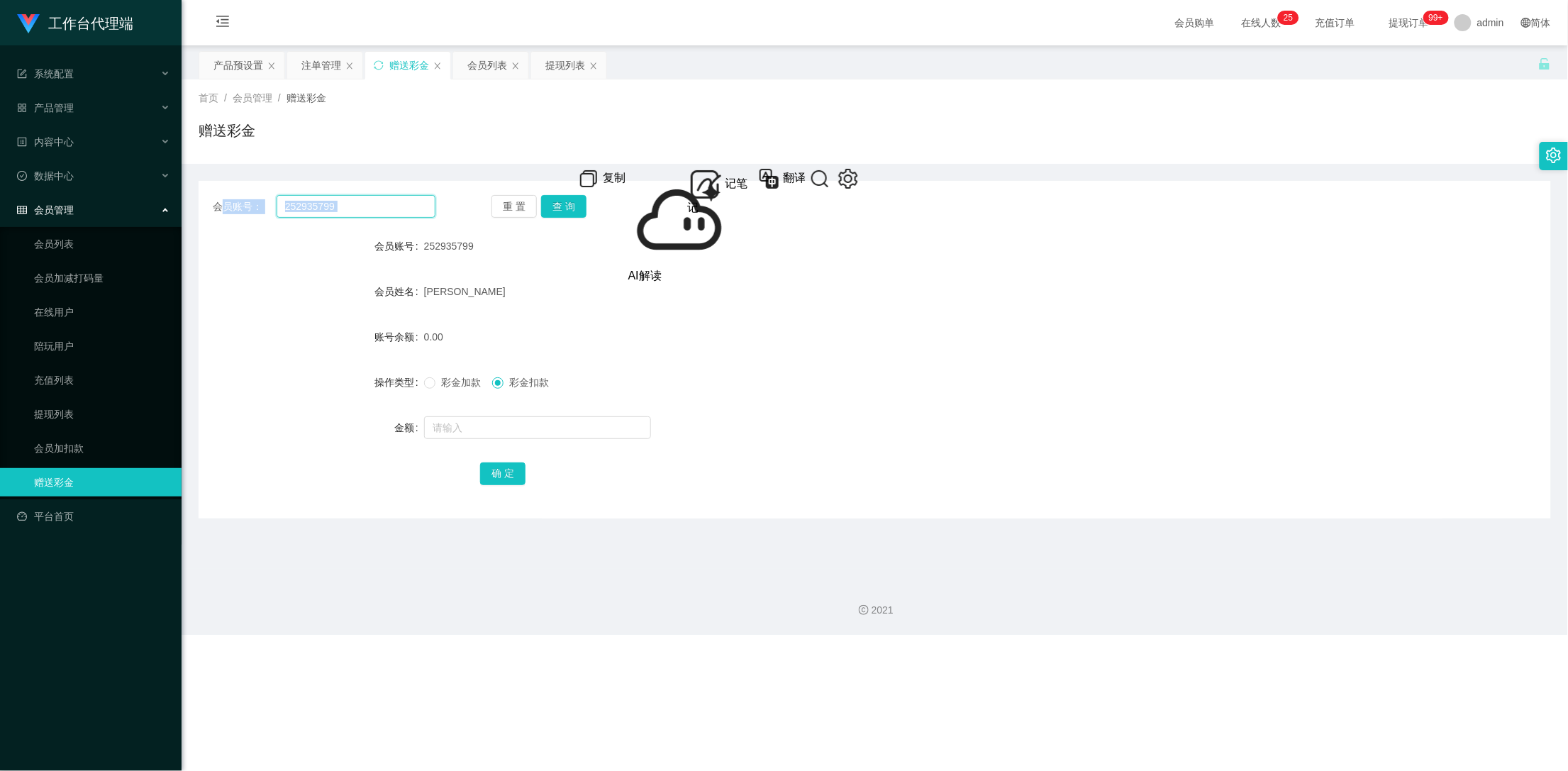
drag, startPoint x: 344, startPoint y: 201, endPoint x: 356, endPoint y: 202, distance: 12.0
click at [345, 201] on input "252935799" at bounding box center [356, 206] width 159 height 23
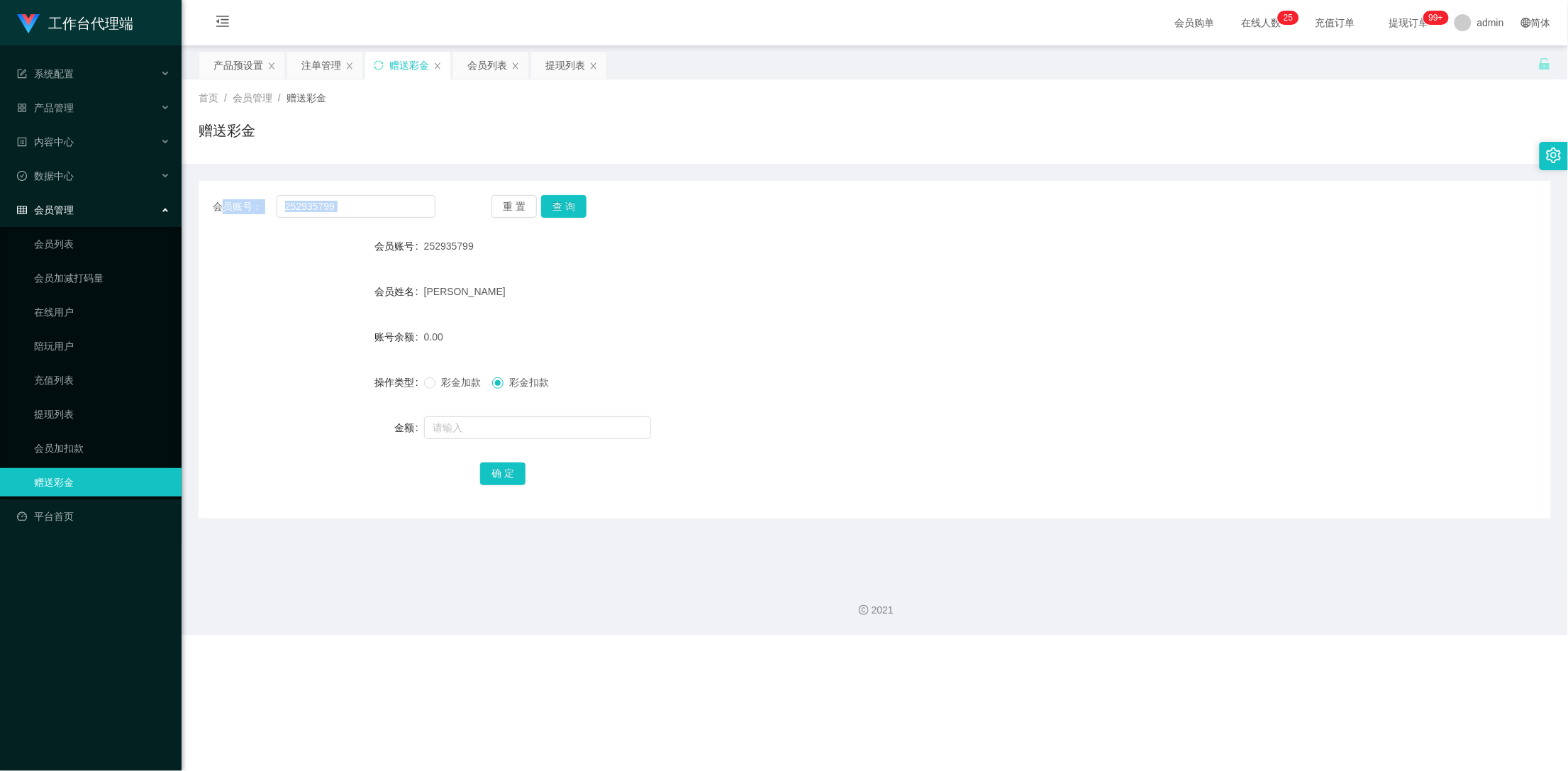
click at [376, 190] on div "会员账号： 252935799 重 置 查 询 会员账号 252935799 会员姓名 [PERSON_NAME] 账号余额 0.00 操作类型 彩金加款 彩…" at bounding box center [875, 350] width 1352 height 338
drag, startPoint x: 341, startPoint y: 207, endPoint x: 257, endPoint y: 204, distance: 84.1
click at [257, 204] on div "会员账号： 252935799" at bounding box center [324, 206] width 223 height 23
paste input "nagabIr"
click at [564, 206] on button "查 询" at bounding box center [564, 206] width 45 height 23
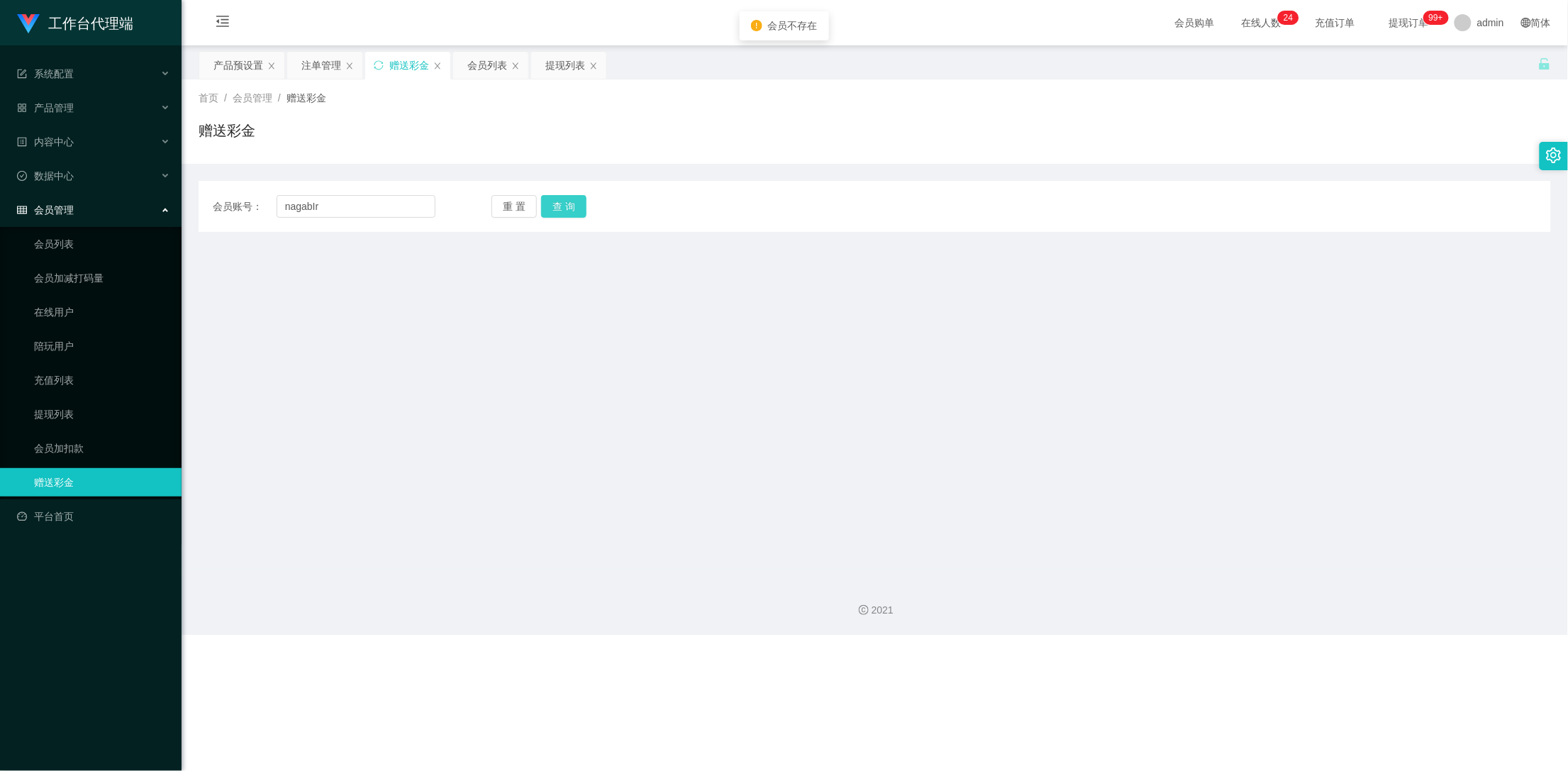
click at [564, 206] on button "查 询" at bounding box center [564, 206] width 45 height 23
click at [283, 206] on input "nagabIr" at bounding box center [356, 206] width 159 height 23
click at [560, 204] on button "查 询" at bounding box center [564, 206] width 45 height 23
drag, startPoint x: 309, startPoint y: 202, endPoint x: 360, endPoint y: 212, distance: 52.0
click at [309, 204] on input "nagabIr" at bounding box center [356, 206] width 159 height 23
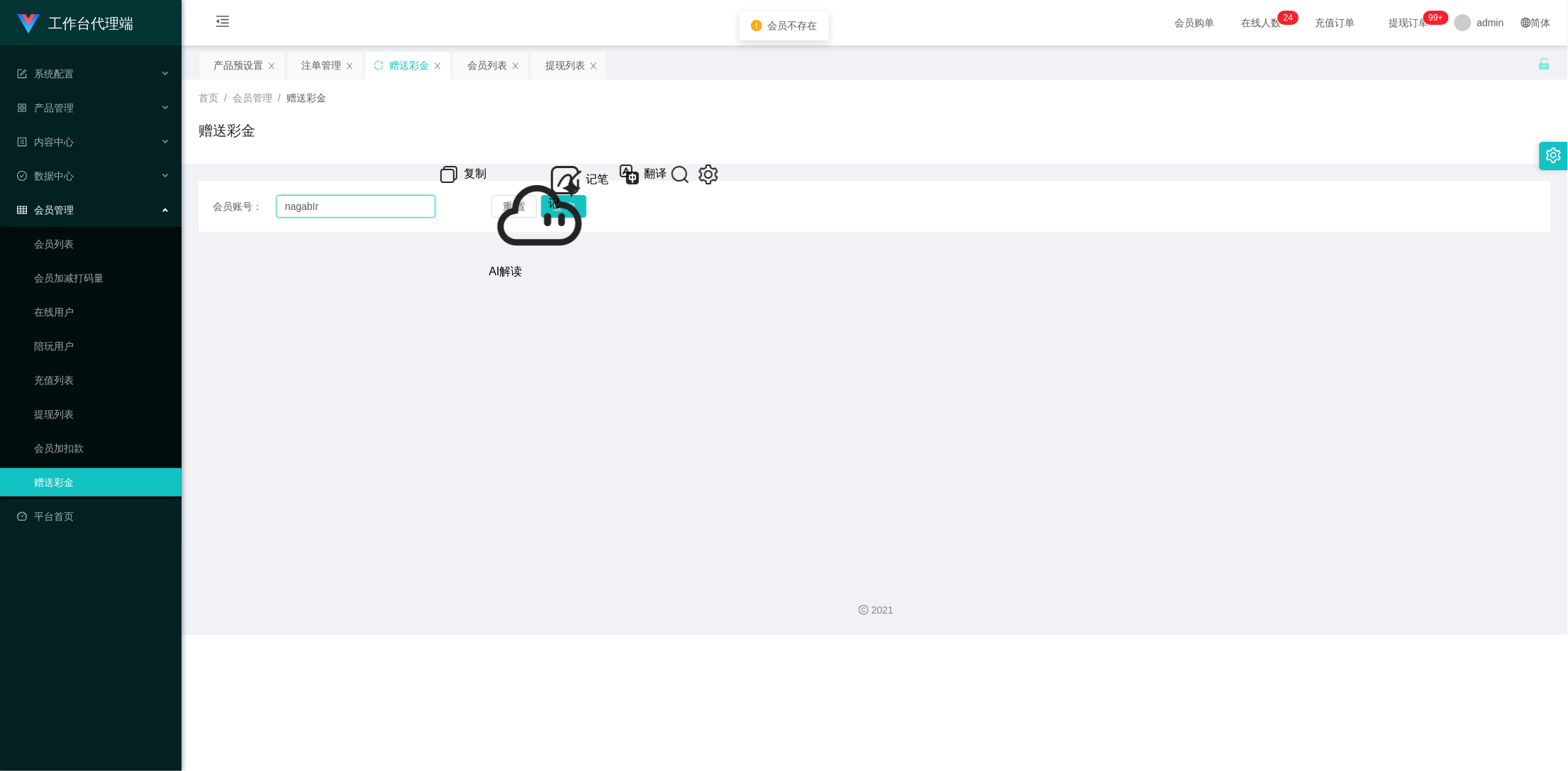
click at [338, 210] on input "nagabIr" at bounding box center [356, 206] width 159 height 23
click at [310, 205] on input "nagabIr" at bounding box center [356, 206] width 159 height 23
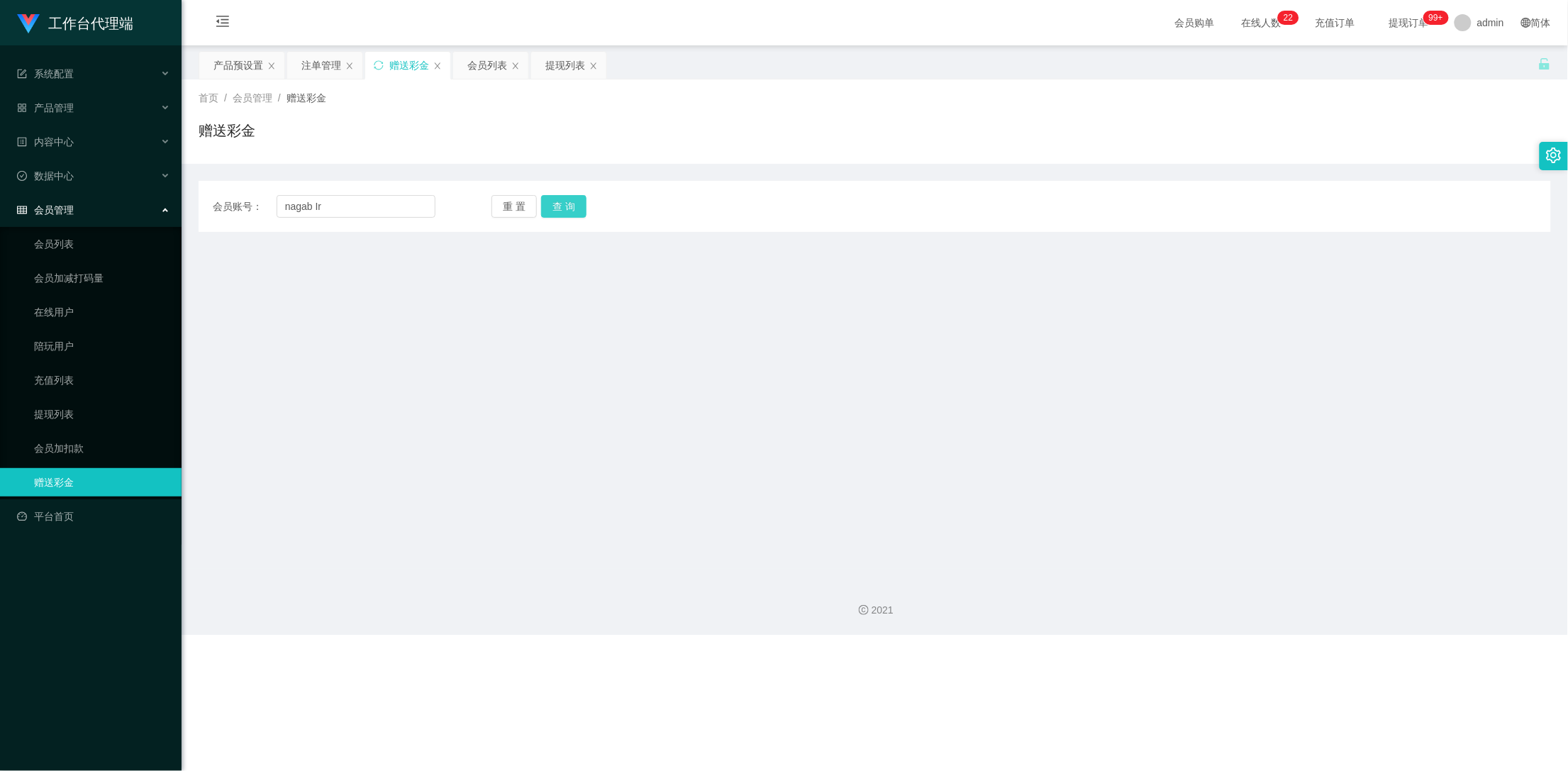
click at [559, 210] on button "查 询" at bounding box center [564, 206] width 45 height 23
click at [564, 213] on button "查 询" at bounding box center [564, 206] width 45 height 23
drag, startPoint x: 319, startPoint y: 198, endPoint x: 292, endPoint y: 209, distance: 29.2
click at [286, 207] on div "会员账号： nagab Ir 重 置 查 询 会员账号 252935799 会员姓名 [PERSON_NAME] 账号余额 0.00 操作类型 彩金加款 彩金…" at bounding box center [875, 206] width 1352 height 51
copy span "会员账号："
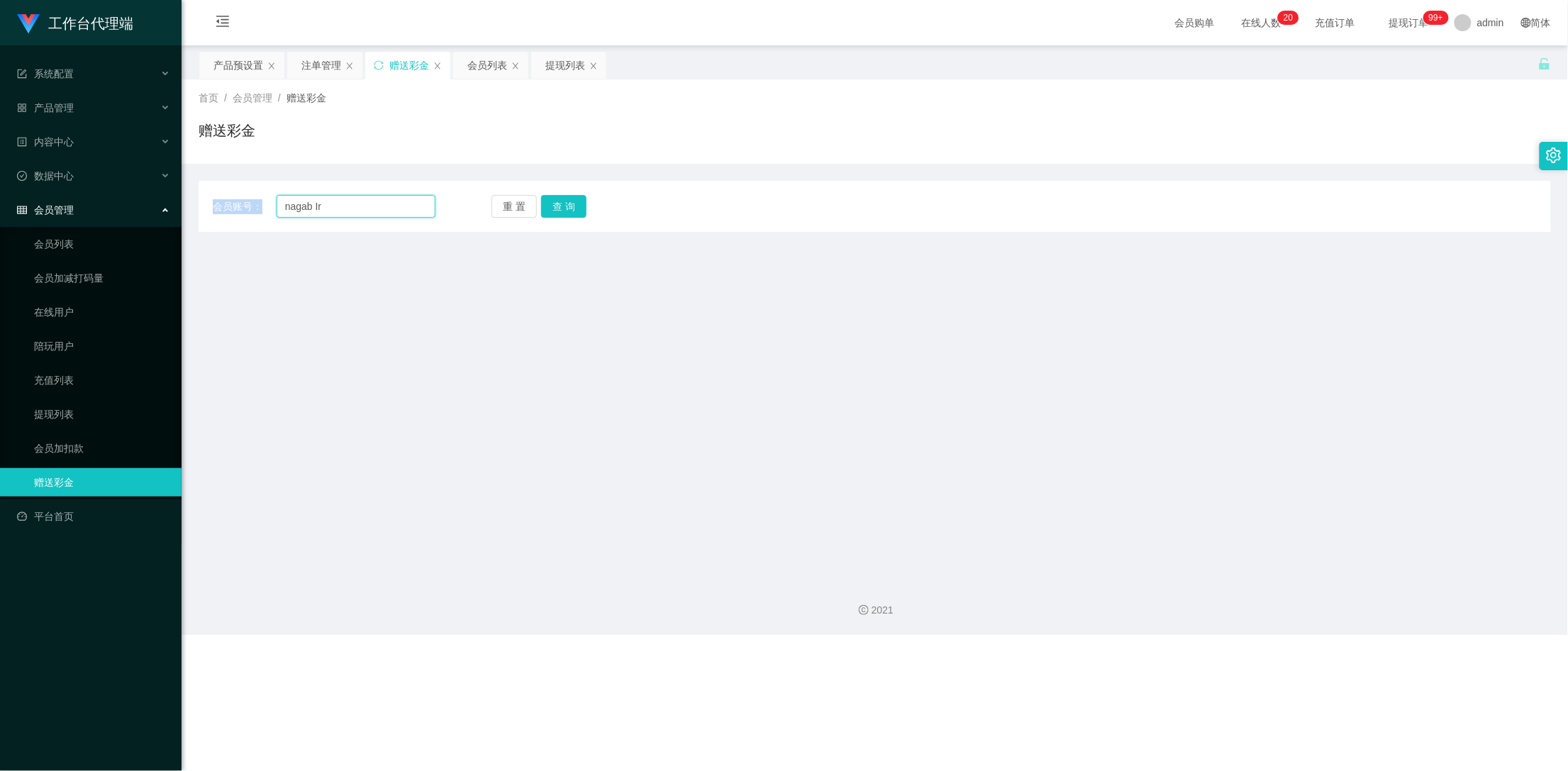
click at [339, 205] on input "nagab Ir" at bounding box center [356, 206] width 159 height 23
paste input "Kento235"
type input "nagab IrKento235"
drag, startPoint x: 370, startPoint y: 207, endPoint x: 236, endPoint y: 209, distance: 134.0
click at [236, 209] on div "会员账号： nagab IrKento235" at bounding box center [324, 206] width 223 height 23
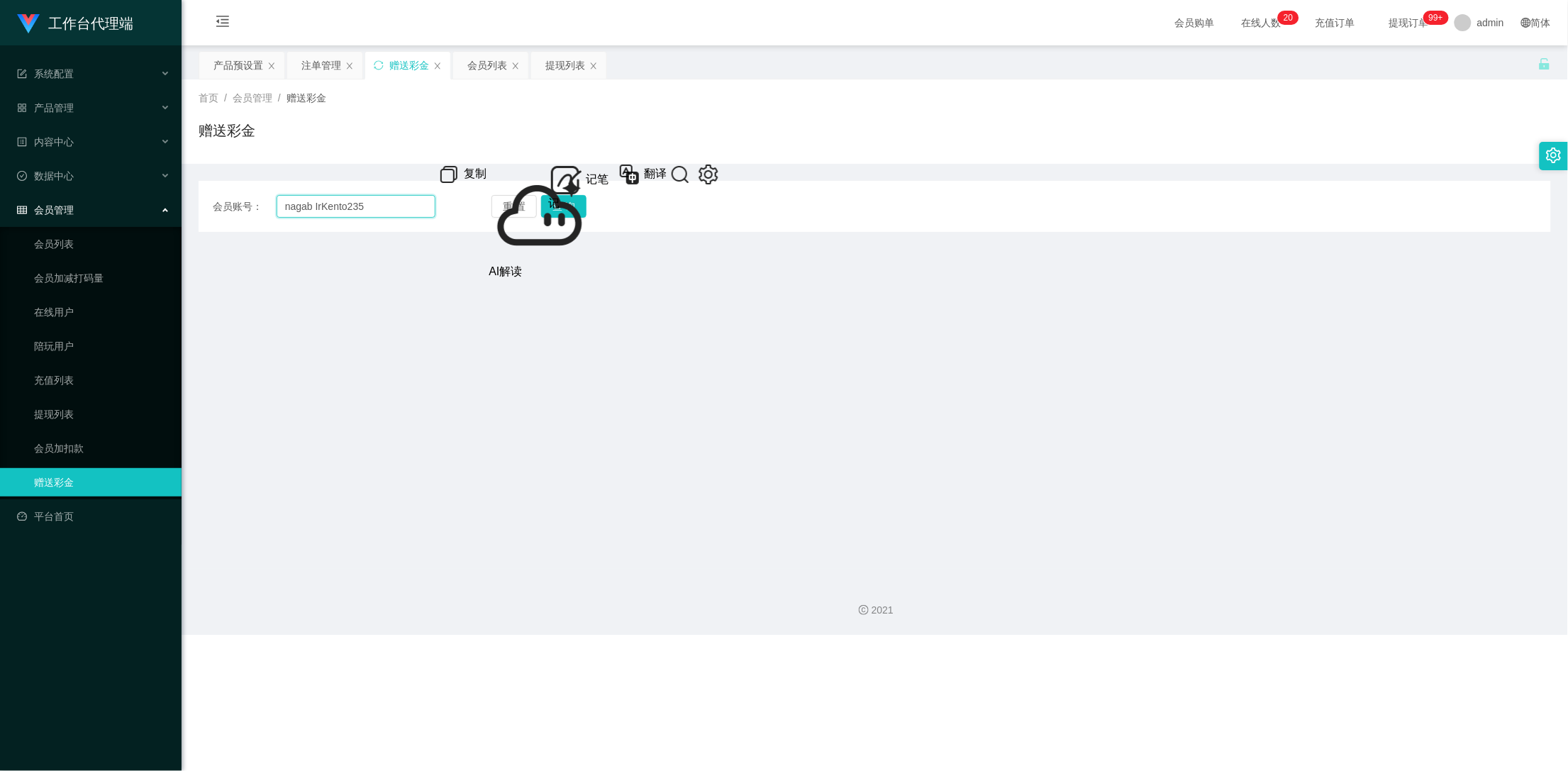
paste input "text"
drag, startPoint x: 404, startPoint y: 204, endPoint x: 224, endPoint y: 216, distance: 180.4
click at [224, 216] on div "会员账号： nagab IrKento235" at bounding box center [324, 206] width 223 height 23
click at [313, 202] on input "text" at bounding box center [356, 206] width 159 height 23
paste input "Kento235"
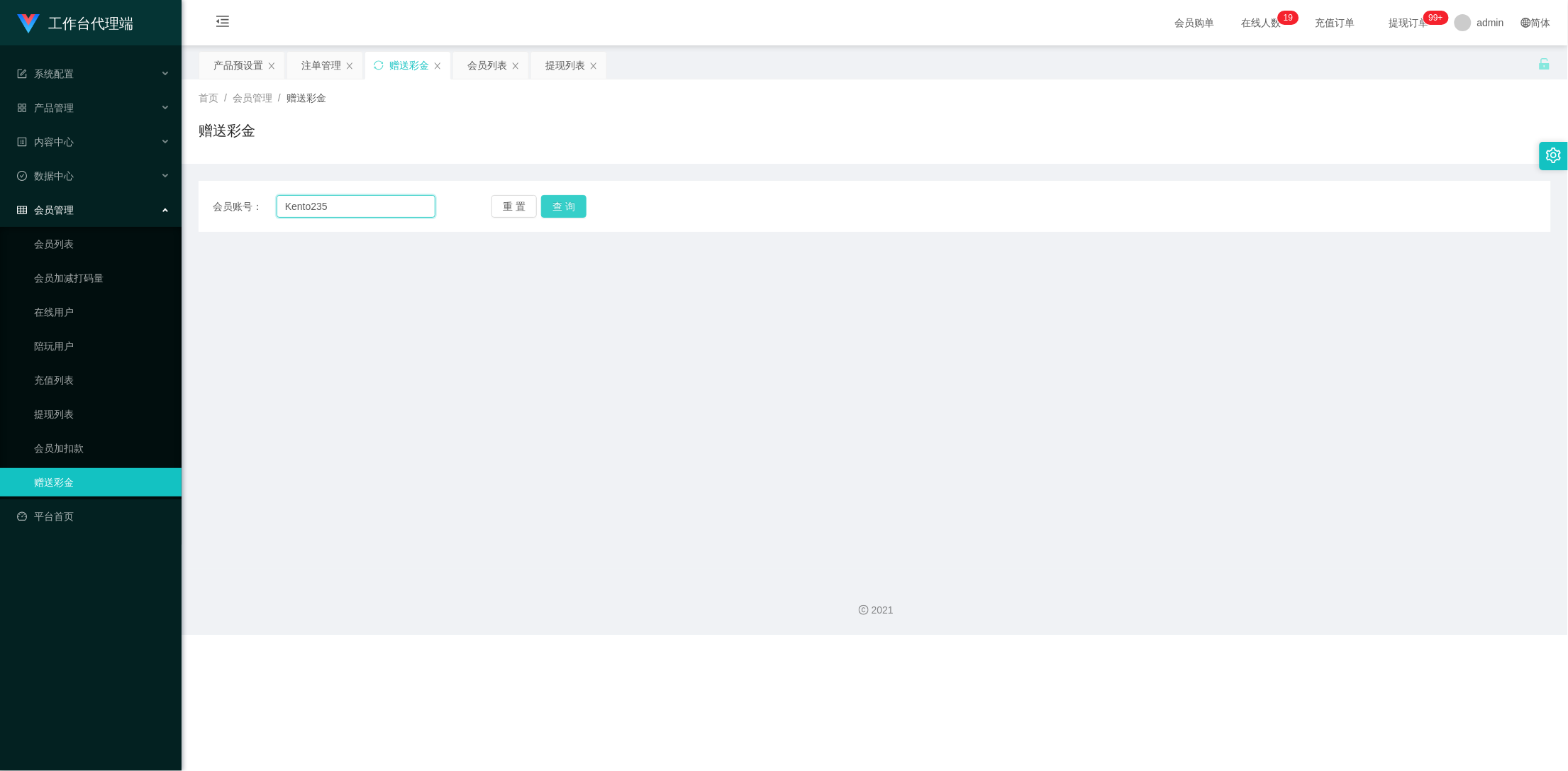
type input "Kento235"
click at [556, 206] on button "查 询" at bounding box center [564, 206] width 45 height 23
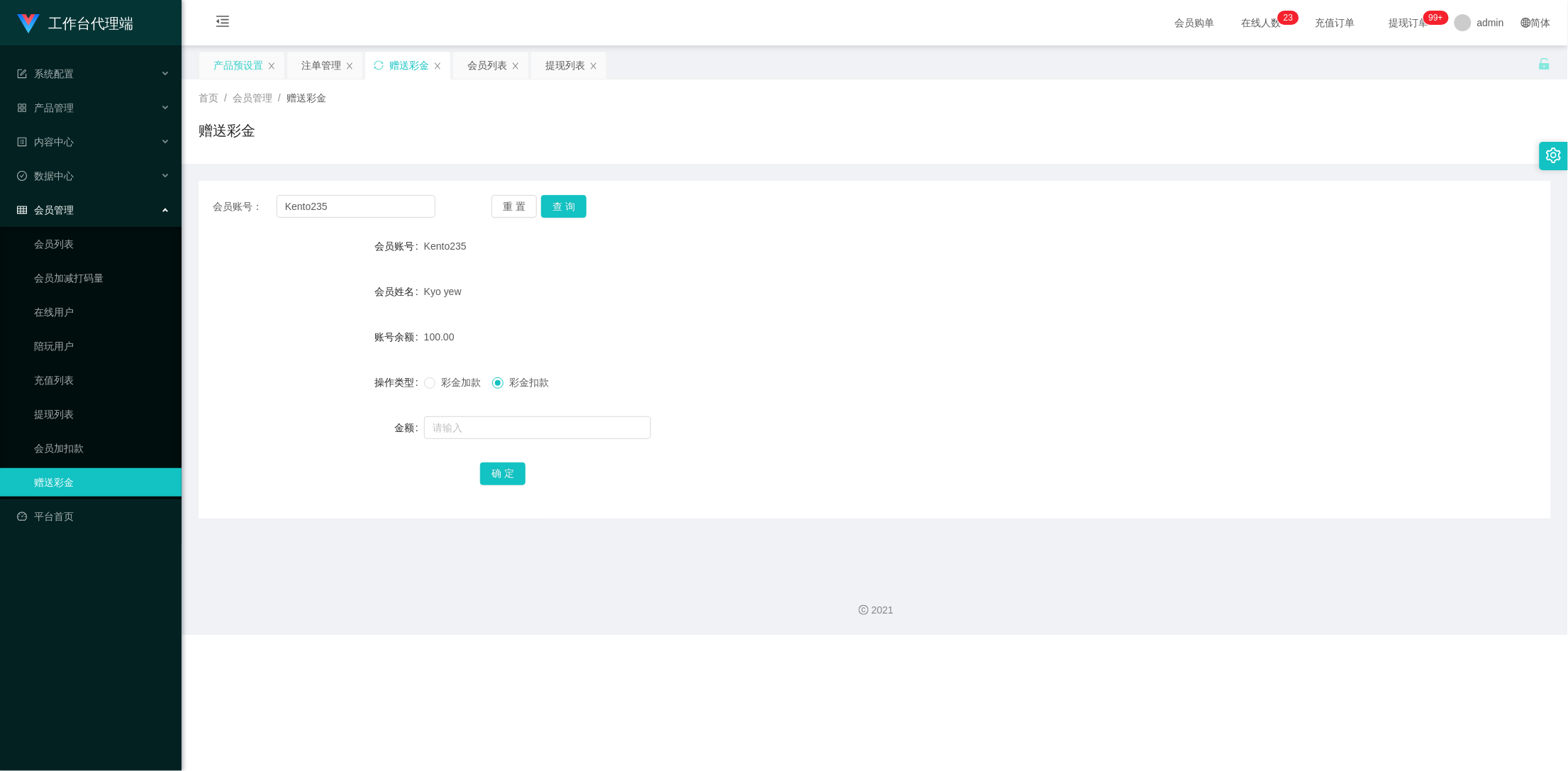
click at [244, 54] on div "产品预设置" at bounding box center [238, 65] width 50 height 27
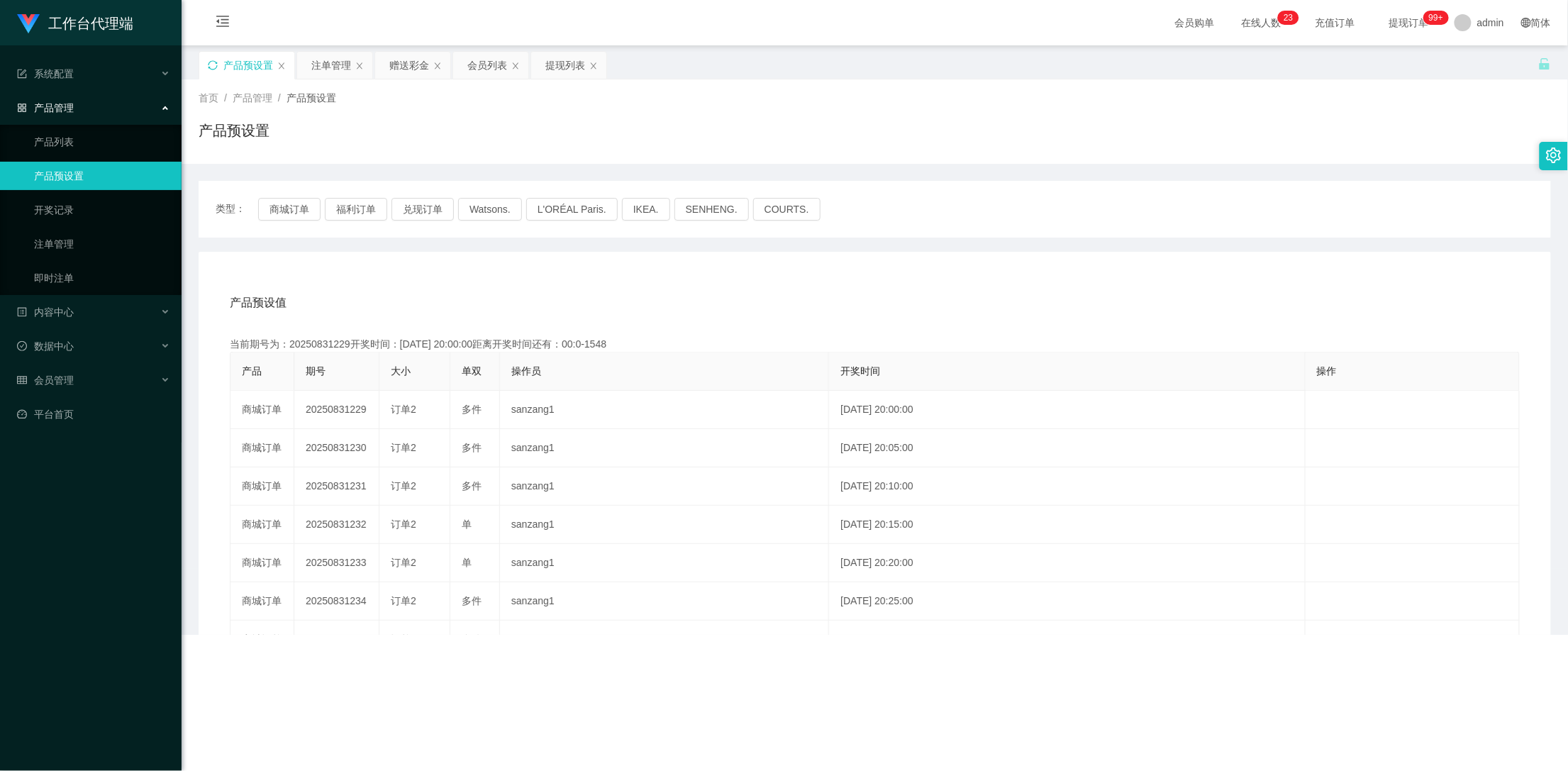
click at [210, 65] on icon "图标: sync" at bounding box center [213, 64] width 10 height 10
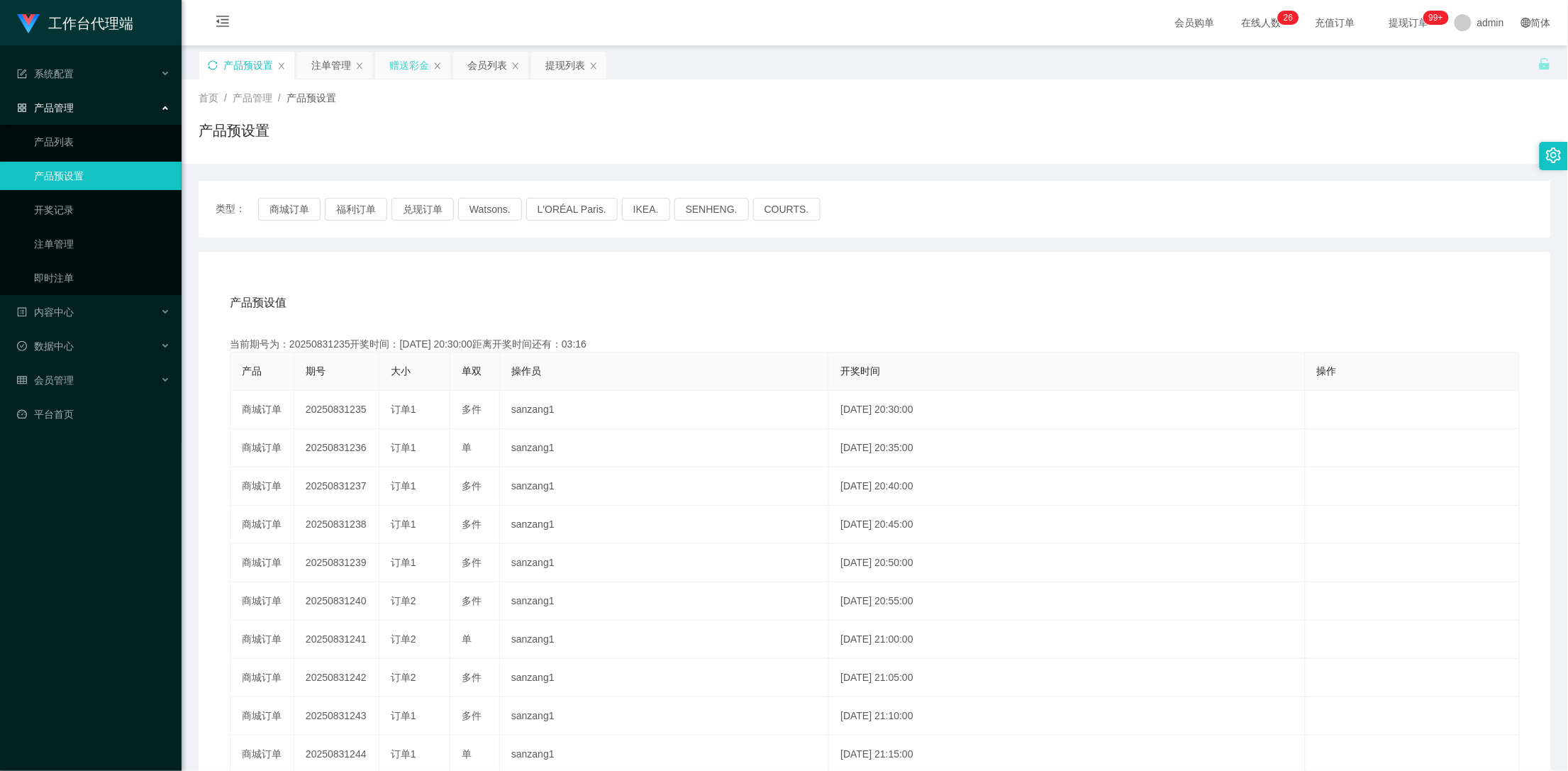
click at [399, 59] on div "赠送彩金" at bounding box center [410, 65] width 40 height 27
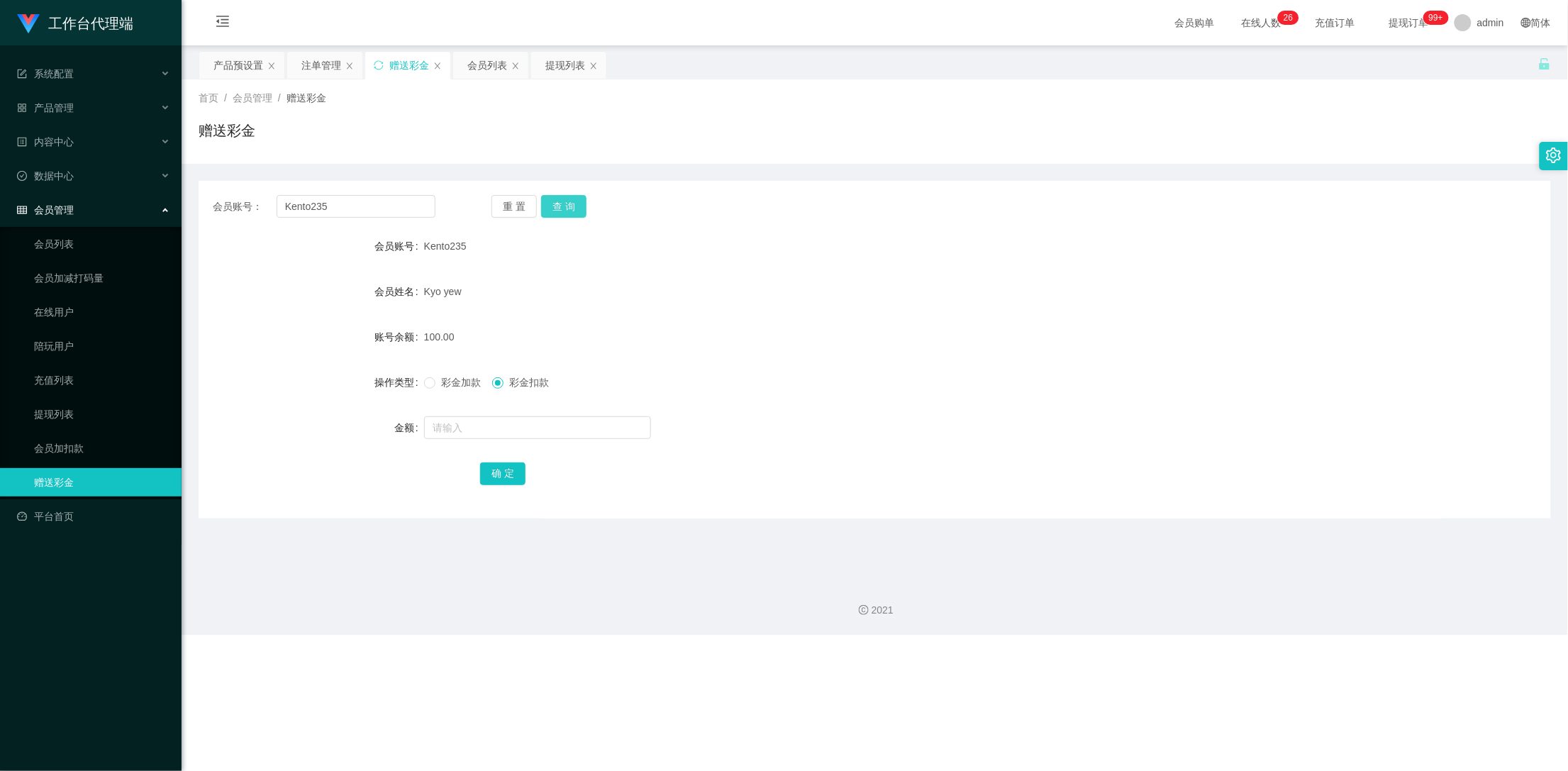
click at [557, 205] on button "查 询" at bounding box center [564, 206] width 45 height 23
click at [327, 64] on div "注单管理" at bounding box center [321, 65] width 40 height 27
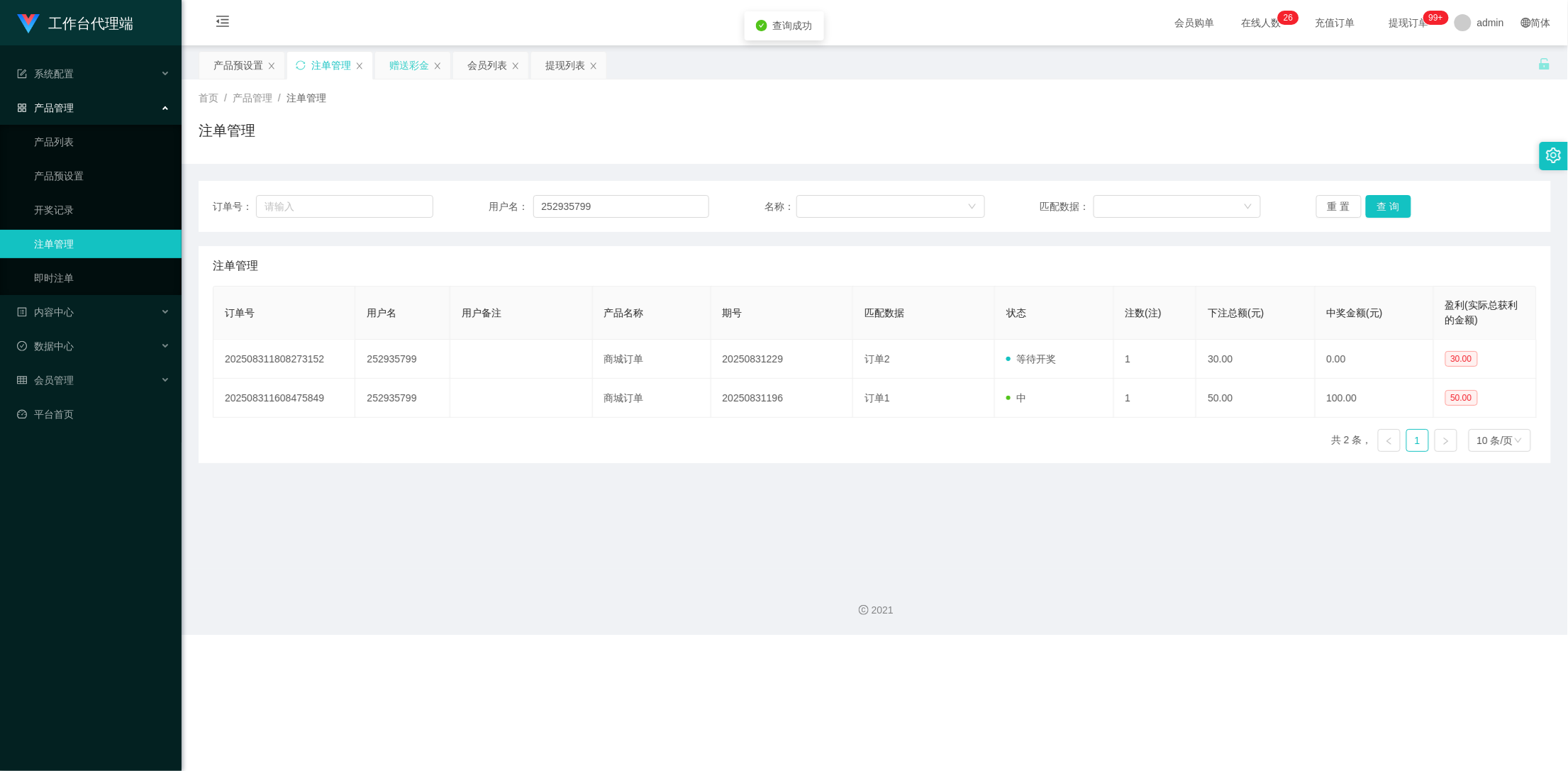
click at [402, 62] on div "赠送彩金" at bounding box center [410, 65] width 40 height 27
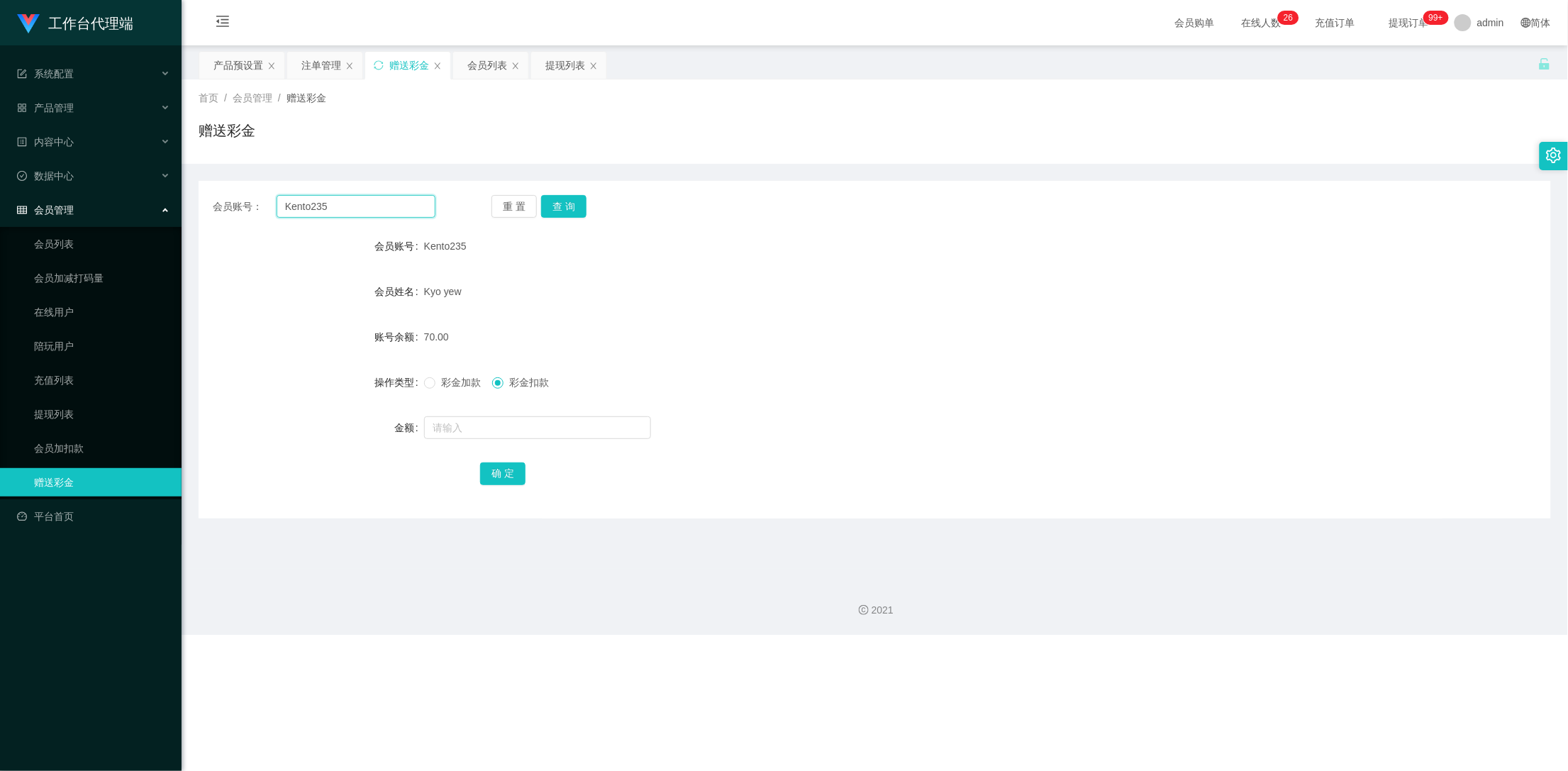
drag, startPoint x: 356, startPoint y: 201, endPoint x: 220, endPoint y: 204, distance: 136.0
click at [220, 204] on div "会员账号： Kento235" at bounding box center [324, 206] width 223 height 23
drag, startPoint x: 317, startPoint y: 69, endPoint x: 423, endPoint y: 153, distance: 135.2
click at [317, 69] on div "注单管理" at bounding box center [321, 65] width 40 height 27
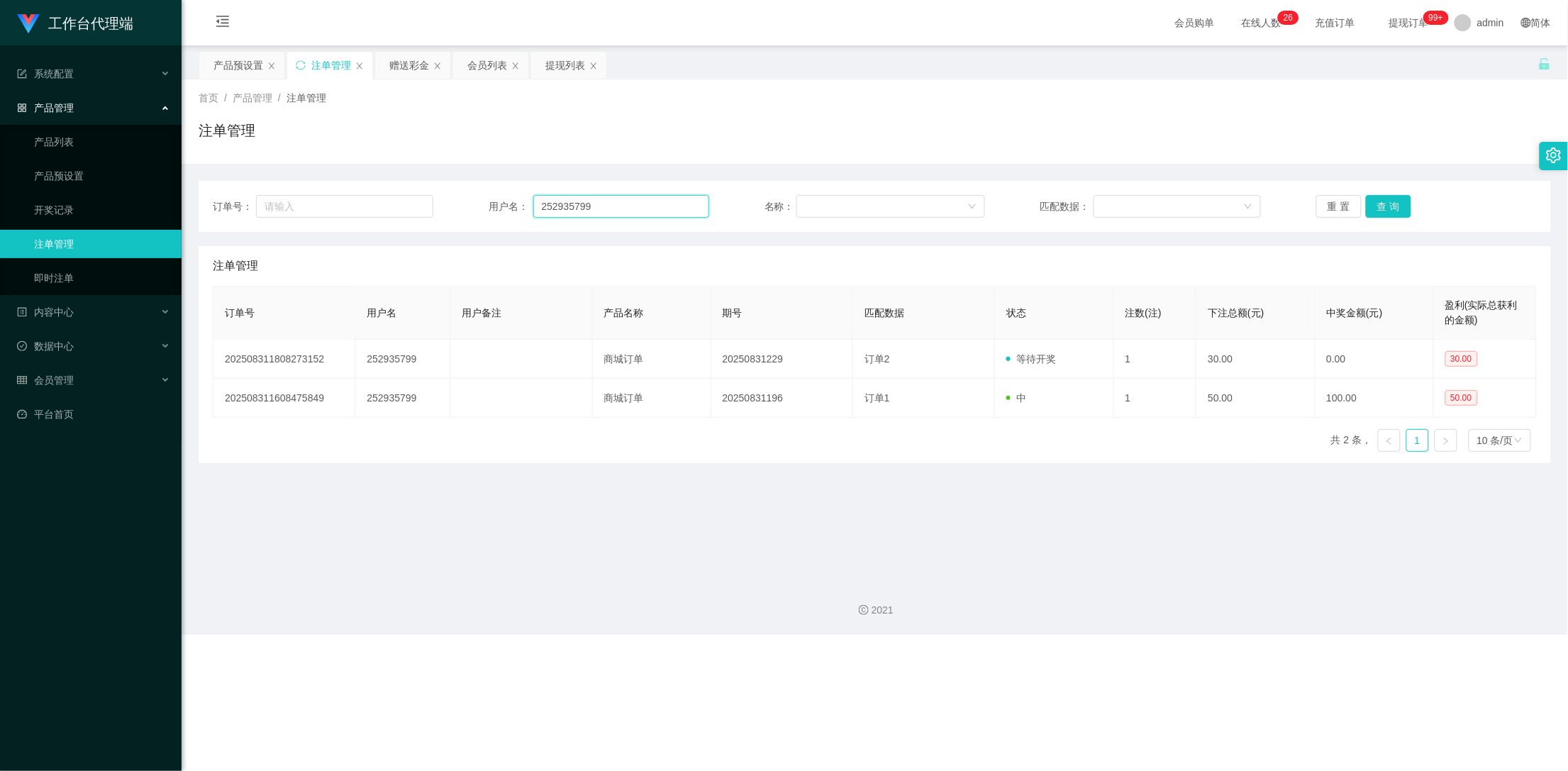
drag, startPoint x: 590, startPoint y: 207, endPoint x: 459, endPoint y: 207, distance: 131.0
click at [459, 207] on div "订单号： 用户名： 252935799 名称： 匹配数据： 重 置 查 询" at bounding box center [875, 206] width 1324 height 23
paste input "Kento235"
type input "Kento235"
click at [1397, 209] on button "查 询" at bounding box center [1388, 206] width 45 height 23
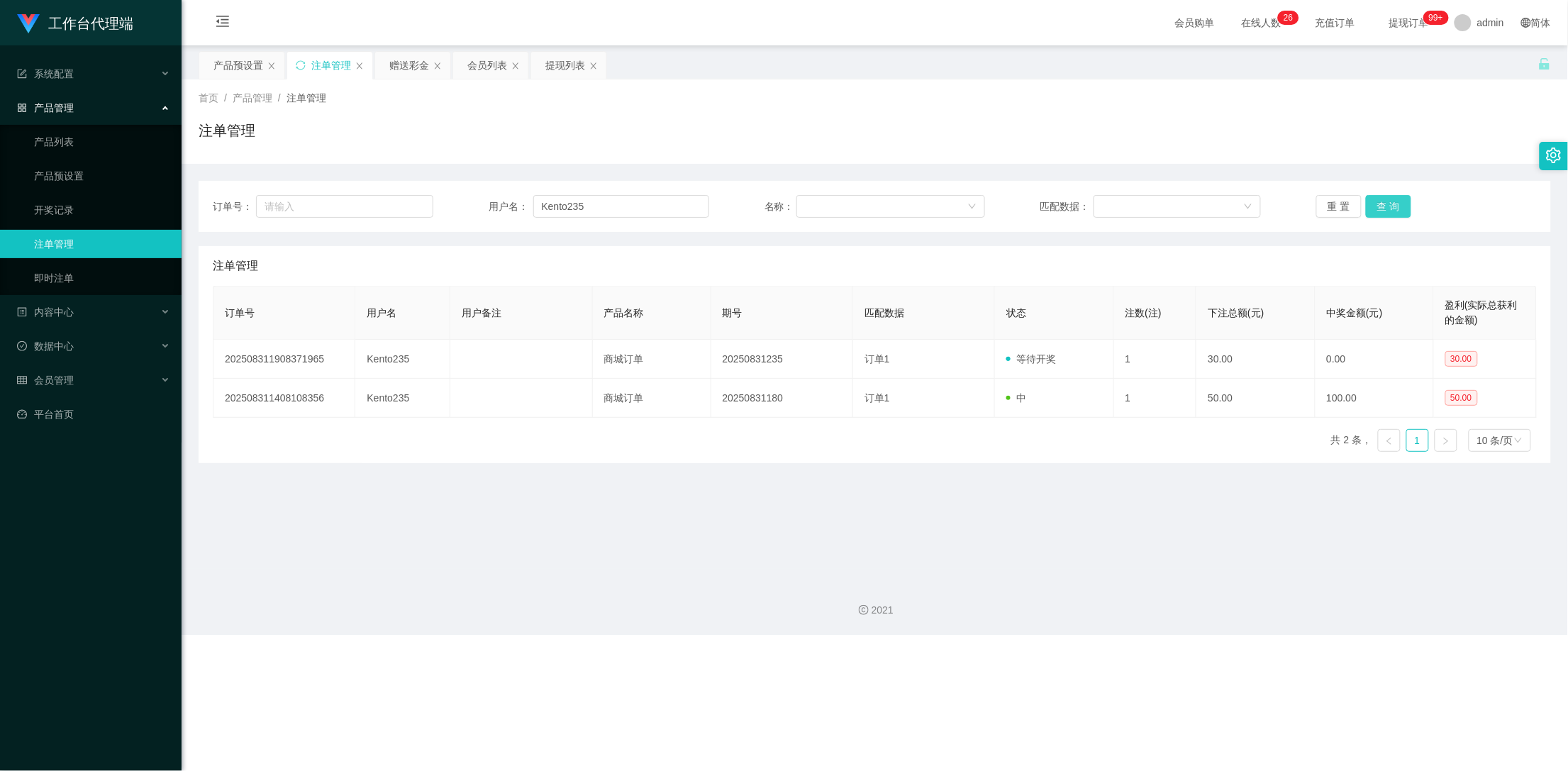
click at [1398, 209] on button "查 询" at bounding box center [1388, 206] width 45 height 23
click at [1398, 209] on button "查 询" at bounding box center [1396, 206] width 61 height 23
click at [394, 64] on div "赠送彩金" at bounding box center [410, 65] width 40 height 27
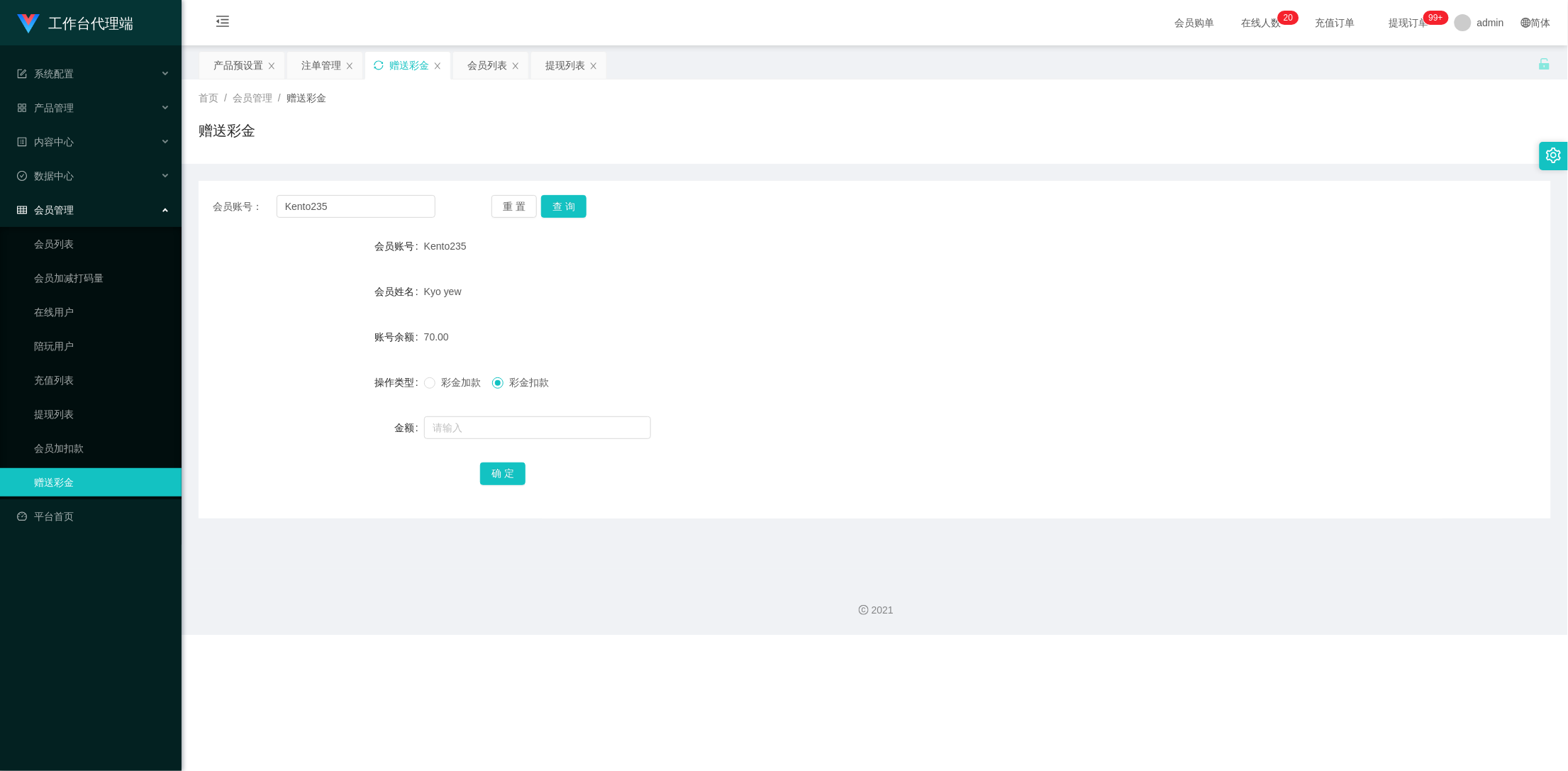
click at [381, 67] on icon "图标: sync" at bounding box center [378, 64] width 10 height 10
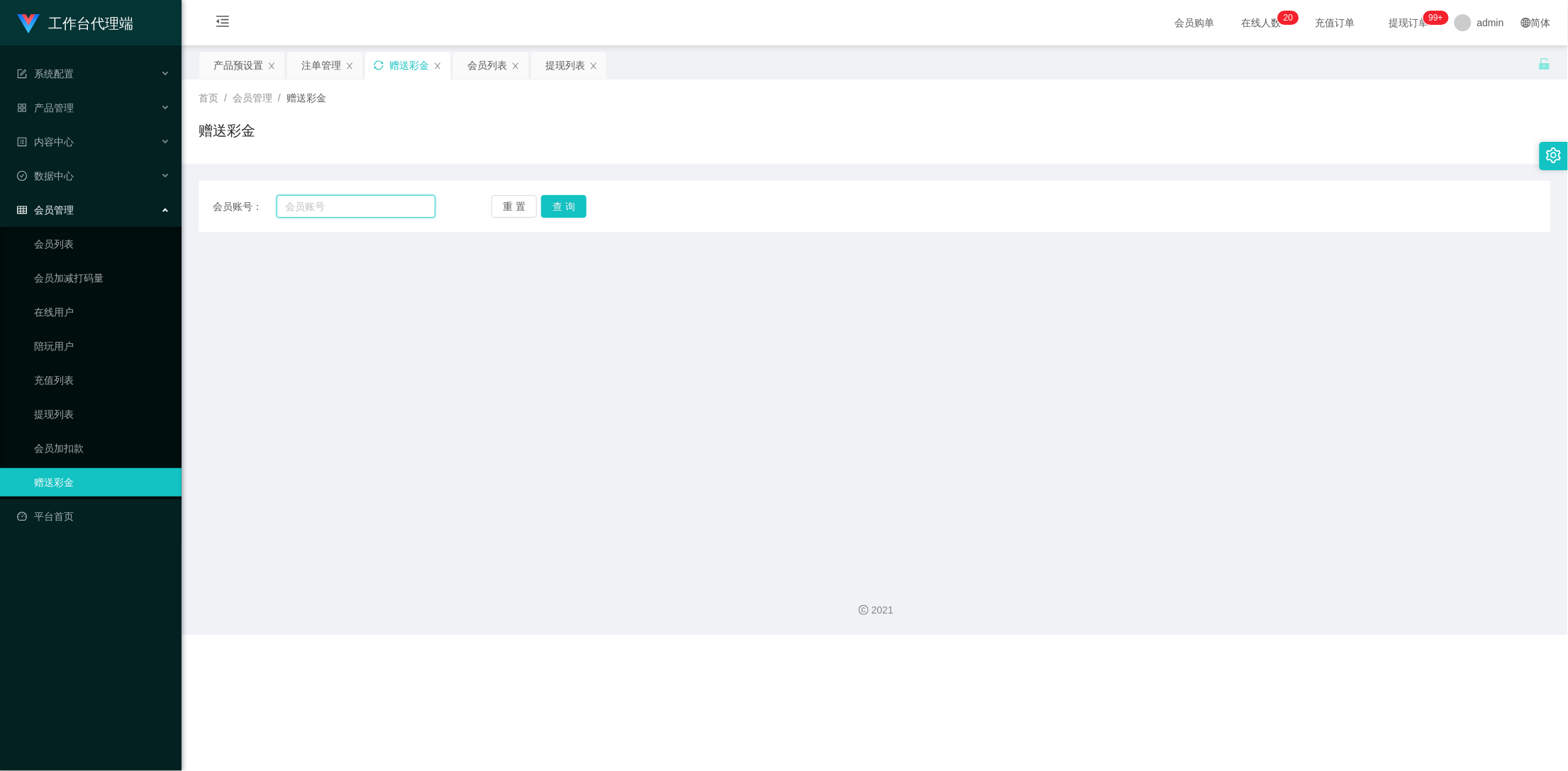
click at [367, 207] on input "text" at bounding box center [356, 206] width 159 height 23
click at [319, 73] on div "注单管理" at bounding box center [321, 65] width 40 height 27
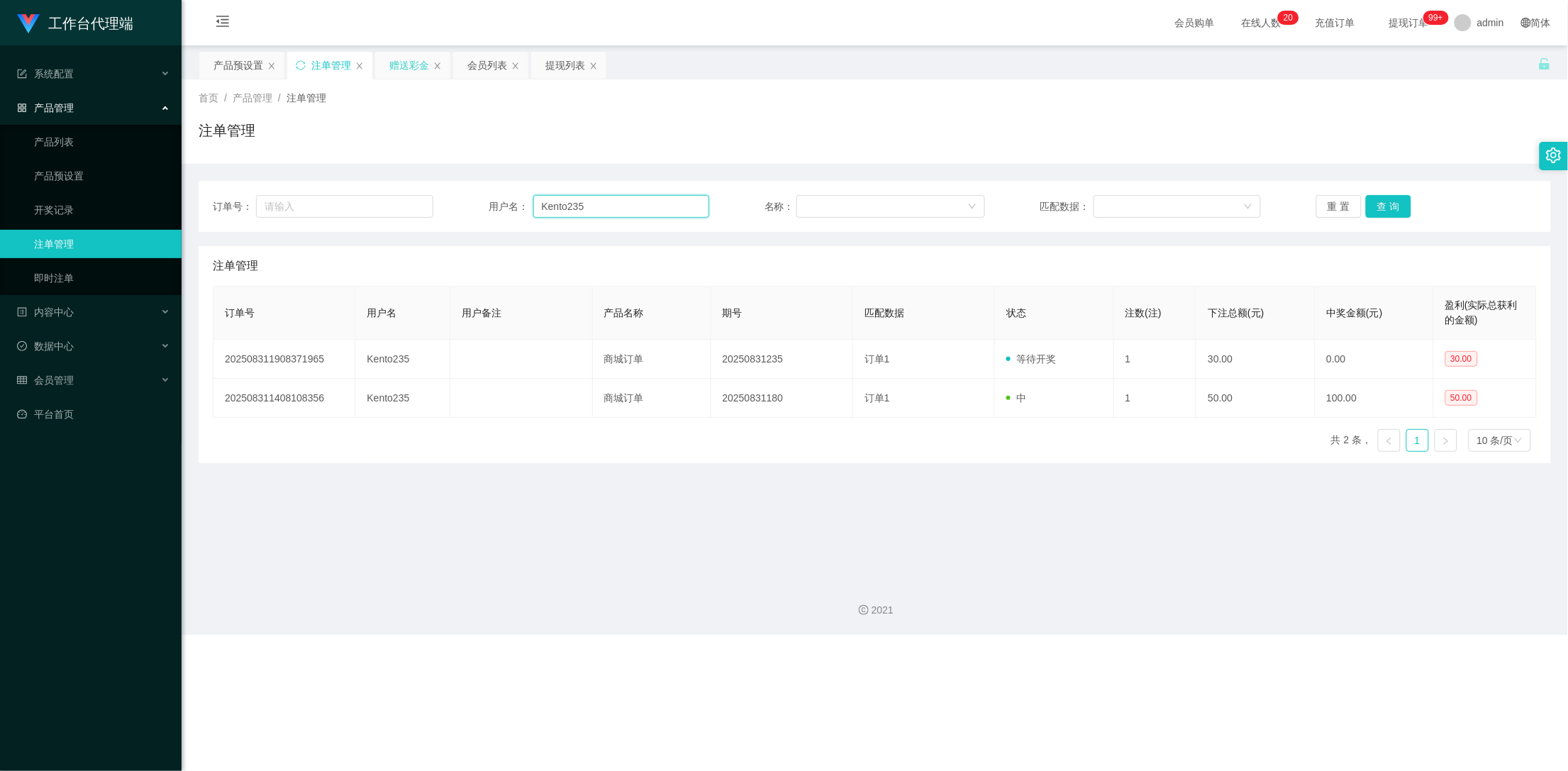
drag, startPoint x: 611, startPoint y: 202, endPoint x: 493, endPoint y: 211, distance: 118.3
click at [493, 211] on div "用户名： Kento235" at bounding box center [599, 206] width 221 height 23
paste input "那不是直接升级代理了，[DATE]我试试会不会中大奖"
drag, startPoint x: 711, startPoint y: 204, endPoint x: 678, endPoint y: 201, distance: 33.1
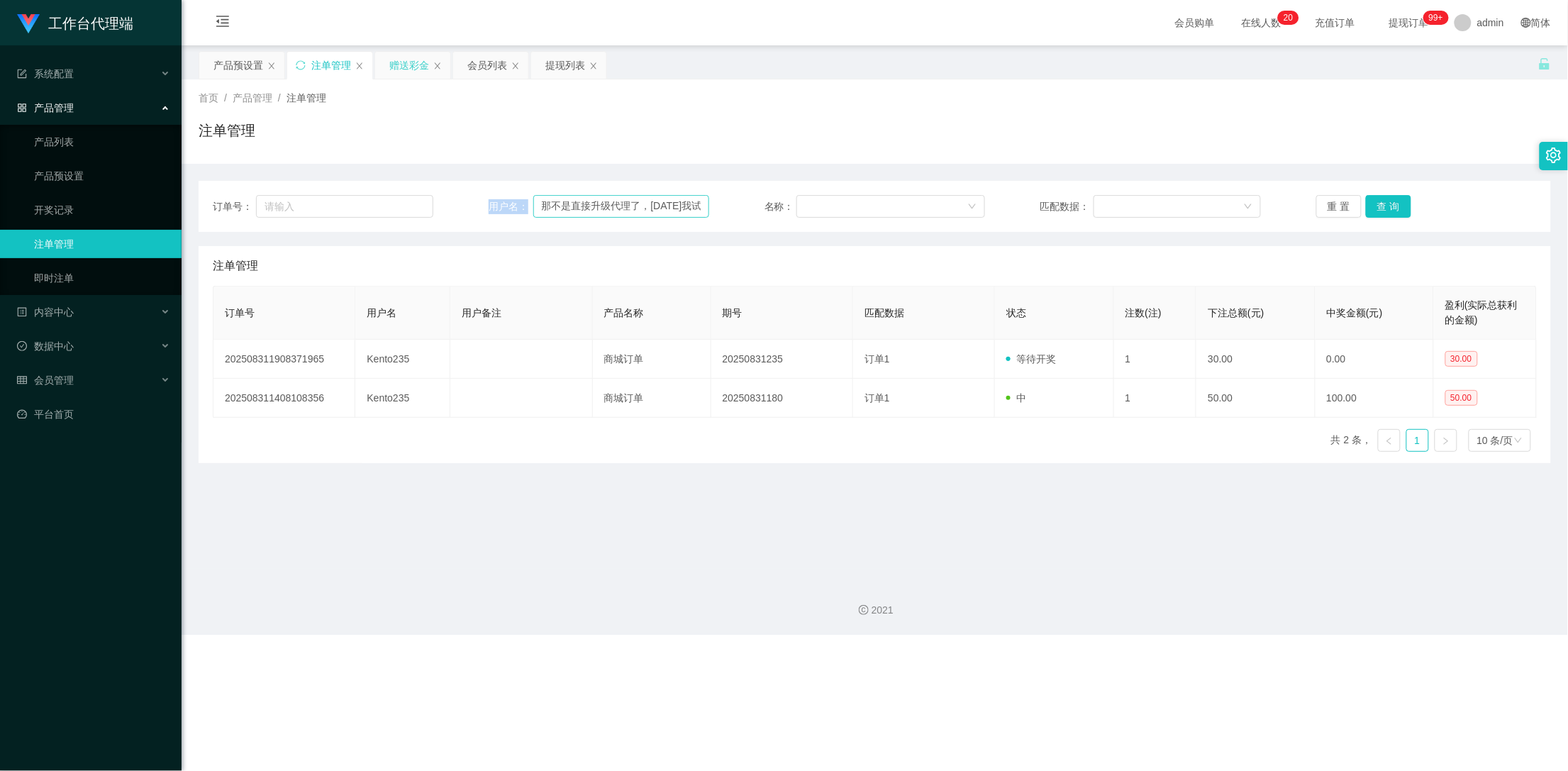
click at [533, 209] on div "订单号： 用户名： 那不是直接升级代理了，[DATE]我试试会不会中大奖那不是直接升级代理了，[DATE]我试试会不会中大奖 名称： 匹配数据： 重 置 查 询" at bounding box center [875, 206] width 1324 height 23
copy span "用户名："
click at [618, 206] on input "那不是直接升级代理了，[DATE]我试试会不会中大奖那不是直接升级代理了，[DATE]我试试会不会中大奖" at bounding box center [621, 206] width 176 height 23
drag, startPoint x: 666, startPoint y: 204, endPoint x: 470, endPoint y: 210, distance: 196.1
click at [470, 210] on div "订单号： 用户名： 那不是直接升级理了，[DATE]我试试会不会中大奖那不是直接升级代理了，[DATE]我试试会不会中大奖 名称： 匹配数据： 重 置 查 询" at bounding box center [875, 206] width 1324 height 23
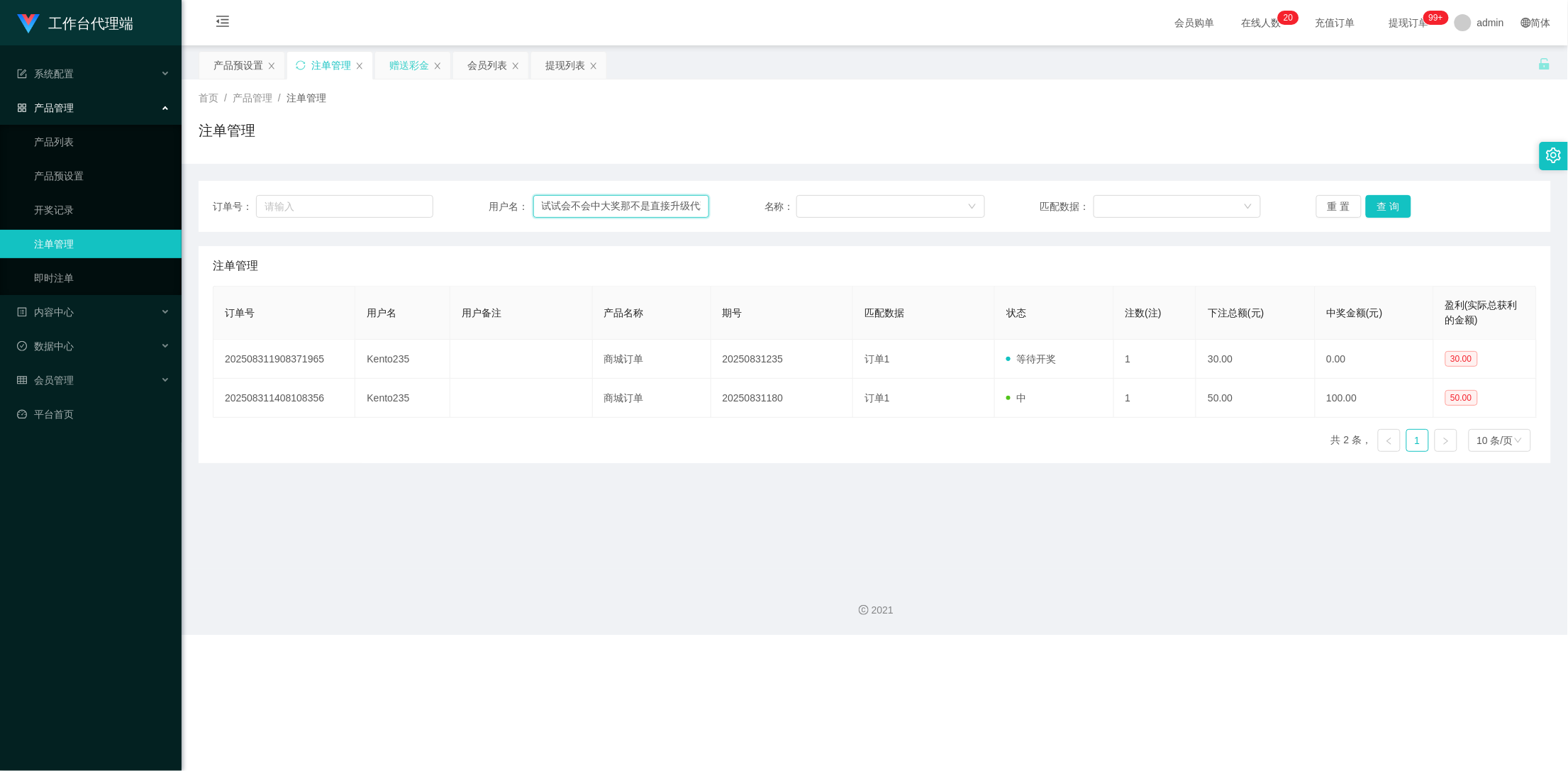
drag, startPoint x: 674, startPoint y: 205, endPoint x: 447, endPoint y: 213, distance: 227.1
click at [447, 213] on div "订单号： 用户名： 试试会不会中大奖那不是直接升级代理了，[DATE]我试试会不会中大奖 名称： 匹配数据： 重 置 查 询" at bounding box center [875, 206] width 1324 height 23
drag, startPoint x: 655, startPoint y: 210, endPoint x: 380, endPoint y: 216, distance: 275.1
click at [380, 216] on div "订单号： 用户名： 级代理了，[DATE]我试试会不会中大奖 名称： 匹配数据： 重 置 查 询" at bounding box center [875, 206] width 1324 height 23
type input "会中大奖"
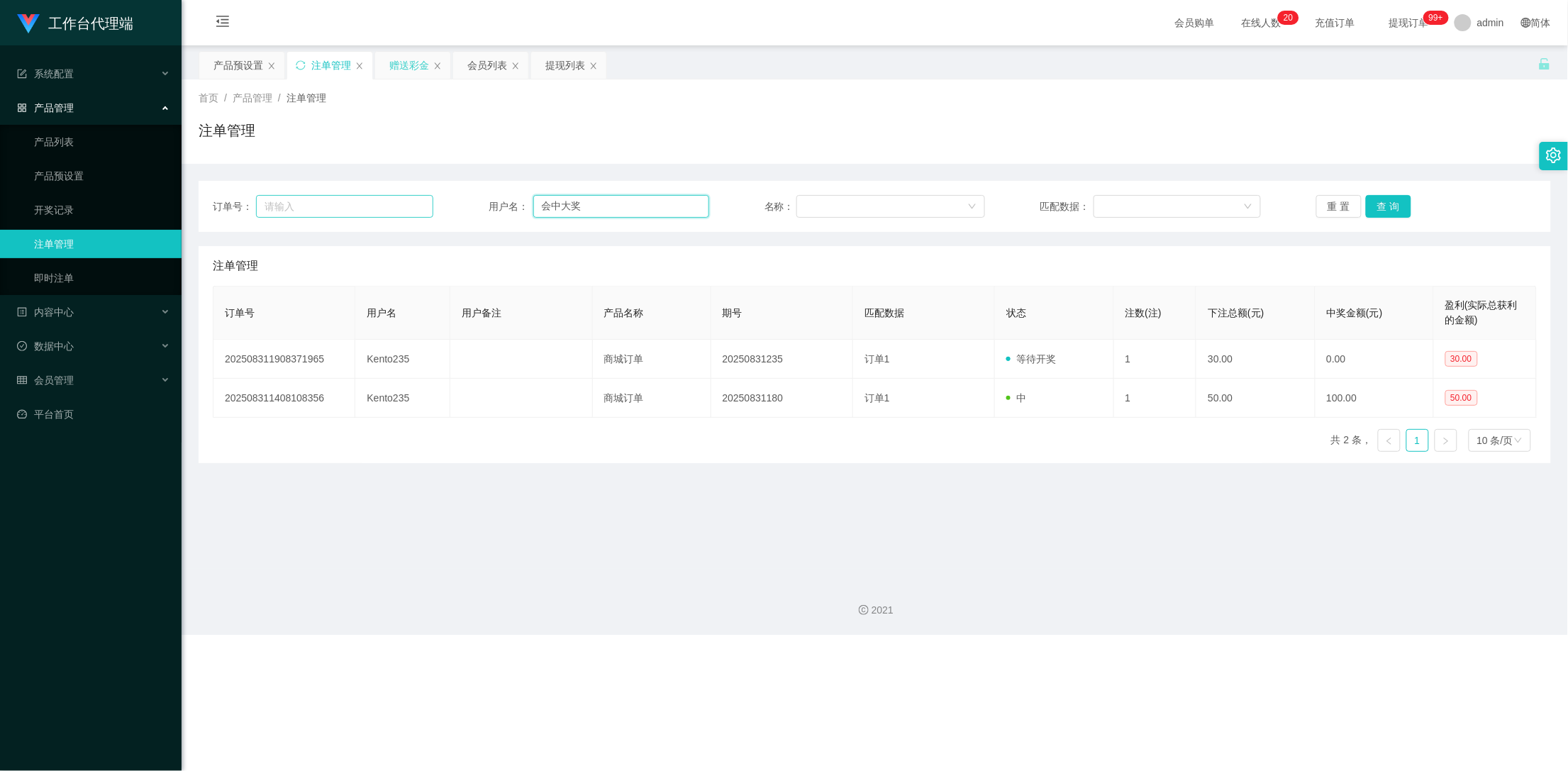
drag, startPoint x: 588, startPoint y: 210, endPoint x: 394, endPoint y: 216, distance: 194.1
click at [357, 210] on div "订单号： 用户名： 会中大奖 名称： 匹配数据： 重 置 查 询" at bounding box center [875, 206] width 1324 height 23
click at [412, 67] on div "赠送彩金" at bounding box center [410, 65] width 40 height 27
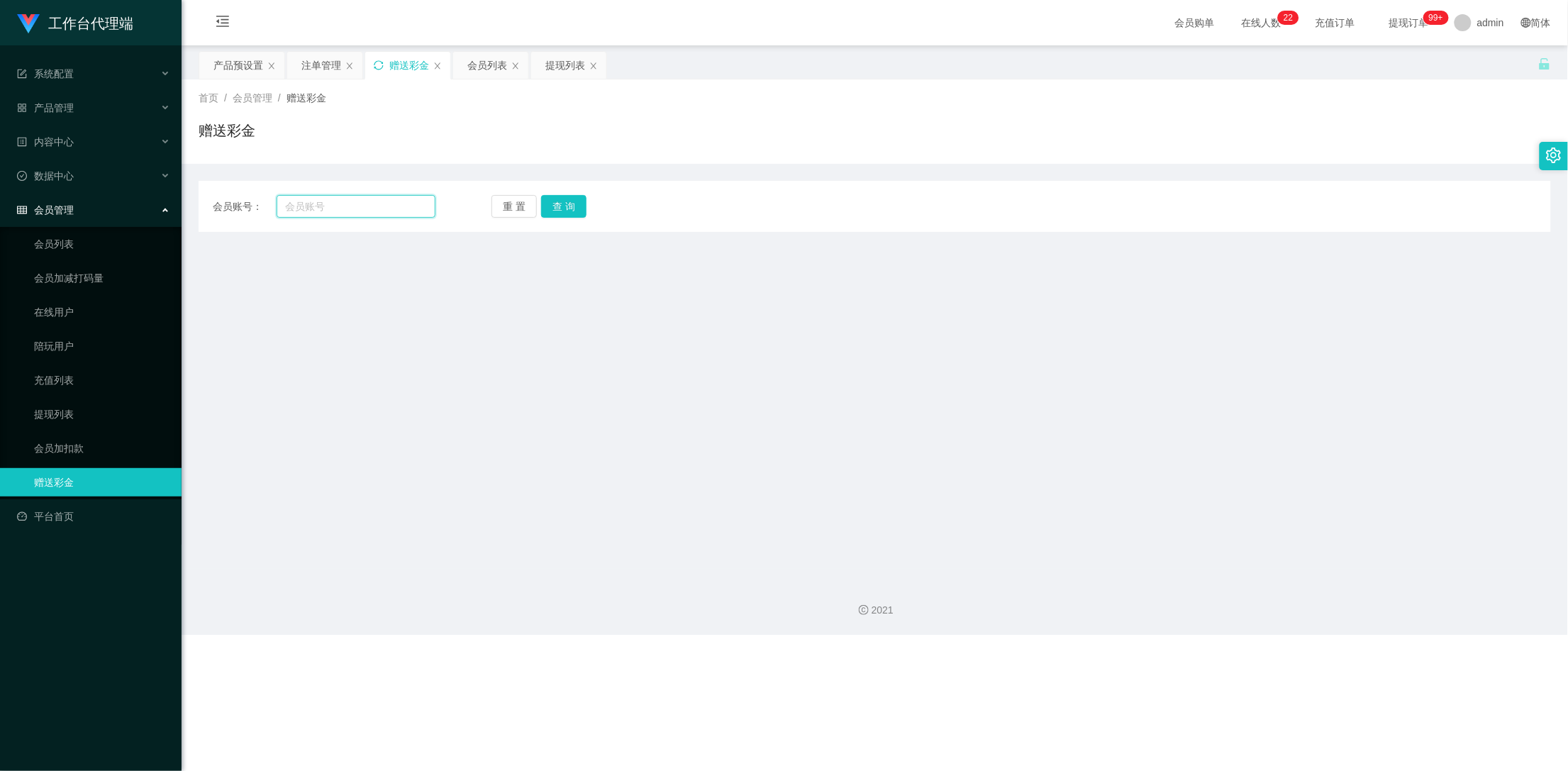
click at [390, 211] on input "text" at bounding box center [356, 206] width 159 height 23
click at [352, 209] on input "text" at bounding box center [356, 206] width 159 height 23
paste input "Kento235"
type input "Kento235"
click at [567, 211] on button "查 询" at bounding box center [564, 206] width 45 height 23
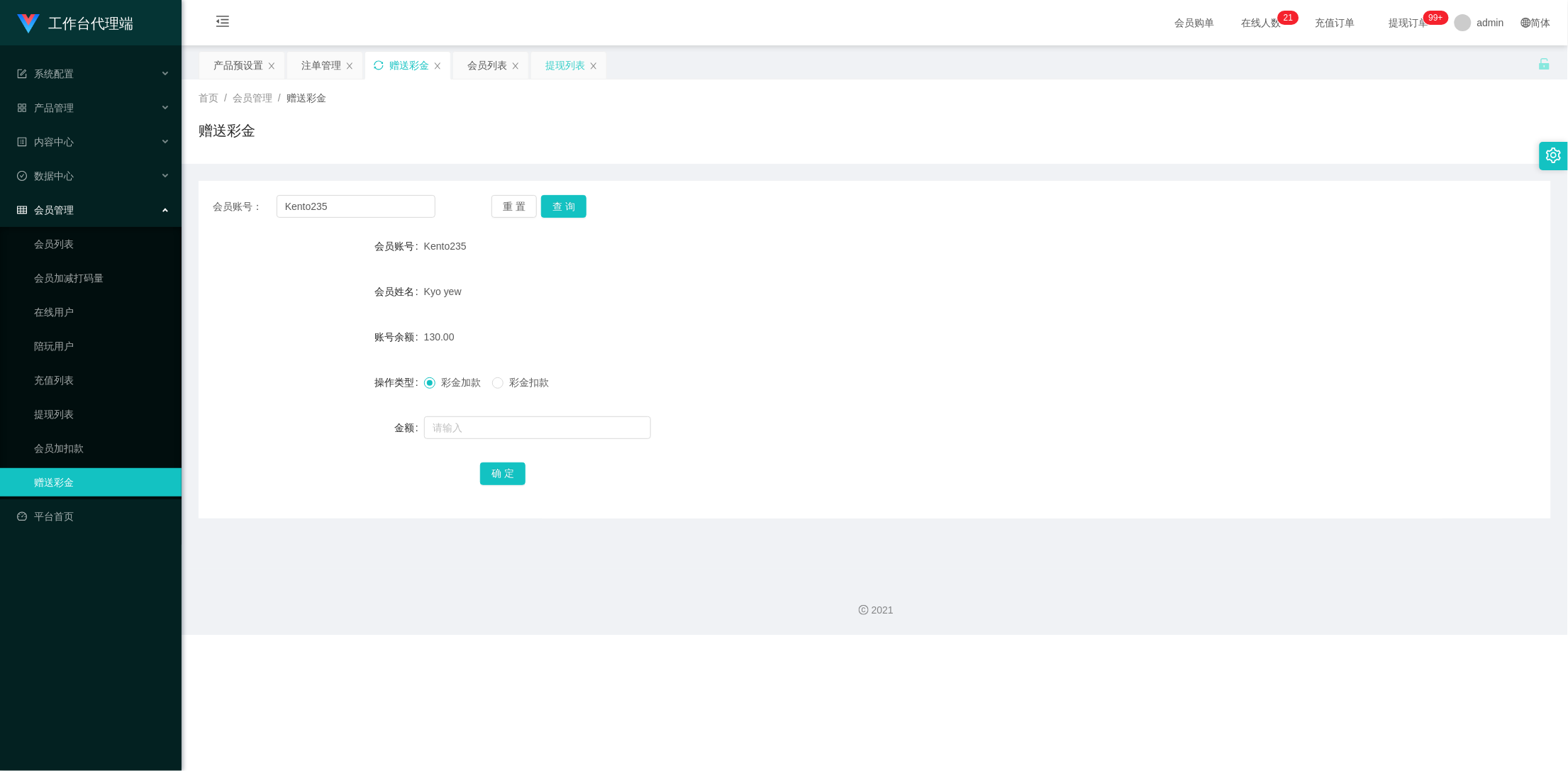
click at [566, 70] on div "提现列表" at bounding box center [565, 65] width 40 height 27
